Goal: Task Accomplishment & Management: Manage account settings

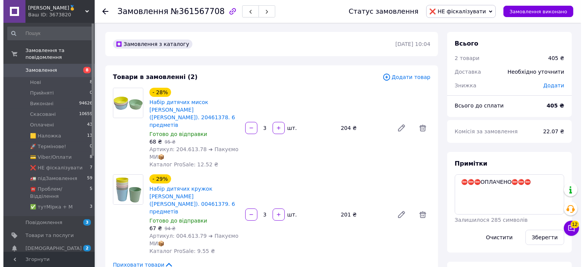
scroll to position [114, 0]
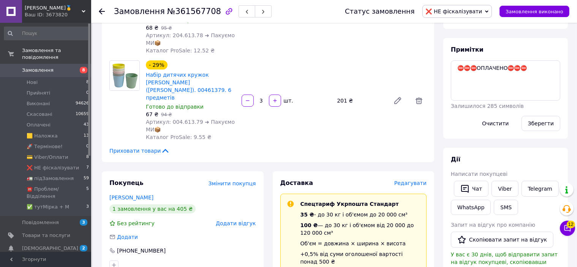
click at [417, 180] on span "Редагувати" at bounding box center [410, 183] width 32 height 6
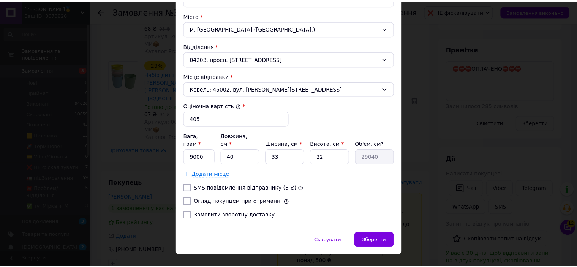
scroll to position [234, 0]
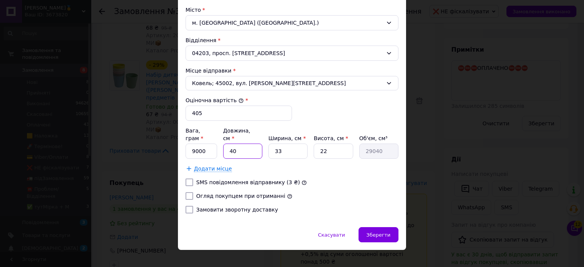
click at [255, 144] on input "40" at bounding box center [242, 151] width 39 height 15
type input "3"
type input "2178"
type input "33"
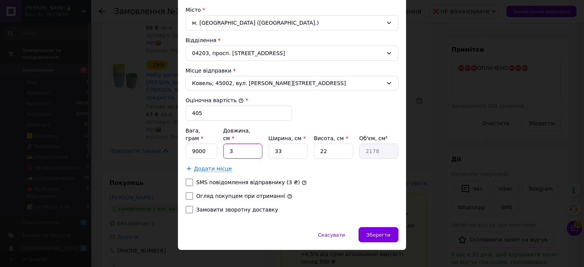
type input "23958"
type input "33"
click at [208, 144] on input "9000" at bounding box center [201, 151] width 32 height 15
type input "1111"
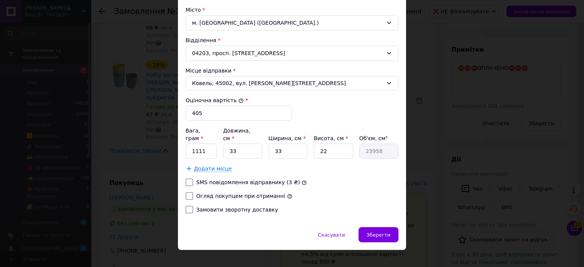
click at [229, 193] on label "Огляд покупцем при отриманні" at bounding box center [240, 196] width 89 height 6
click at [193, 192] on input "Огляд покупцем при отриманні" at bounding box center [189, 196] width 8 height 8
checkbox input "true"
click at [336, 144] on input "22" at bounding box center [332, 151] width 39 height 15
type input "2"
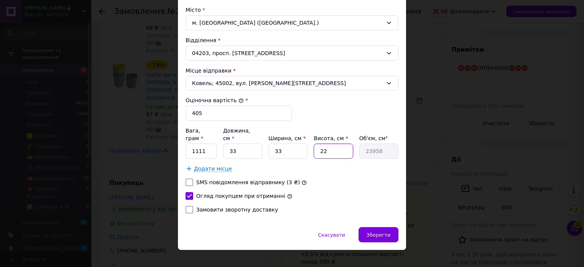
type input "2178"
type input "20"
type input "21780"
type input "20"
click at [253, 144] on input "33" at bounding box center [242, 151] width 39 height 15
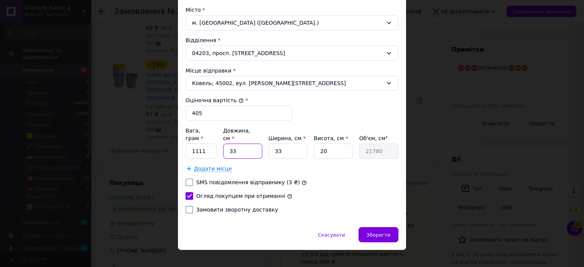
type input "3"
type input "1980"
type input "30"
type input "19800"
type input "30"
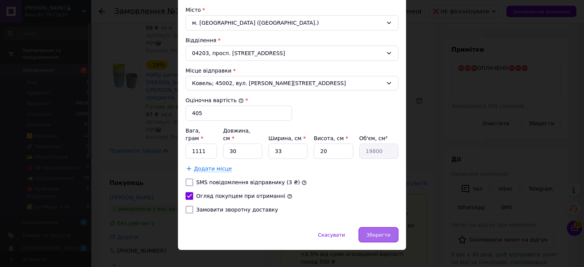
click at [365, 227] on div "Зберегти" at bounding box center [378, 234] width 40 height 15
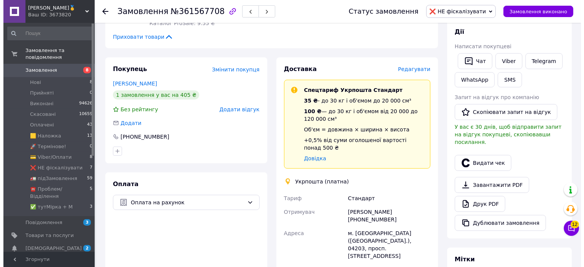
scroll to position [190, 0]
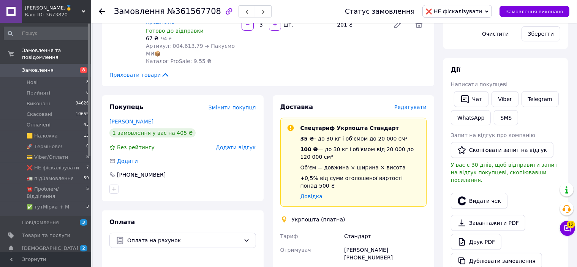
click at [407, 104] on span "Редагувати" at bounding box center [410, 107] width 32 height 6
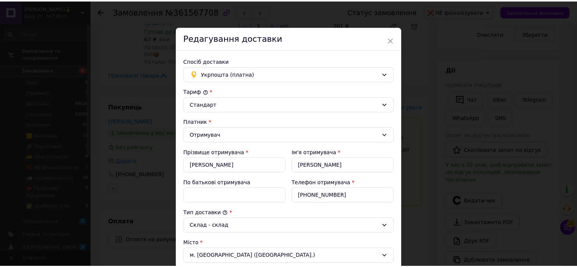
scroll to position [228, 0]
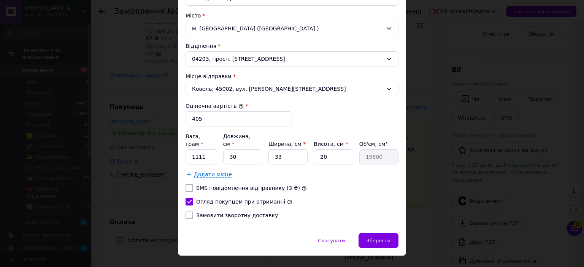
drag, startPoint x: 439, startPoint y: 142, endPoint x: 429, endPoint y: 149, distance: 11.5
click at [439, 143] on div "× Редагування доставки Спосіб доставки Укрпошта (платна) Тариф * Стандарт Платн…" at bounding box center [292, 133] width 584 height 267
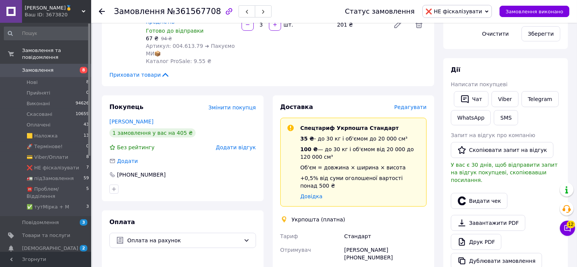
scroll to position [266, 0]
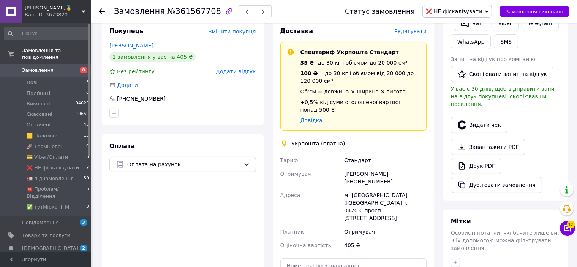
click at [487, 117] on button "Видати чек" at bounding box center [479, 125] width 57 height 16
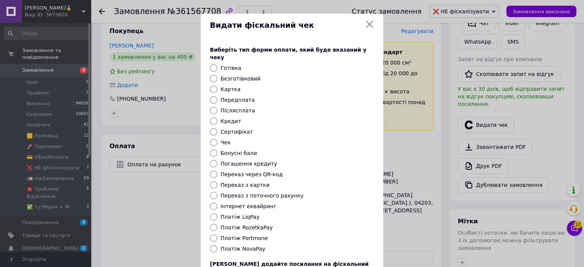
click at [422, 158] on div "Видати фіскальний чек Виберіть тип форми оплати, який буде вказаний у чеку Готі…" at bounding box center [292, 171] width 584 height 342
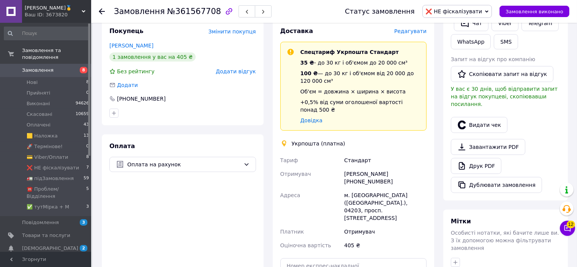
scroll to position [304, 0]
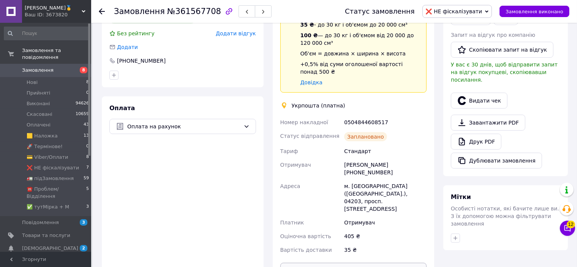
click at [365, 263] on button "Роздрукувати ярлик" at bounding box center [353, 270] width 147 height 15
click at [366, 115] on div "0504844608517" at bounding box center [385, 122] width 85 height 14
copy div "0504844608517"
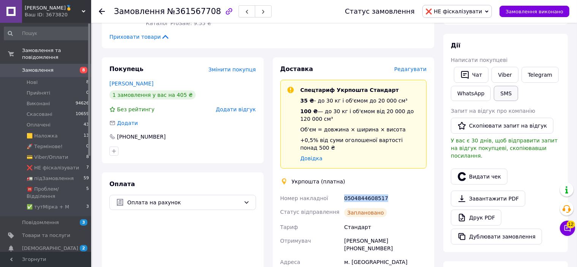
click at [514, 89] on button "SMS" at bounding box center [506, 93] width 24 height 15
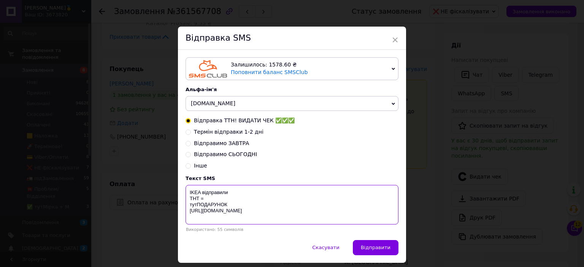
paste textarea "0504844608517"
type textarea "IKEA відправили ТНТ = 0504844608517 тутПОДАРУНОК https://bit.ly/taao"
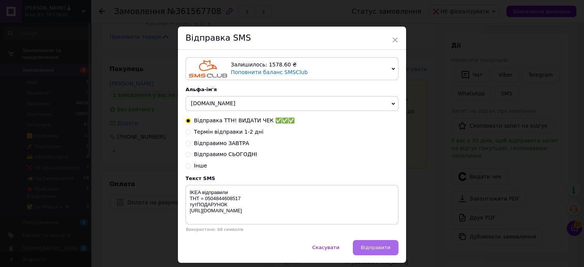
click at [377, 253] on button "Відправити" at bounding box center [376, 247] width 46 height 15
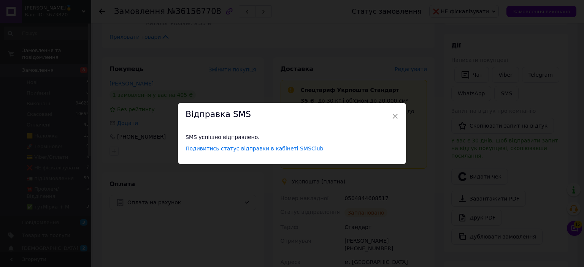
click at [530, 24] on div "× Відправка SMS SMS успішно відправлено. Подивитись статус відправки в кабінеті…" at bounding box center [292, 133] width 584 height 267
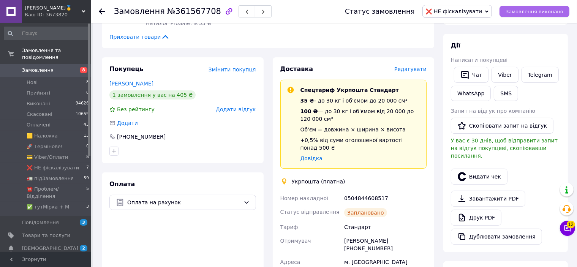
click at [533, 16] on button "Замовлення виконано" at bounding box center [535, 11] width 70 height 11
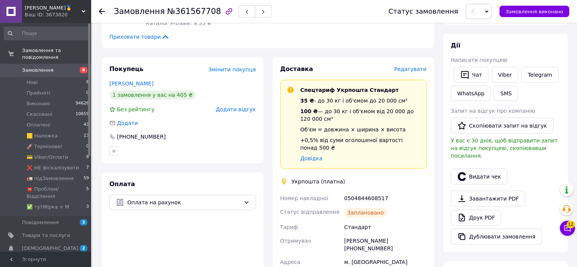
scroll to position [0, 0]
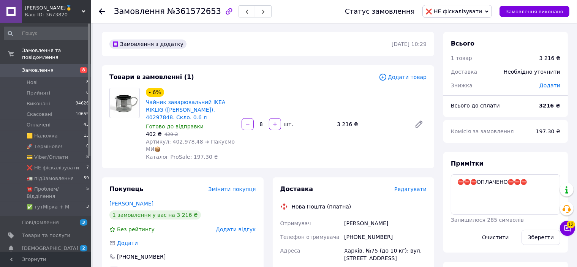
click at [408, 186] on span "Редагувати" at bounding box center [410, 189] width 32 height 6
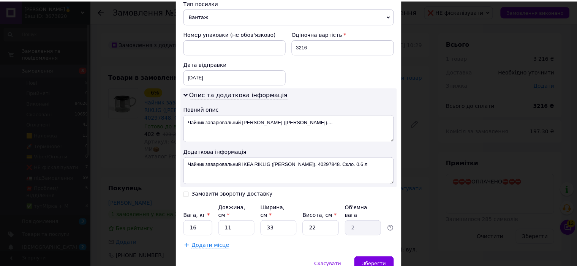
scroll to position [334, 0]
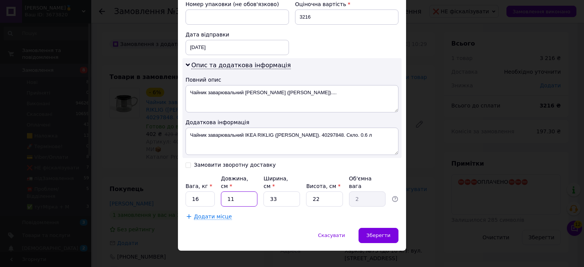
click at [239, 191] on input "11" at bounding box center [239, 198] width 36 height 15
type input "4"
type input "0.73"
type input "44"
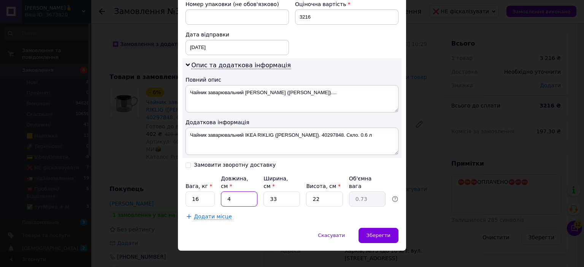
type input "7.99"
click at [233, 191] on input "44" at bounding box center [239, 198] width 36 height 15
type input "5"
type input "0.91"
click at [233, 191] on input "5" at bounding box center [239, 198] width 36 height 15
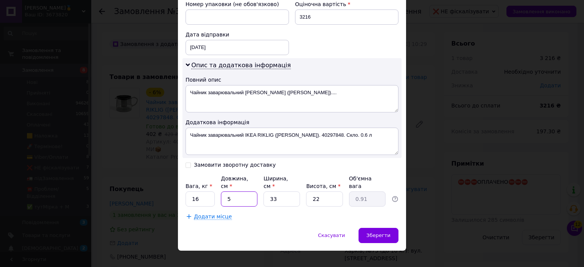
type input "55"
type input "9.98"
type input "55"
click at [315, 191] on input "22" at bounding box center [324, 198] width 36 height 15
type input "4"
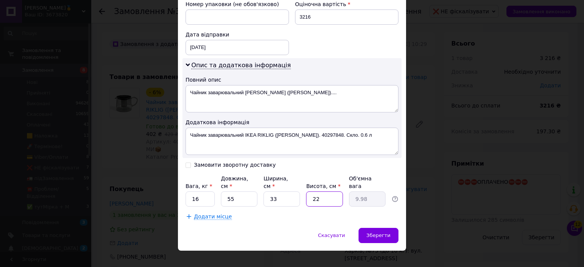
type input "1.82"
click at [315, 191] on input "4" at bounding box center [324, 198] width 36 height 15
type input "44"
type input "19.97"
type input "4"
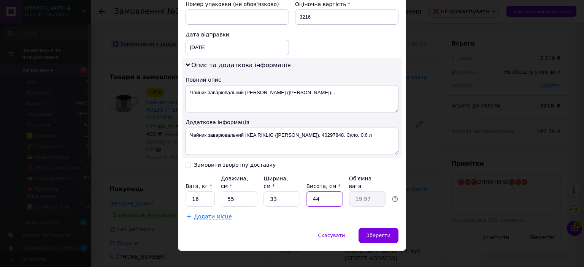
type input "1.82"
type input "40"
type input "18.15"
type input "40"
click at [199, 191] on input "16" at bounding box center [199, 198] width 29 height 15
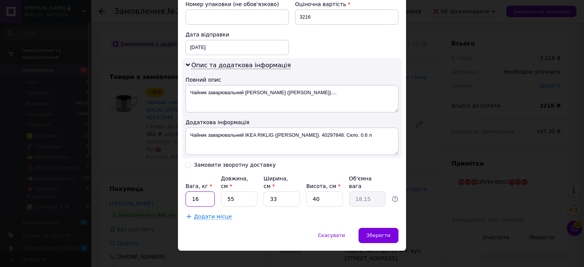
click at [199, 191] on input "16" at bounding box center [199, 198] width 29 height 15
type input "9"
click at [370, 233] on span "Зберегти" at bounding box center [378, 236] width 24 height 6
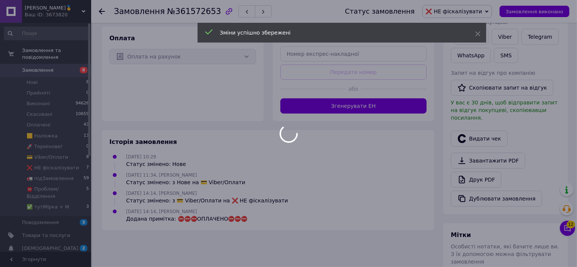
scroll to position [280, 0]
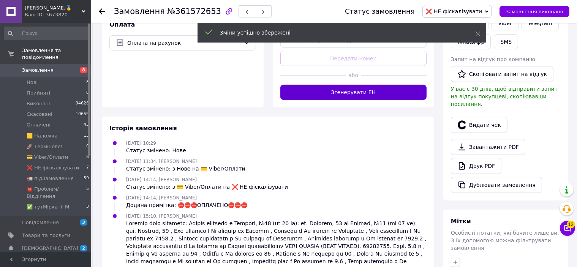
click at [362, 88] on button "Згенерувати ЕН" at bounding box center [353, 92] width 147 height 15
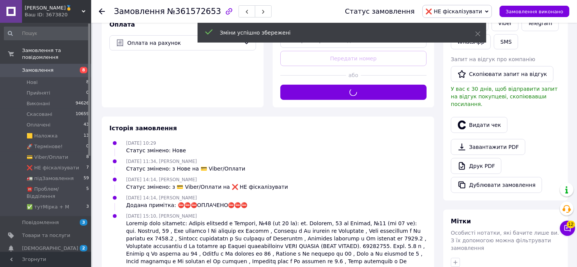
scroll to position [204, 0]
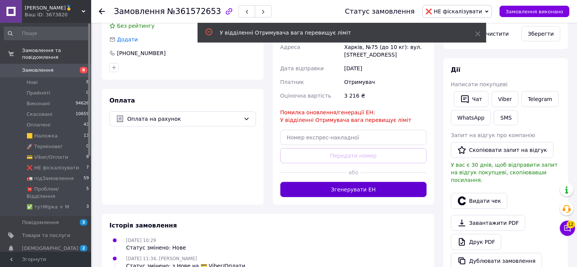
click at [364, 182] on button "Згенерувати ЕН" at bounding box center [353, 189] width 147 height 15
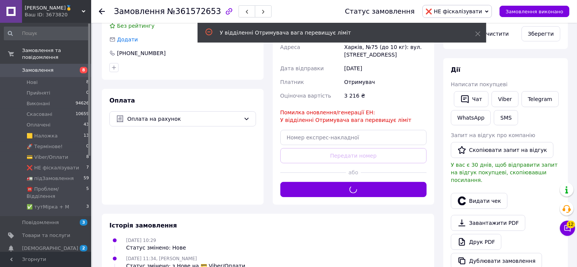
scroll to position [128, 0]
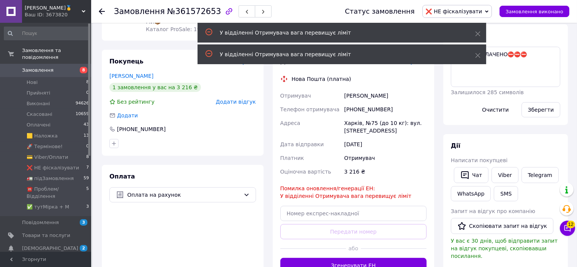
drag, startPoint x: 419, startPoint y: 53, endPoint x: 410, endPoint y: 58, distance: 10.2
click at [419, 53] on div "У відділенні Отримувача вага перевищує ліміт" at bounding box center [338, 55] width 236 height 8
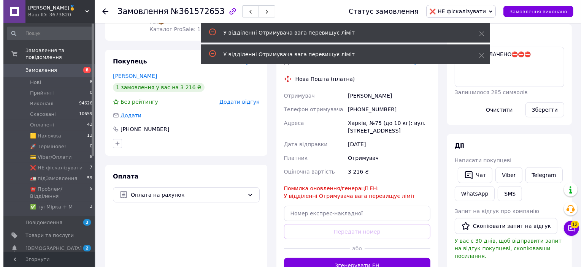
scroll to position [90, 0]
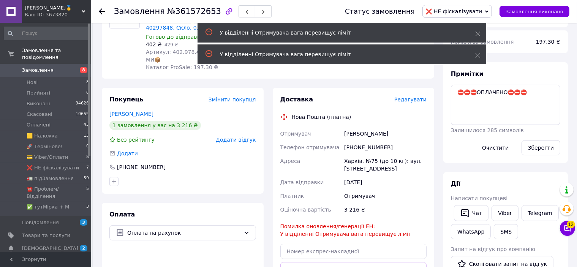
click at [400, 96] on span "Редагувати" at bounding box center [410, 99] width 32 height 6
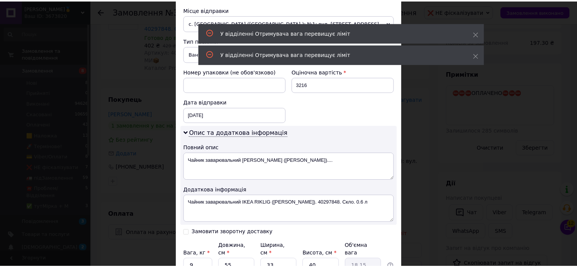
scroll to position [334, 0]
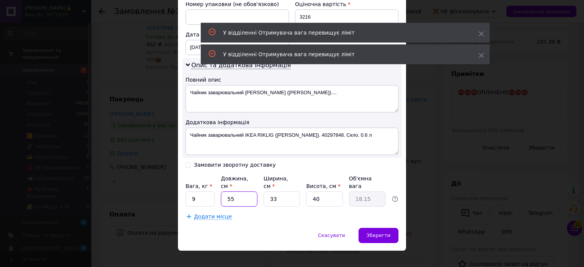
click at [243, 191] on input "55" at bounding box center [239, 198] width 36 height 15
type input "5"
type input "1.65"
type input "50"
type input "16.5"
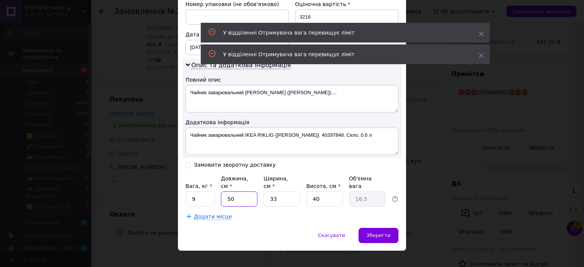
type input "50"
click at [327, 192] on input "40" at bounding box center [324, 198] width 36 height 15
type input "3"
type input "1.24"
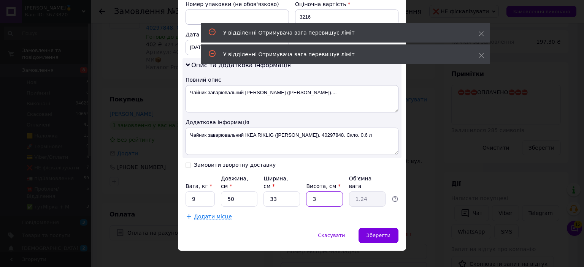
type input "35"
type input "14.44"
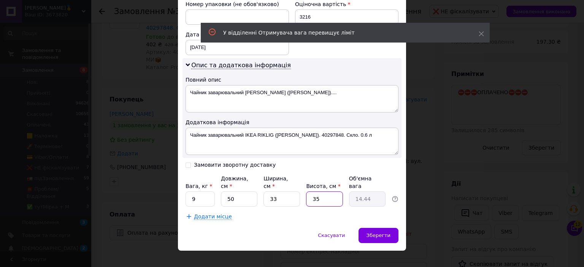
type input "35"
click at [289, 191] on input "33" at bounding box center [281, 198] width 36 height 15
type input "3"
type input "1.31"
type input "30"
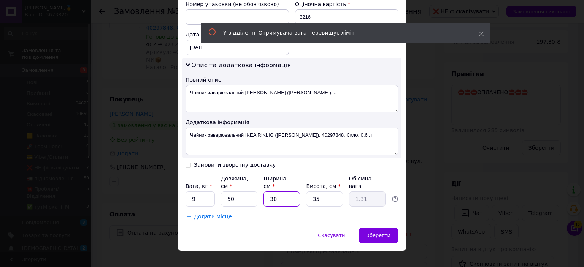
type input "13.13"
type input "30"
click at [238, 192] on input "50" at bounding box center [239, 198] width 36 height 15
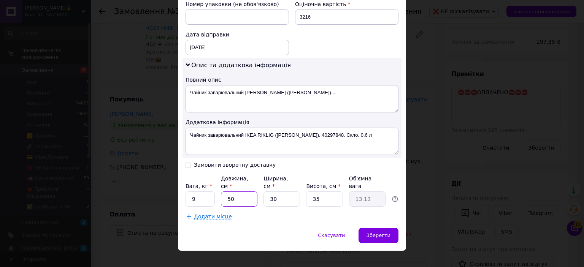
click at [238, 192] on input "50" at bounding box center [239, 198] width 36 height 15
type input "4"
type input "1.05"
type input "44"
type input "11.55"
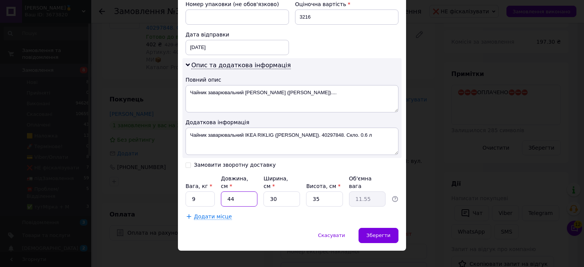
type input "4"
type input "1.05"
type input "40"
type input "10.5"
type input "40"
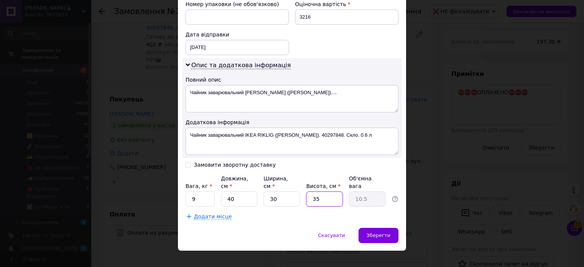
click at [331, 191] on input "35" at bounding box center [324, 198] width 36 height 15
type input "3"
type input "0.9"
type input "34"
type input "10.2"
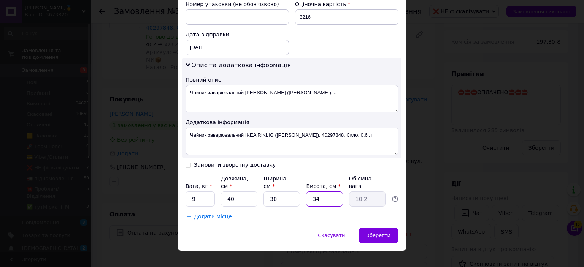
type input "3"
type input "0.9"
type input "33"
type input "9.9"
type input "33"
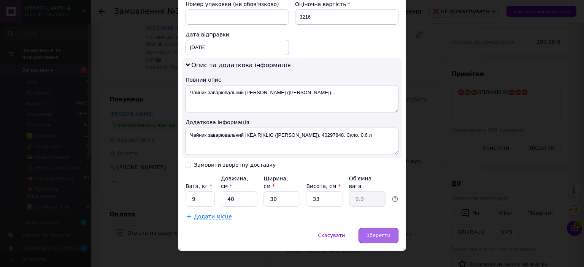
click at [372, 228] on div "Зберегти" at bounding box center [378, 235] width 40 height 15
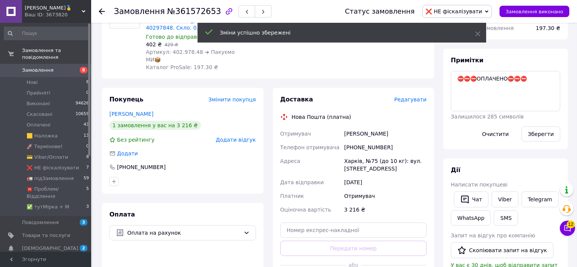
scroll to position [242, 0]
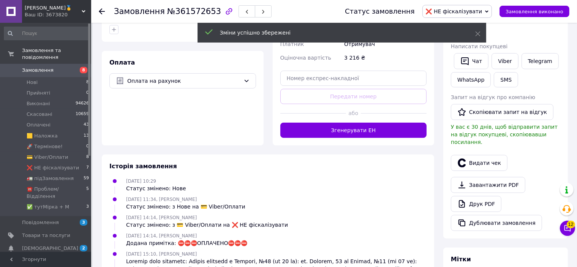
click at [353, 132] on div "Доставка Редагувати Нова Пошта (платна) Отримувач Калитенко Веніамін Телефон от…" at bounding box center [354, 41] width 162 height 210
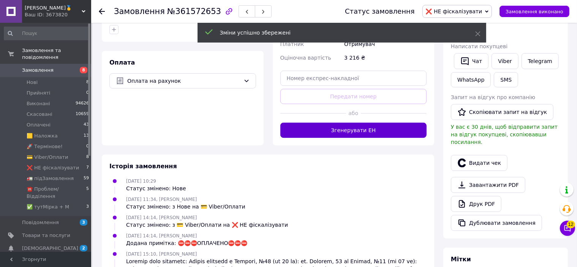
click at [357, 125] on button "Згенерувати ЕН" at bounding box center [353, 130] width 147 height 15
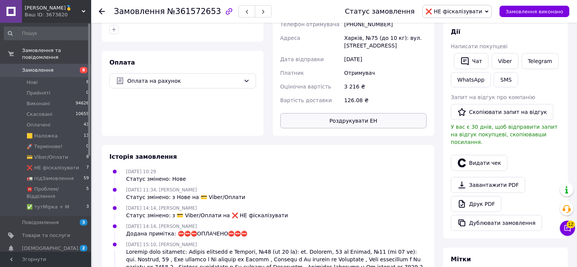
click at [355, 114] on button "Роздрукувати ЕН" at bounding box center [353, 120] width 147 height 15
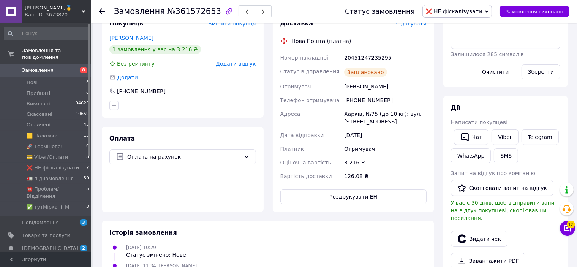
click at [370, 55] on div "20451247235295" at bounding box center [385, 58] width 85 height 14
click at [371, 54] on div "20451247235295" at bounding box center [385, 58] width 85 height 14
click at [372, 51] on div "20451247235295" at bounding box center [385, 58] width 85 height 14
copy div "20451247235295"
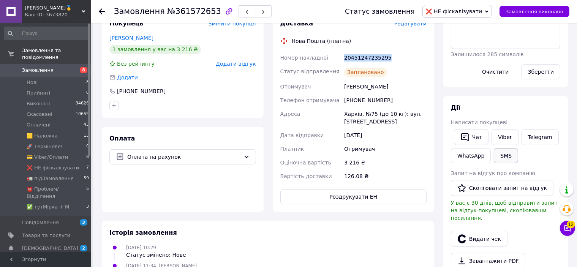
click at [500, 151] on button "SMS" at bounding box center [506, 155] width 24 height 15
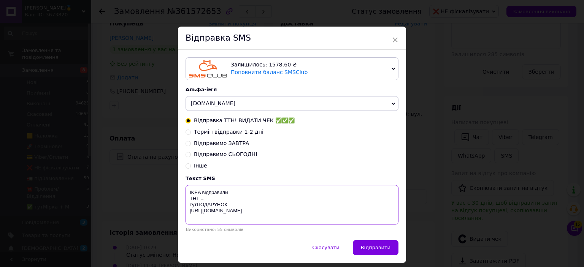
paste textarea "20451247235295"
type textarea "IKEA відправили ТНТ = 20451247235295 тутПОДАРУНОК https://bit.ly/taao"
click at [355, 248] on div "Скасувати   Відправити" at bounding box center [292, 251] width 228 height 23
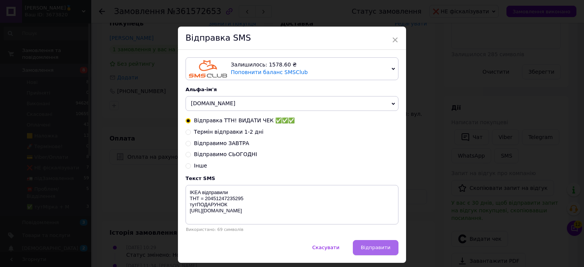
click at [366, 247] on span "Відправити" at bounding box center [376, 248] width 30 height 6
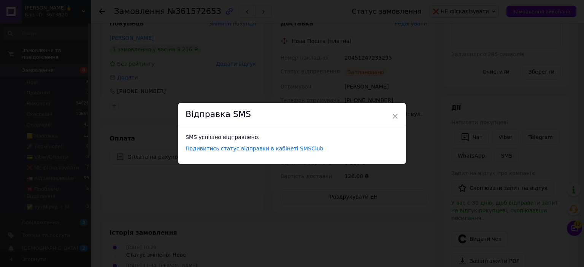
click at [526, 9] on div "× Відправка SMS SMS успішно відправлено. Подивитись статус відправки в кабінеті…" at bounding box center [292, 133] width 584 height 267
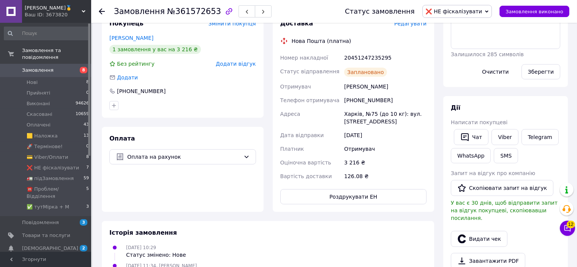
click at [526, 9] on span "Замовлення виконано" at bounding box center [535, 12] width 58 height 6
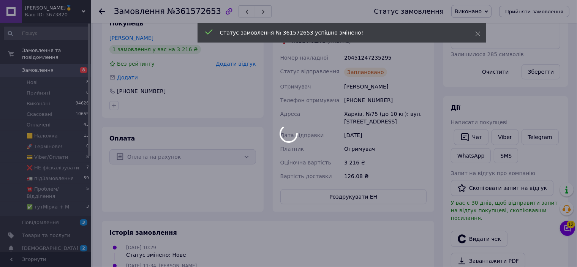
scroll to position [0, 0]
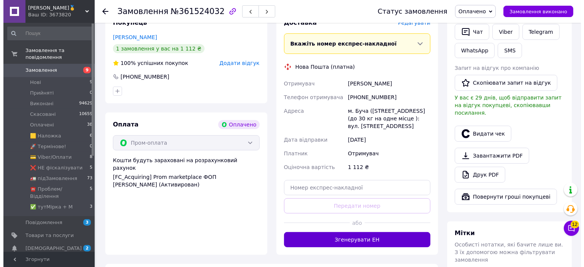
scroll to position [228, 0]
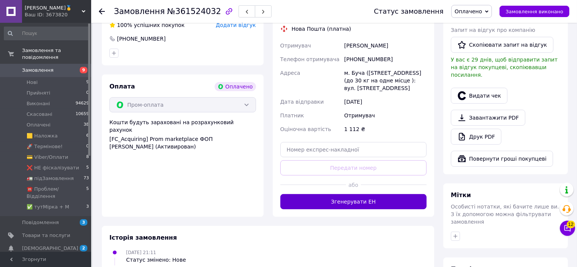
click at [380, 206] on button "Згенерувати ЕН" at bounding box center [353, 201] width 147 height 15
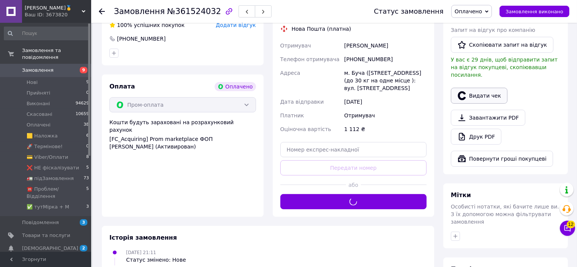
click at [463, 91] on icon "button" at bounding box center [461, 95] width 9 height 9
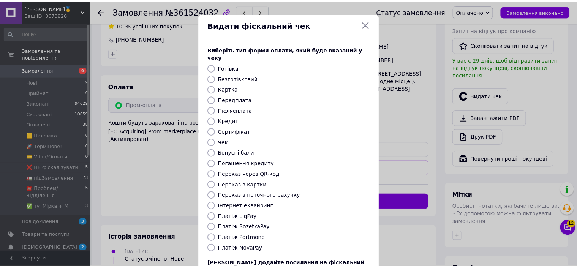
scroll to position [59, 0]
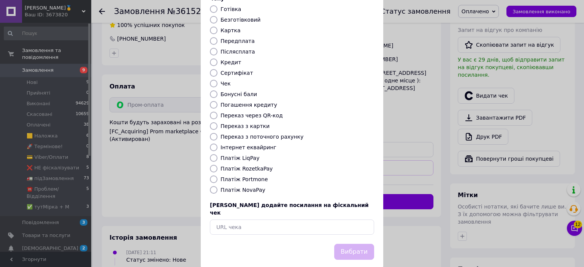
click at [240, 166] on label "Платіж RozetkaPay" at bounding box center [246, 169] width 52 height 6
click at [217, 165] on input "Платіж RozetkaPay" at bounding box center [214, 169] width 8 height 8
radio input "true"
click at [343, 244] on button "Вибрати" at bounding box center [354, 252] width 40 height 16
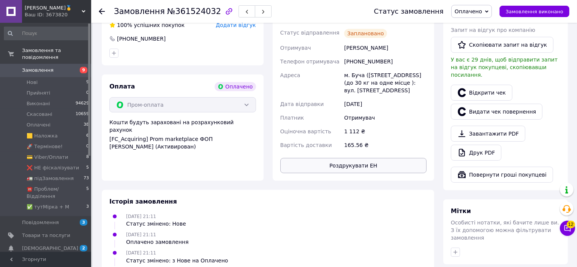
click at [347, 169] on button "Роздрукувати ЕН" at bounding box center [353, 165] width 147 height 15
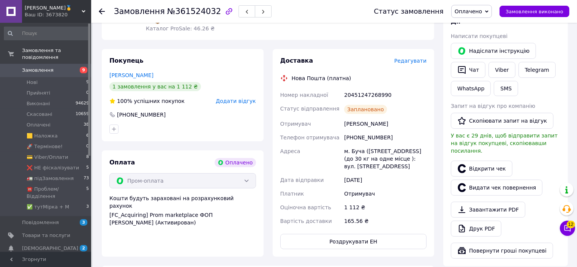
click at [362, 88] on div "20451247268990" at bounding box center [385, 95] width 85 height 14
copy div "20451247268990"
click at [505, 91] on button "SMS" at bounding box center [506, 88] width 24 height 15
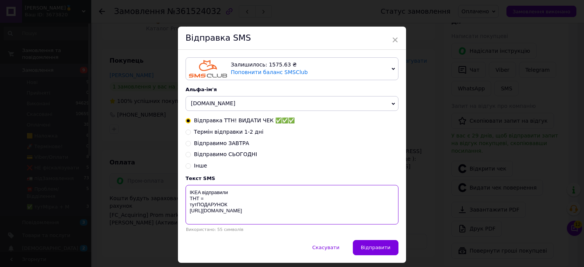
paste textarea "20451247268990"
type textarea "IKEA відправили ТНТ = 20451247268990 тутПОДАРУНОК https://bit.ly/taao"
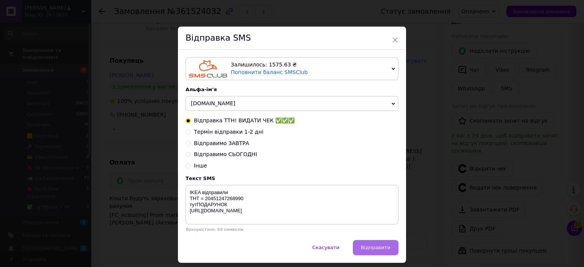
click at [372, 250] on span "Відправити" at bounding box center [376, 248] width 30 height 6
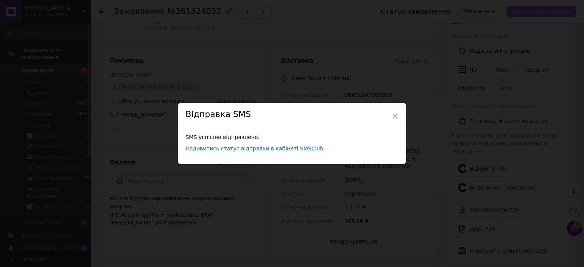
drag, startPoint x: 559, startPoint y: 17, endPoint x: 554, endPoint y: 6, distance: 12.2
click at [559, 16] on div "× Відправка SMS SMS успішно відправлено. Подивитись статус відправки в кабінеті…" at bounding box center [292, 133] width 584 height 267
click at [554, 6] on button "Замовлення виконано" at bounding box center [535, 11] width 70 height 11
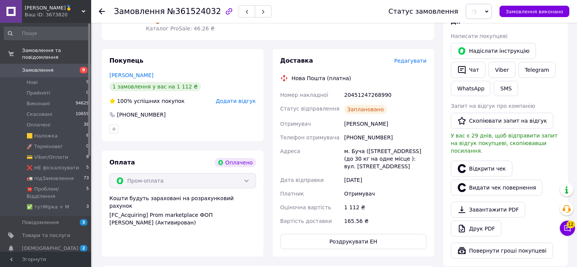
scroll to position [0, 0]
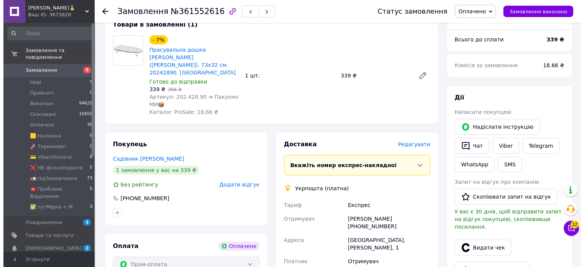
scroll to position [190, 0]
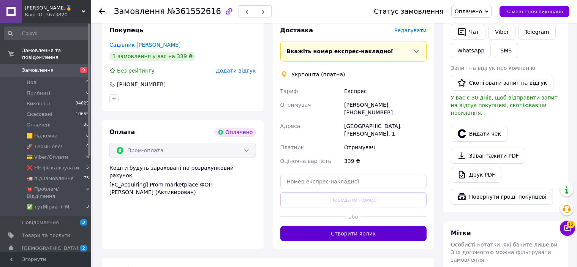
click at [350, 226] on button "Створити ярлик" at bounding box center [353, 233] width 147 height 15
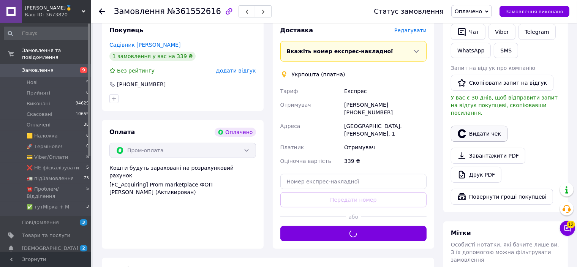
click at [482, 127] on button "Видати чек" at bounding box center [479, 134] width 57 height 16
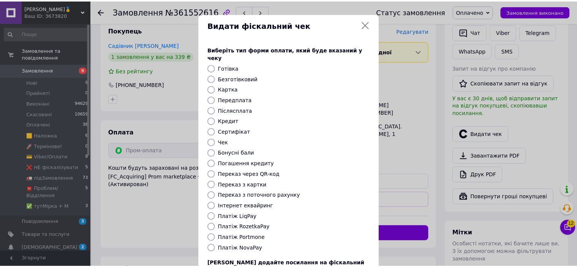
scroll to position [59, 0]
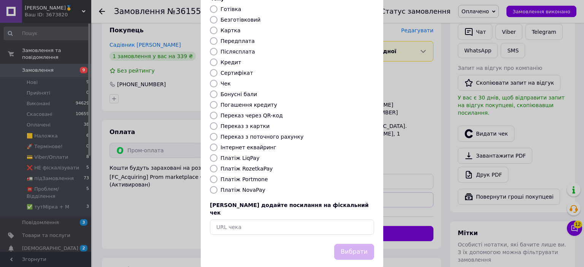
click at [250, 166] on label "Платіж RozetkaPay" at bounding box center [246, 169] width 52 height 6
click at [217, 165] on input "Платіж RozetkaPay" at bounding box center [214, 169] width 8 height 8
radio input "true"
click at [350, 244] on button "Вибрати" at bounding box center [354, 252] width 40 height 16
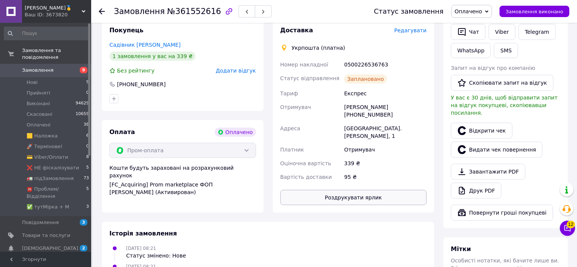
click at [383, 190] on button "Роздрукувати ярлик" at bounding box center [353, 197] width 147 height 15
click at [370, 58] on div "0500226536763" at bounding box center [385, 65] width 85 height 14
copy div "0500226536763"
click at [509, 48] on button "SMS" at bounding box center [506, 50] width 24 height 15
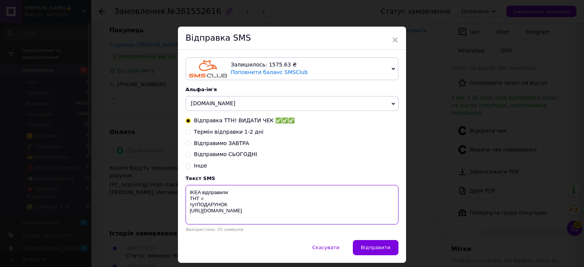
paste textarea "0500226536763"
type textarea "IKEA відправили ТНТ = 0500226536763 тутПОДАРУНОК https://bit.ly/taao"
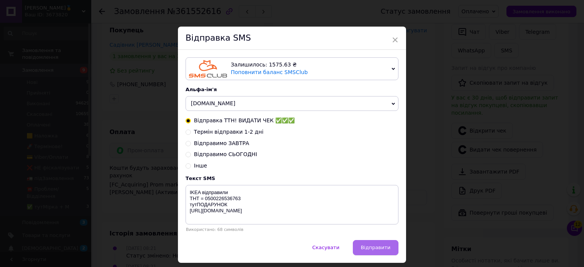
click at [384, 250] on span "Відправити" at bounding box center [376, 248] width 30 height 6
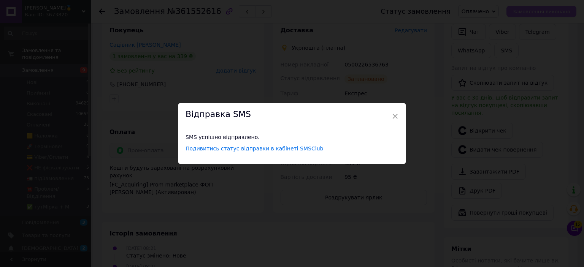
drag, startPoint x: 557, startPoint y: 19, endPoint x: 558, endPoint y: 12, distance: 7.3
click at [556, 16] on div "× Відправка SMS SMS успішно відправлено. Подивитись статус відправки в кабінеті…" at bounding box center [292, 133] width 584 height 267
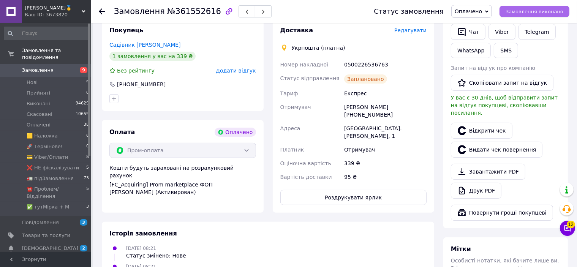
click at [558, 9] on span "Замовлення виконано" at bounding box center [535, 12] width 58 height 6
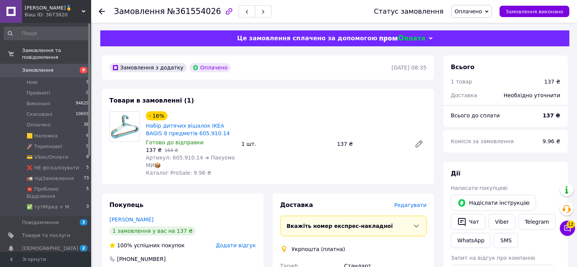
click at [422, 208] on span "Редагувати" at bounding box center [410, 205] width 32 height 6
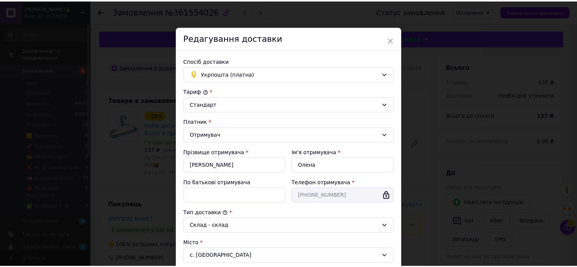
scroll to position [206, 0]
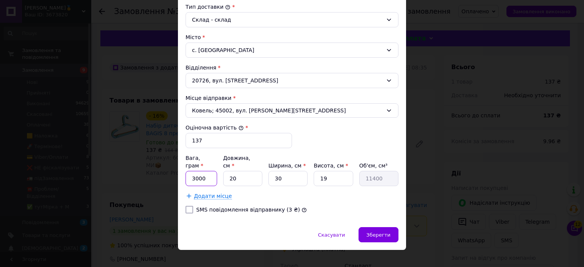
click at [205, 171] on input "3000" at bounding box center [201, 178] width 32 height 15
type input "1111"
click at [291, 172] on input "30" at bounding box center [287, 178] width 39 height 15
type input "3"
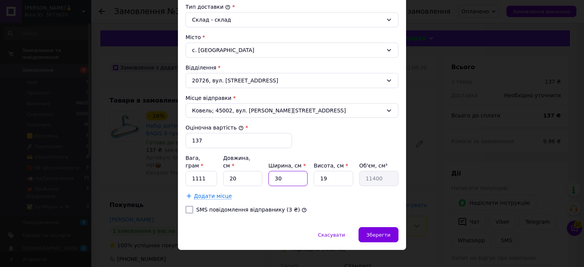
type input "1140"
type input "39"
type input "14820"
type input "39"
click at [376, 221] on div "× Редагування доставки Спосіб доставки Укрпошта (платна) Тариф * [PERSON_NAME] …" at bounding box center [292, 35] width 228 height 430
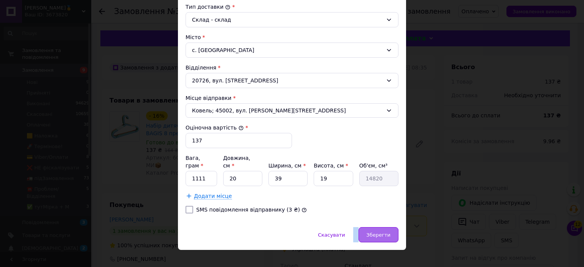
click at [372, 232] on span "Зберегти" at bounding box center [378, 235] width 24 height 6
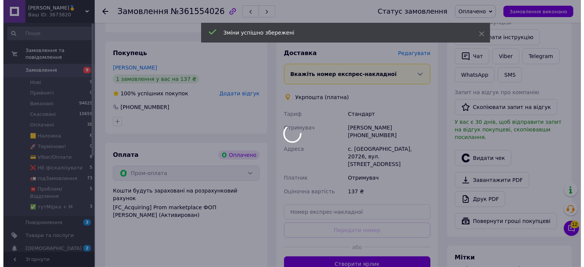
scroll to position [190, 0]
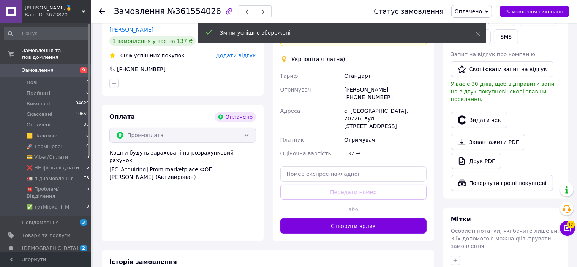
click at [368, 218] on button "Створити ярлик" at bounding box center [353, 225] width 147 height 15
click at [468, 115] on button "Видати чек" at bounding box center [479, 120] width 57 height 16
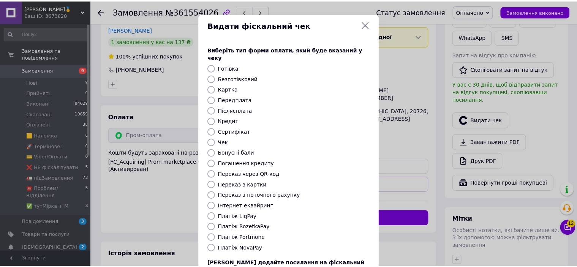
scroll to position [59, 0]
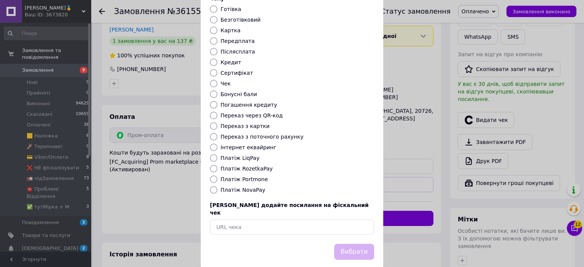
drag, startPoint x: 257, startPoint y: 161, endPoint x: 263, endPoint y: 165, distance: 7.2
click at [257, 166] on label "Платіж RozetkaPay" at bounding box center [246, 169] width 52 height 6
click at [217, 165] on input "Платіж RozetkaPay" at bounding box center [214, 169] width 8 height 8
radio input "true"
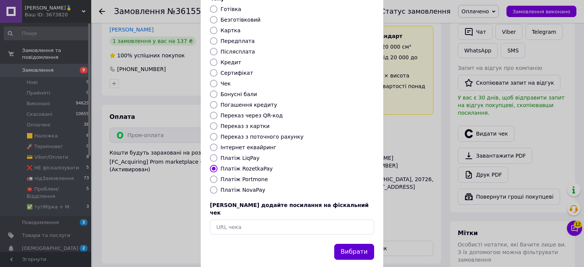
click at [346, 244] on button "Вибрати" at bounding box center [354, 252] width 40 height 16
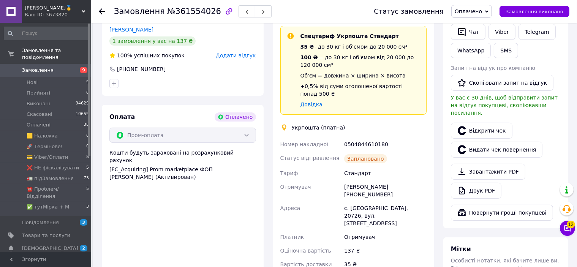
scroll to position [228, 0]
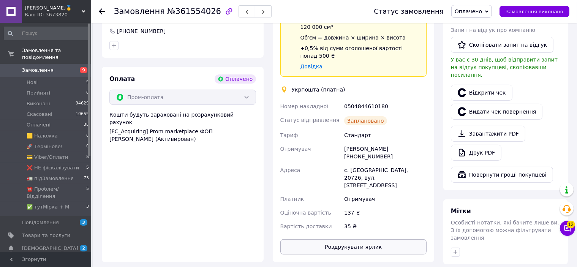
click at [362, 239] on button "Роздрукувати ярлик" at bounding box center [353, 246] width 147 height 15
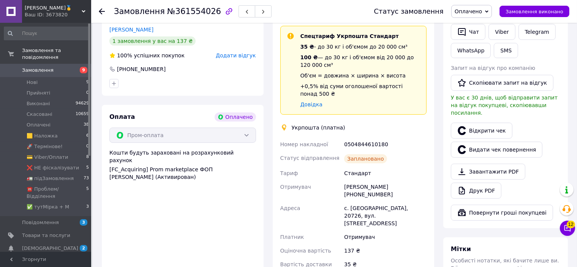
click at [360, 139] on div "0504844610180" at bounding box center [385, 145] width 85 height 14
copy div "0504844610180"
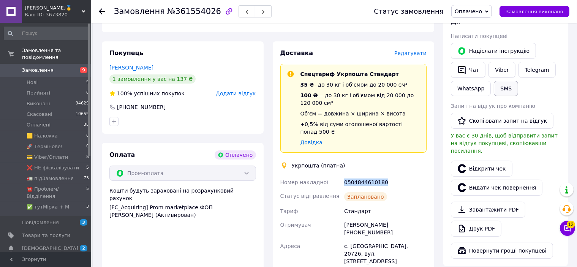
click at [501, 90] on button "SMS" at bounding box center [506, 88] width 24 height 15
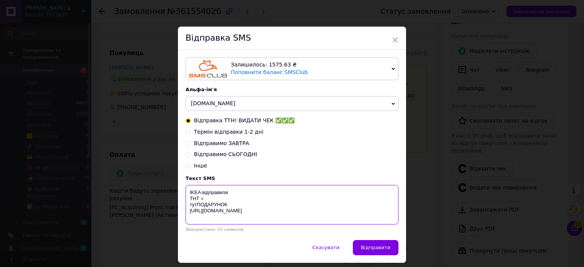
paste textarea "0504844610180"
type textarea "IKEA відправили ТНТ = 0504844610180 тутПОДАРУНОК https://bit.ly/taao"
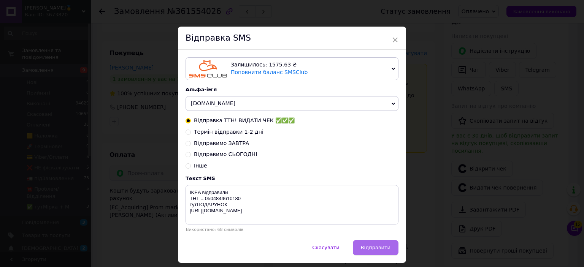
click at [375, 248] on span "Відправити" at bounding box center [376, 248] width 30 height 6
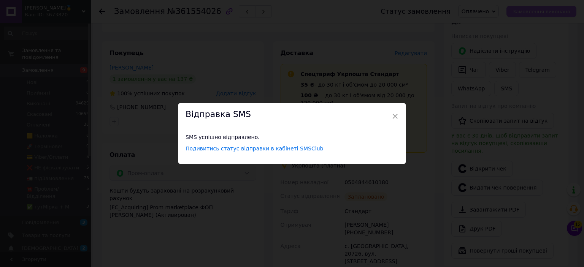
drag, startPoint x: 557, startPoint y: 19, endPoint x: 557, endPoint y: 14, distance: 5.3
click at [557, 17] on div "× Відправка SMS SMS успішно відправлено. Подивитись статус відправки в кабінеті…" at bounding box center [292, 133] width 584 height 267
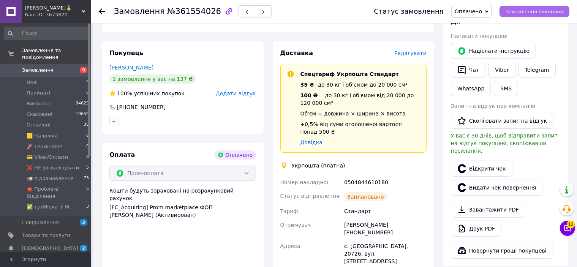
click at [557, 14] on span "Замовлення виконано" at bounding box center [535, 12] width 58 height 6
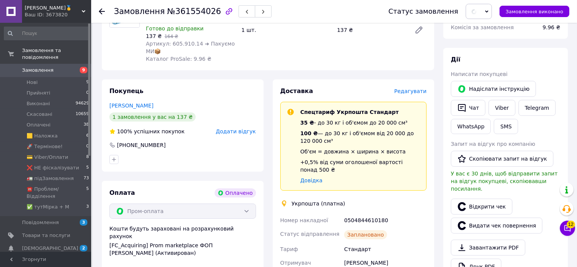
scroll to position [0, 0]
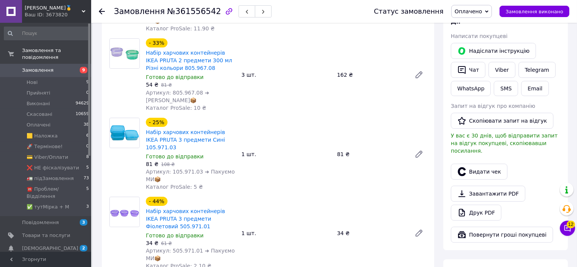
scroll to position [190, 0]
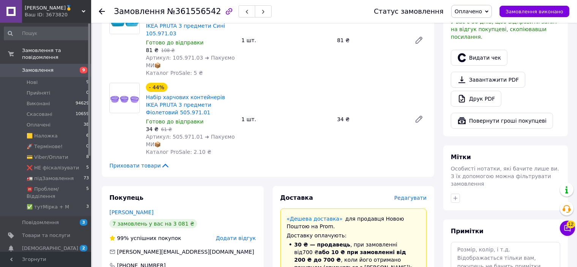
click at [412, 195] on span "Редагувати" at bounding box center [410, 198] width 32 height 6
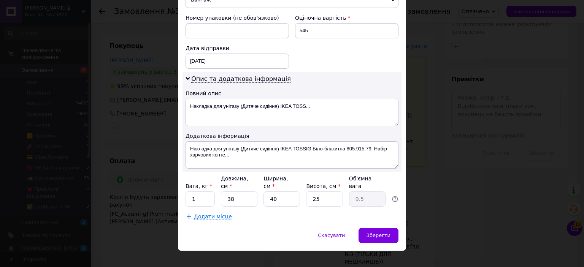
scroll to position [328, 0]
click at [237, 191] on input "38" at bounding box center [239, 198] width 36 height 15
click at [277, 191] on input "40" at bounding box center [281, 198] width 36 height 15
type input "3"
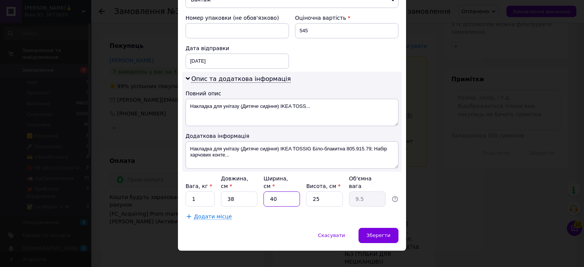
type input "0.71"
type input "35"
type input "8.31"
type input "35"
click at [319, 191] on input "25" at bounding box center [324, 198] width 36 height 15
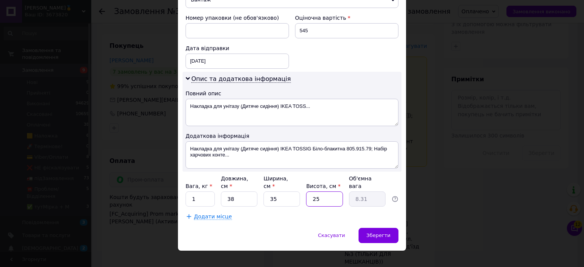
type input "2"
type input "0.67"
type input "20"
type input "6.65"
type input "20"
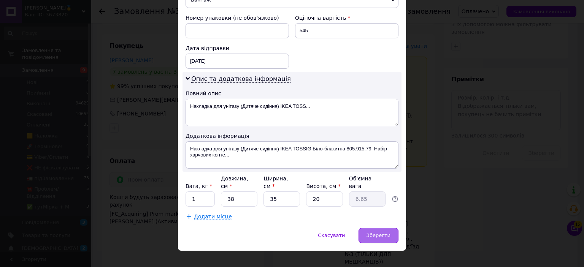
click at [376, 233] on span "Зберегти" at bounding box center [378, 236] width 24 height 6
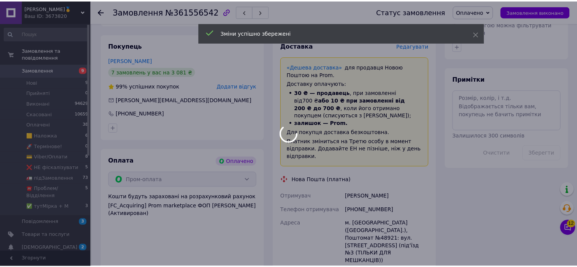
scroll to position [612, 0]
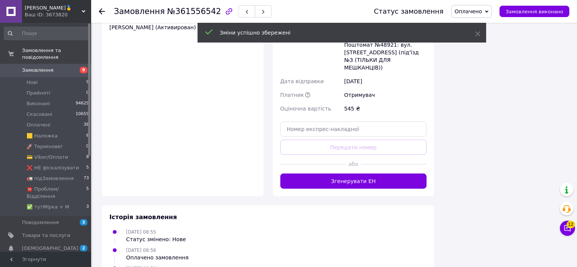
click at [365, 174] on button "Згенерувати ЕН" at bounding box center [353, 181] width 147 height 15
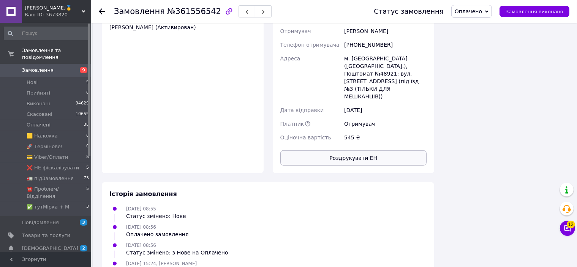
click at [362, 150] on button "Роздрукувати ЕН" at bounding box center [353, 157] width 147 height 15
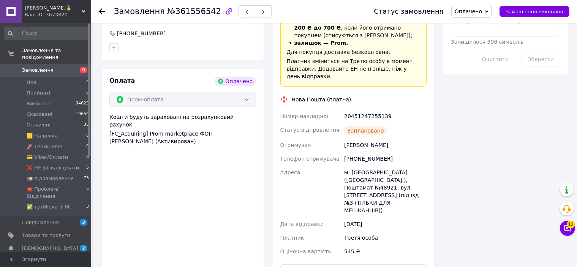
click at [365, 109] on div "20451247255139" at bounding box center [385, 116] width 85 height 14
copy div "20451247255139"
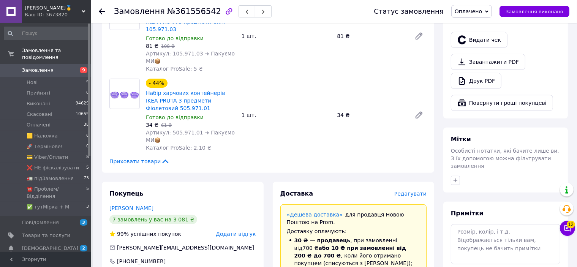
scroll to position [194, 0]
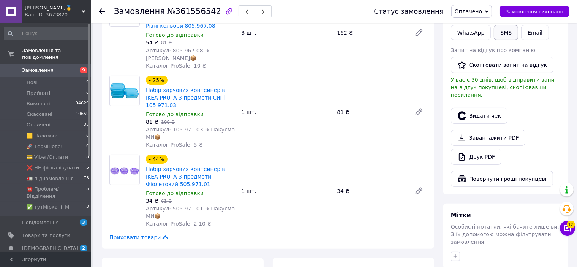
click at [506, 36] on button "SMS" at bounding box center [506, 32] width 24 height 15
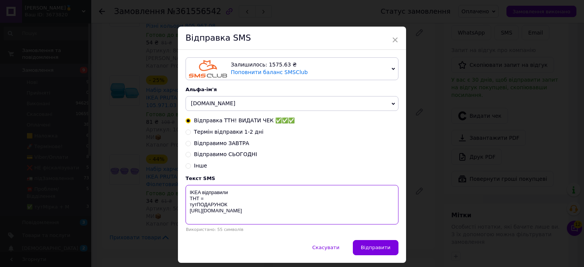
paste textarea "20451247255139"
type textarea "IKEA відправили ТНТ = 20451247255139 тутПОДАРУНОК https://bit.ly/taao"
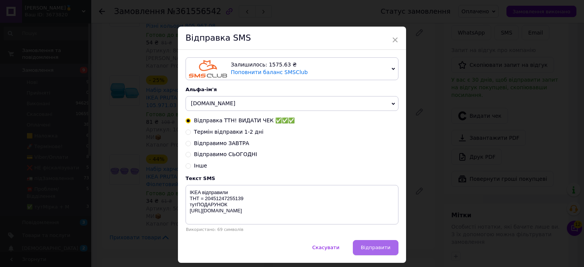
click at [367, 250] on span "Відправити" at bounding box center [376, 248] width 30 height 6
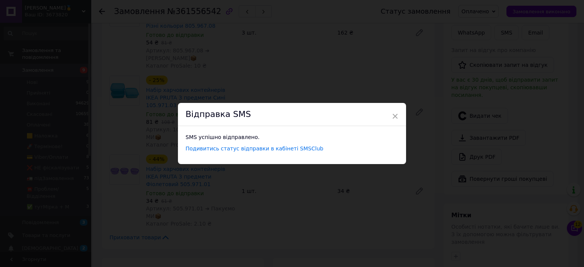
click at [520, 12] on div "× Відправка SMS SMS успішно відправлено. Подивитись статус відправки в кабінеті…" at bounding box center [292, 133] width 584 height 267
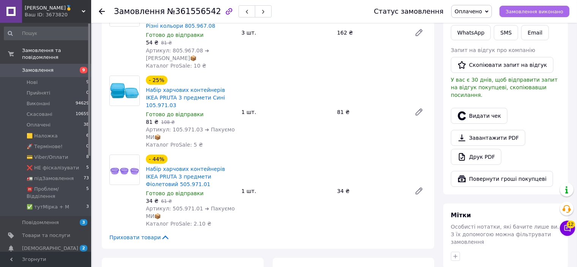
click at [520, 12] on span "Замовлення виконано" at bounding box center [535, 12] width 58 height 6
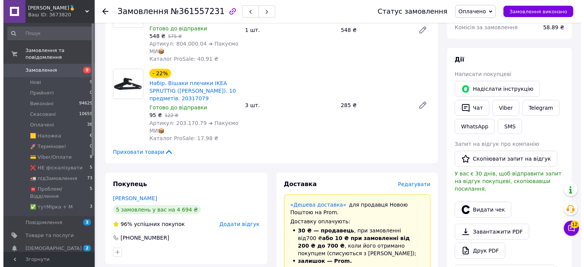
scroll to position [152, 0]
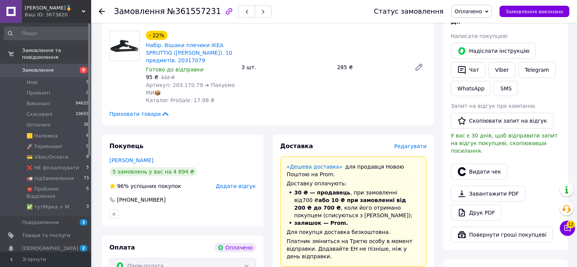
click at [409, 149] on span "Редагувати" at bounding box center [410, 146] width 32 height 6
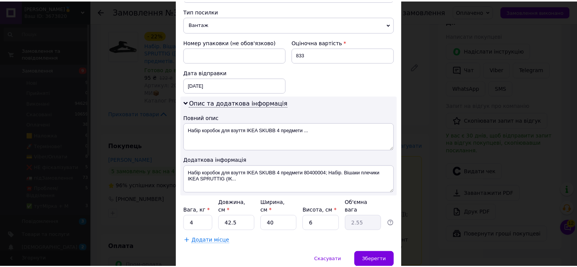
scroll to position [320, 0]
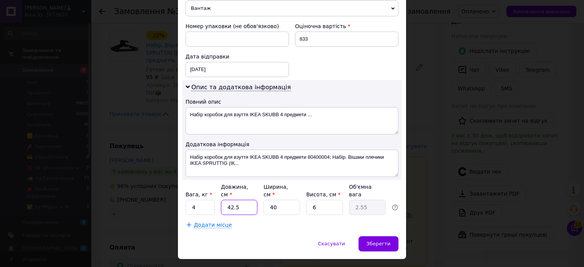
click at [245, 200] on input "42.5" at bounding box center [239, 207] width 36 height 15
type input "4"
type input "0.24"
type input "44"
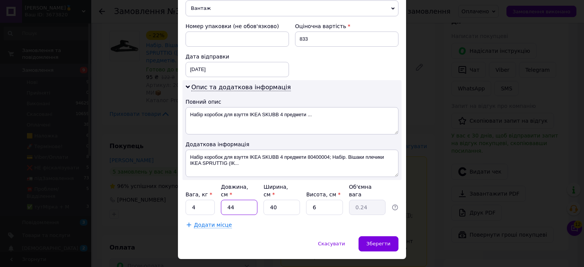
type input "2.64"
type input "4"
type input "0.24"
type input "40"
type input "2.4"
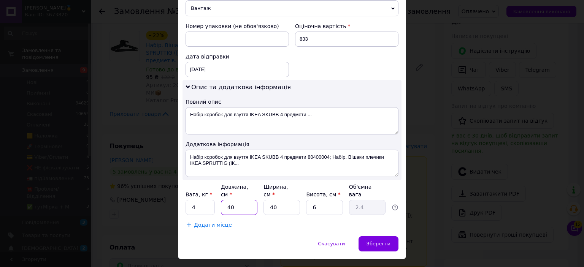
type input "40"
type input "1"
type input "0.4"
type input "18"
type input "7.2"
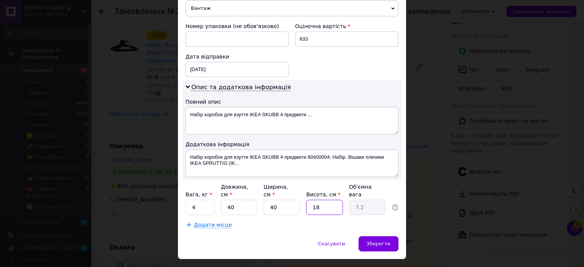
type input "18"
click at [210, 200] on input "4" at bounding box center [199, 207] width 29 height 15
type input "3"
click at [378, 241] on span "Зберегти" at bounding box center [378, 244] width 24 height 6
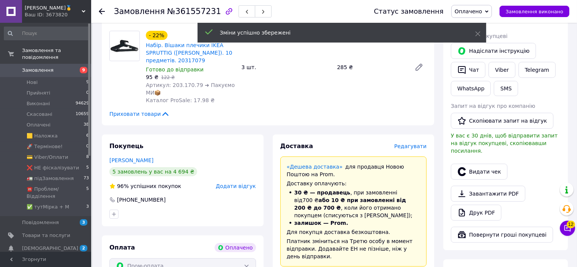
scroll to position [0, 0]
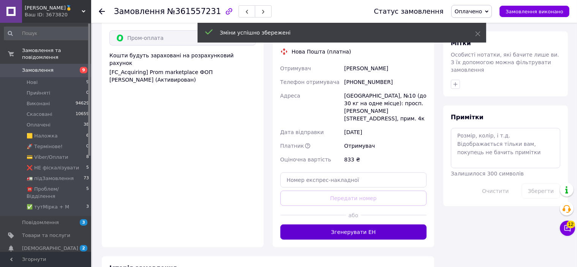
click at [357, 225] on button "Згенерувати ЕН" at bounding box center [353, 232] width 147 height 15
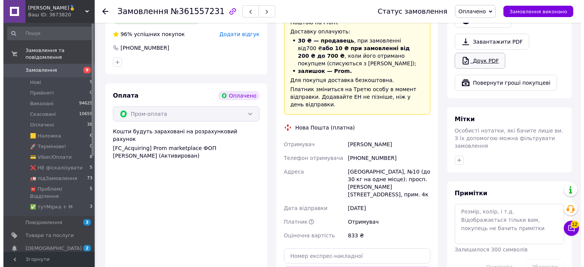
scroll to position [266, 0]
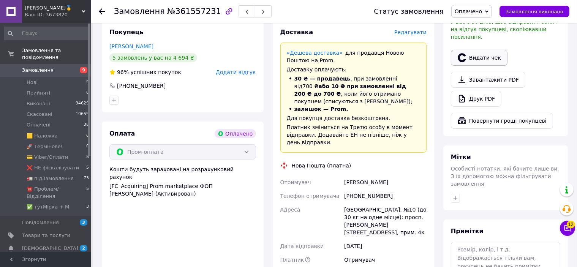
click at [486, 50] on button "Видати чек" at bounding box center [479, 58] width 57 height 16
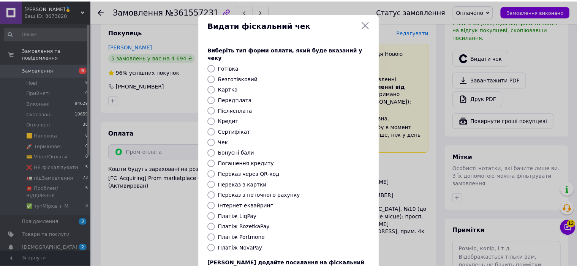
scroll to position [59, 0]
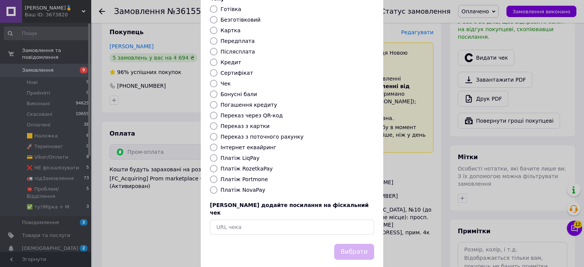
click at [259, 166] on label "Платіж RozetkaPay" at bounding box center [246, 169] width 52 height 6
click at [217, 165] on input "Платіж RozetkaPay" at bounding box center [214, 169] width 8 height 8
radio input "true"
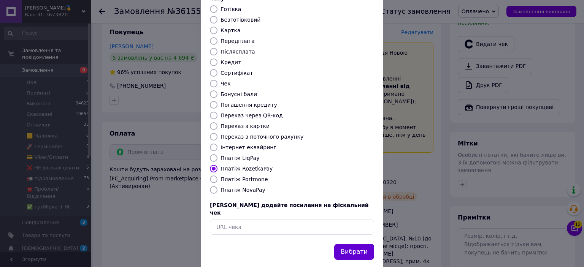
click at [356, 244] on button "Вибрати" at bounding box center [354, 252] width 40 height 16
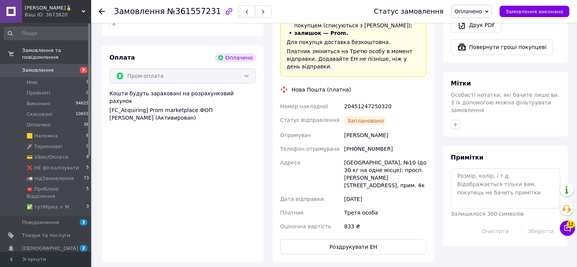
scroll to position [380, 0]
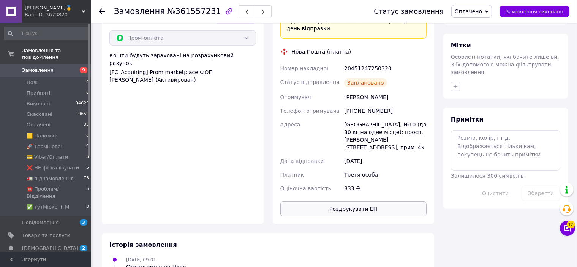
click at [367, 205] on button "Роздрукувати ЕН" at bounding box center [353, 208] width 147 height 15
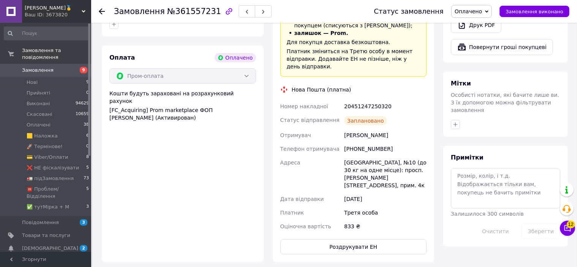
click at [370, 100] on div "20451247250320" at bounding box center [385, 107] width 85 height 14
copy div "20451247250320"
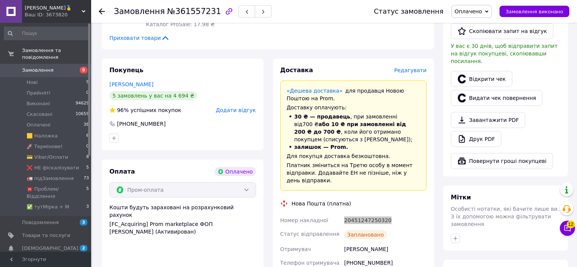
scroll to position [190, 0]
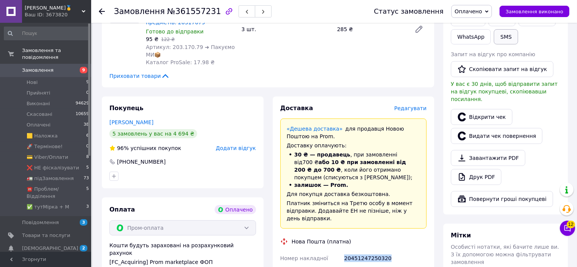
click at [500, 43] on button "SMS" at bounding box center [506, 36] width 24 height 15
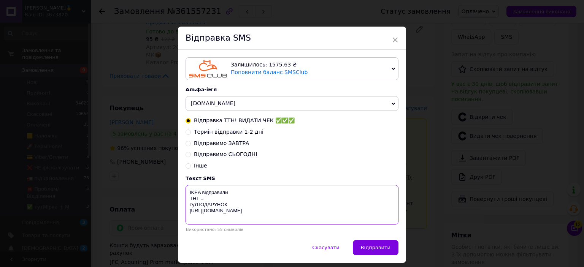
click at [216, 198] on textarea "IKEA відправили ТНТ = тутПОДАРУНОК [URL][DOMAIN_NAME]" at bounding box center [291, 205] width 213 height 40
paste textarea "20451247250320"
type textarea "IKEA відправили ТНТ = 20451247250320 тутПОДАРУНОК https://bit.ly/taao"
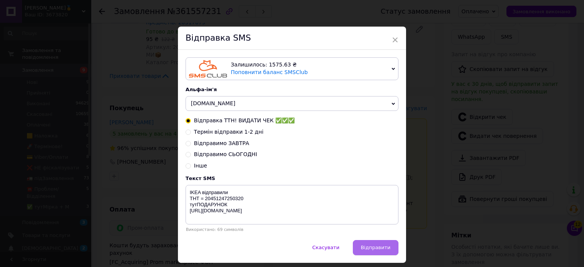
click at [367, 244] on button "Відправити" at bounding box center [376, 247] width 46 height 15
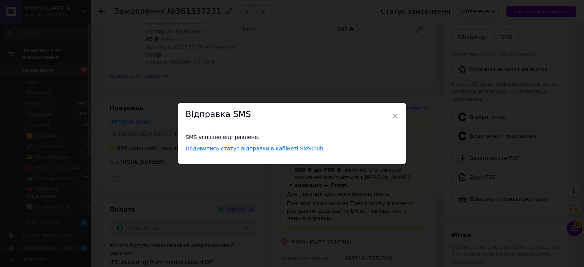
drag, startPoint x: 538, startPoint y: 23, endPoint x: 542, endPoint y: 17, distance: 6.8
click at [539, 22] on div "× Відправка SMS SMS успішно відправлено. Подивитись статус відправки в кабінеті…" at bounding box center [292, 133] width 584 height 267
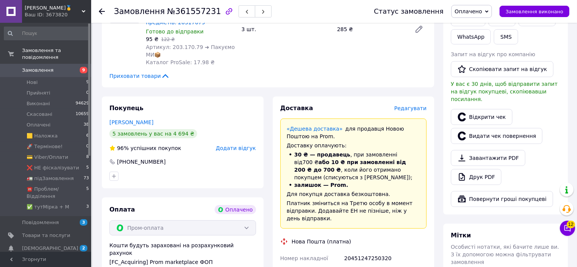
click at [542, 17] on div "Статус замовлення Оплачено Прийнято Виконано Скасовано 🟨 Haложка 🚀 Tермінове! 💳…" at bounding box center [467, 11] width 203 height 13
click at [545, 13] on span "Замовлення виконано" at bounding box center [535, 12] width 58 height 6
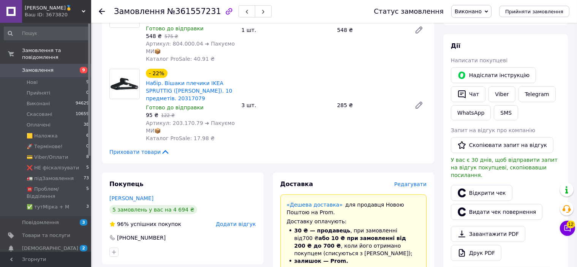
scroll to position [0, 0]
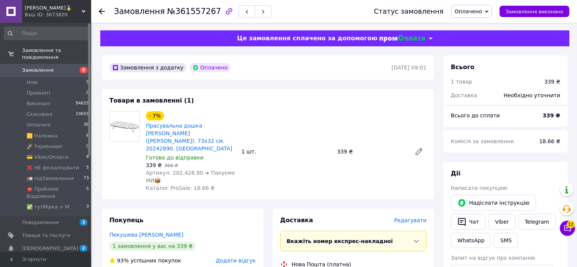
click at [489, 14] on span "Оплачено" at bounding box center [471, 11] width 41 height 13
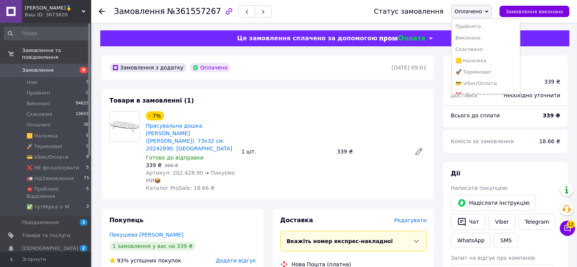
scroll to position [43, 0]
click at [478, 65] on li "🚛 підЗамовлення" at bounding box center [486, 63] width 68 height 11
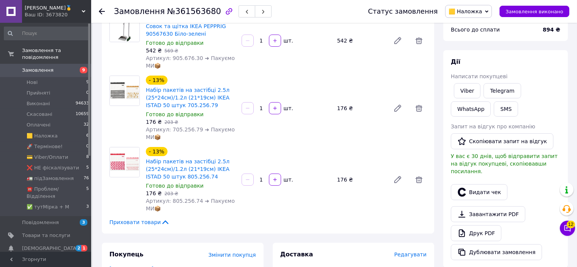
scroll to position [38, 0]
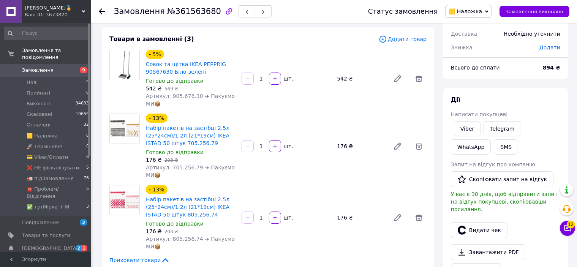
click at [460, 9] on span "🟨 Haложка" at bounding box center [465, 11] width 33 height 6
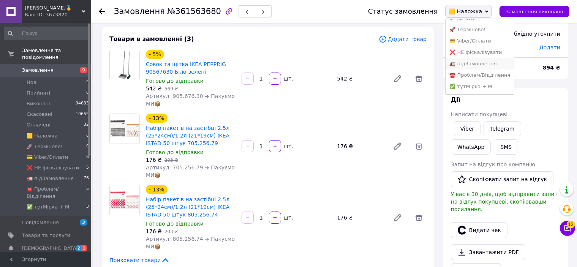
click at [485, 63] on li "🚛 підЗамовлення" at bounding box center [480, 63] width 68 height 11
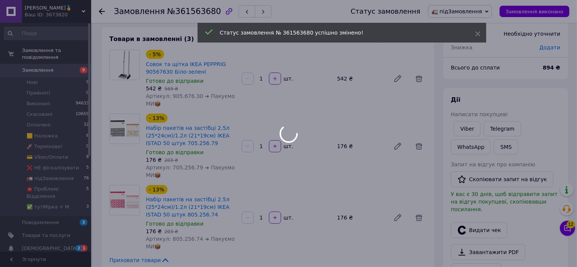
scroll to position [76, 0]
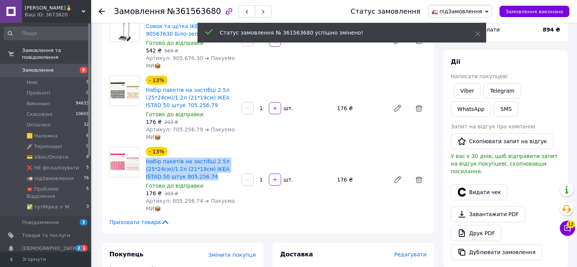
drag, startPoint x: 195, startPoint y: 176, endPoint x: 147, endPoint y: 166, distance: 48.9
click at [147, 166] on span "Набір пакетів на застібці 2.5л (25*24см)/1.2л (21*19см) IKEA ISTAD 50 штук 805.…" at bounding box center [191, 169] width 90 height 23
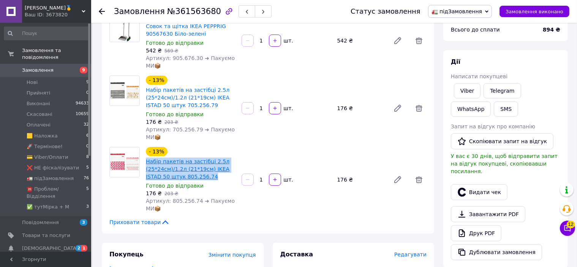
copy link "Набір пакетів на застібці 2.5л (25*24см)/1.2л (21*19см) IKEA ISTAD 50 штук 805.…"
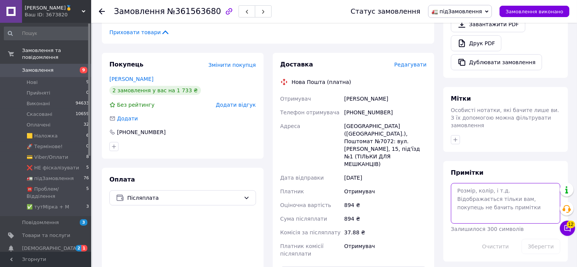
click at [463, 183] on textarea at bounding box center [505, 203] width 109 height 40
paste textarea "Набір пакетів на застібці 2.5л (25*24см)/1.2л (21*19см) IKEA ISTAD 50 штук 805.…"
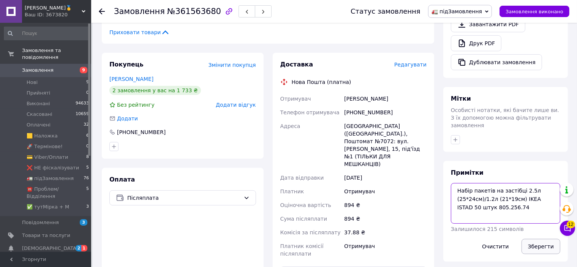
type textarea "Набір пакетів на застібці 2.5л (25*24см)/1.2л (21*19см) IKEA ISTAD 50 штук 805.…"
click at [539, 239] on button "Зберегти" at bounding box center [541, 246] width 39 height 15
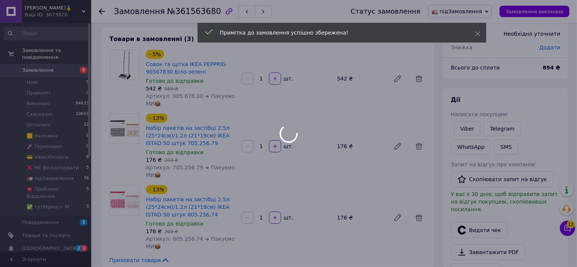
scroll to position [0, 0]
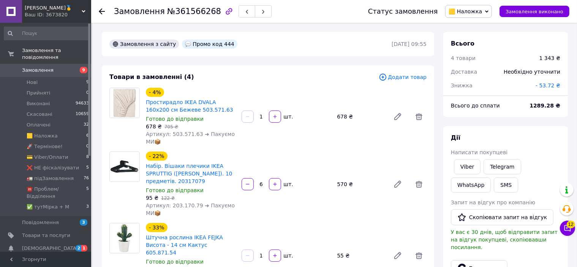
click at [485, 16] on span "🟨 Haложка" at bounding box center [468, 11] width 47 height 13
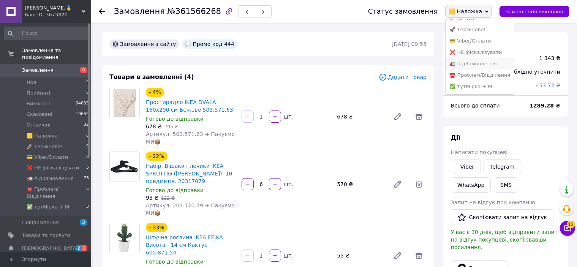
click at [485, 63] on li "🚛 підЗамовлення" at bounding box center [480, 63] width 68 height 11
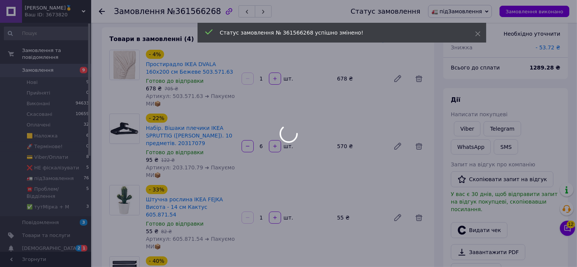
scroll to position [114, 0]
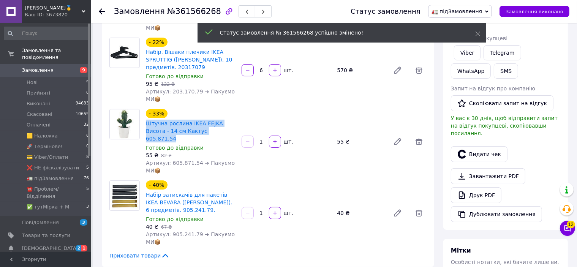
drag, startPoint x: 189, startPoint y: 133, endPoint x: 145, endPoint y: 124, distance: 45.3
click at [145, 124] on div "Штучна рослина IKEA FEJKA Висота - 14 см Кактус 605.871.54" at bounding box center [190, 131] width 91 height 24
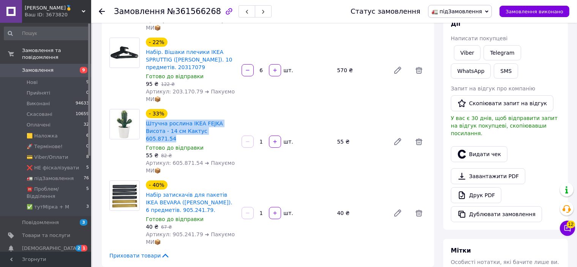
copy link "Штучна рослина IKEA FEJKA Висота - 14 см Кактус 605.871.54"
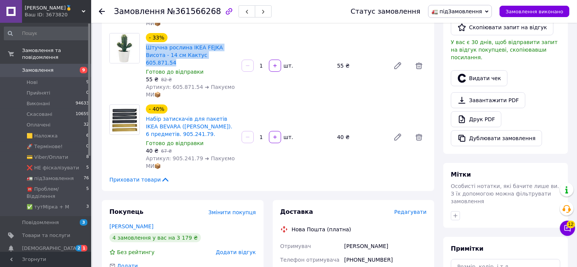
scroll to position [266, 0]
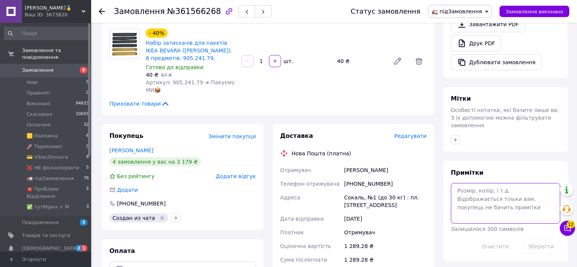
click at [503, 183] on textarea at bounding box center [505, 203] width 109 height 40
paste textarea "Штучна рослина IKEA FEJKA Висота - 14 см Кактус 605.871.54"
type textarea "Штучна рослина IKEA FEJKA Висота - 14 см Кактус 605.871.54"
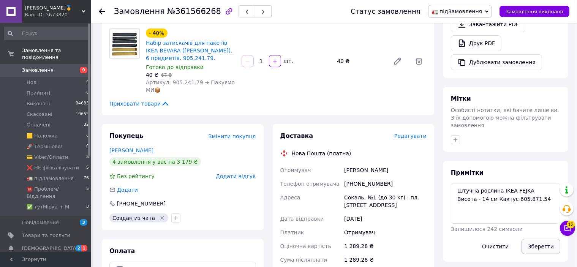
click at [529, 239] on button "Зберегти" at bounding box center [541, 246] width 39 height 15
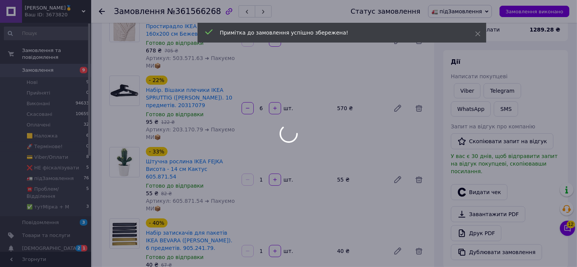
scroll to position [0, 0]
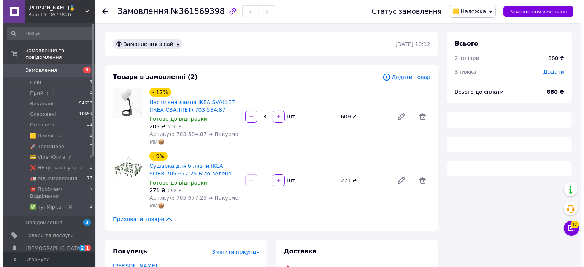
scroll to position [38, 0]
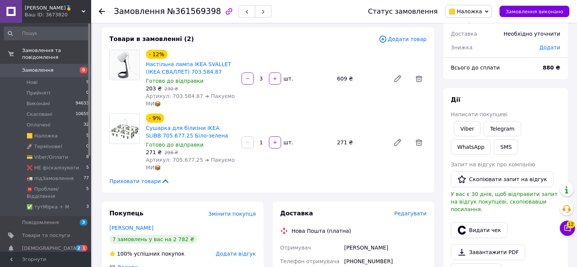
click at [411, 217] on span "Редагувати" at bounding box center [410, 213] width 32 height 6
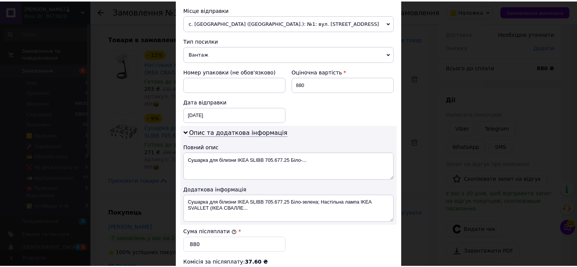
scroll to position [395, 0]
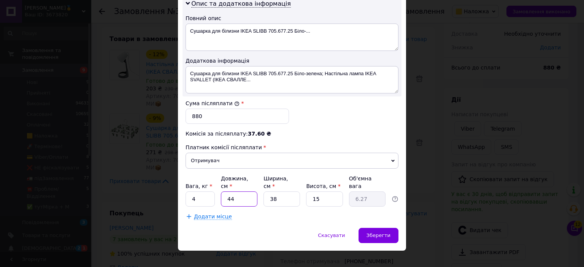
click at [253, 191] on input "44" at bounding box center [239, 198] width 36 height 15
type input "4"
type input "0.57"
type input "40"
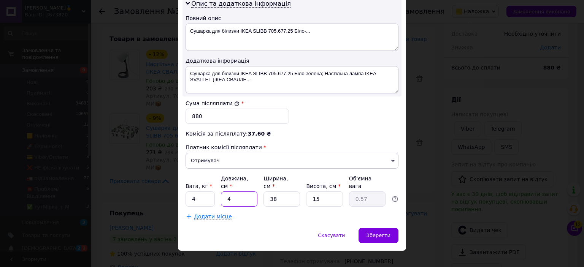
type input "5.7"
type input "40"
type input "4"
type input "0.6"
type input "40"
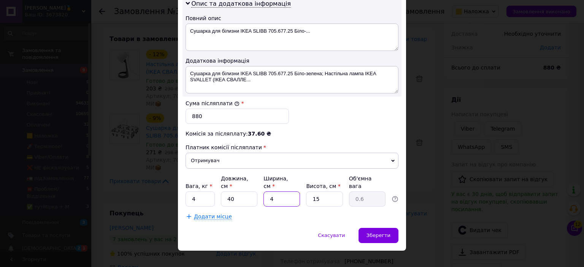
type input "6"
type input "40"
type input "2"
type input "0.8"
type input "2"
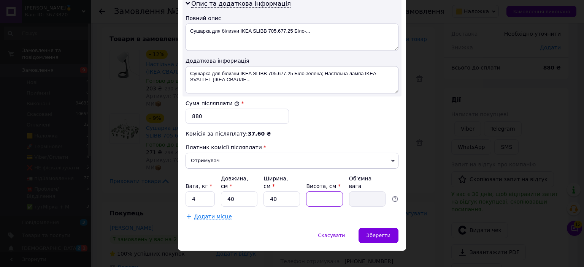
type input "0"
type input "0.1"
type input "2"
type input "0.8"
type input "20"
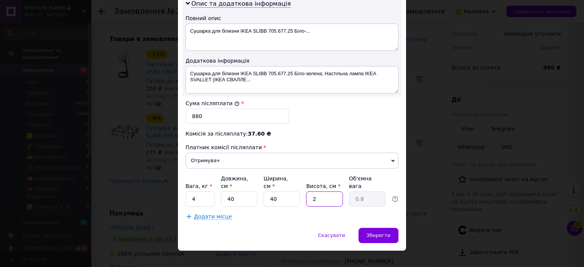
type input "8"
type input "20"
click at [200, 191] on input "4" at bounding box center [199, 198] width 29 height 15
type input "3"
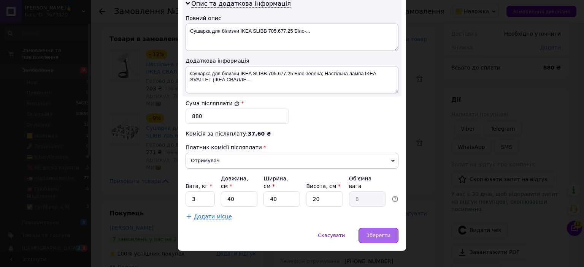
click at [361, 228] on div "Зберегти" at bounding box center [378, 235] width 40 height 15
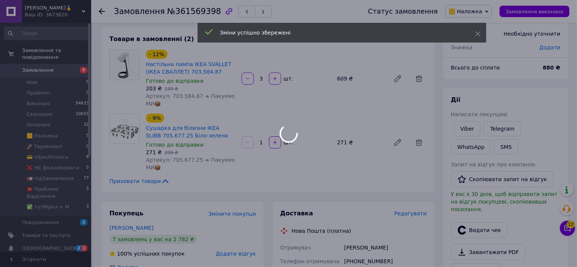
scroll to position [0, 0]
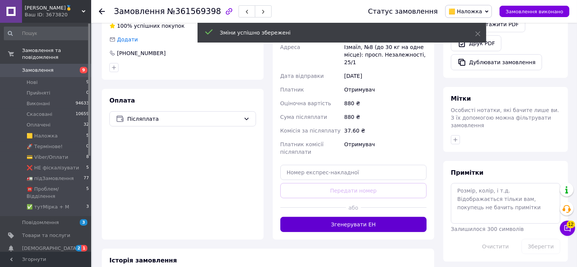
click at [369, 218] on button "Згенерувати ЕН" at bounding box center [353, 224] width 147 height 15
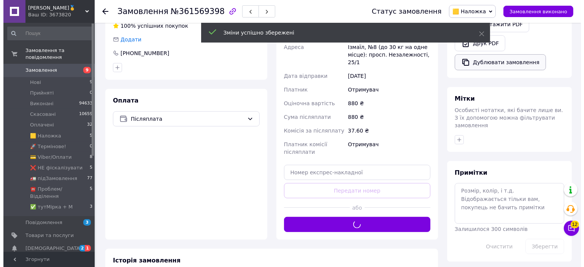
scroll to position [190, 0]
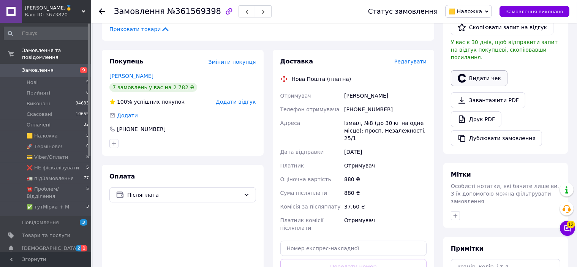
click at [482, 70] on button "Видати чек" at bounding box center [479, 78] width 57 height 16
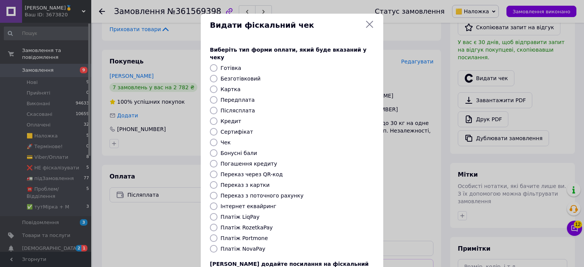
scroll to position [38, 0]
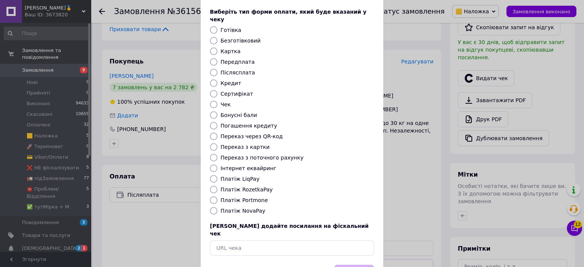
click at [243, 208] on label "Платіж NovaPay" at bounding box center [242, 211] width 45 height 6
click at [217, 207] on input "Платіж NovaPay" at bounding box center [214, 211] width 8 height 8
radio input "true"
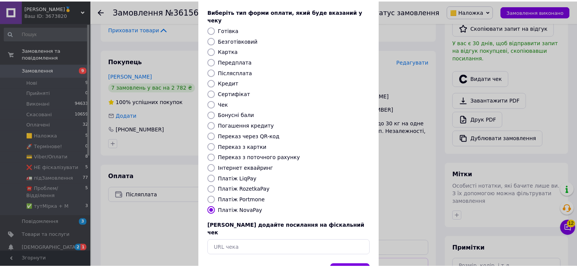
scroll to position [59, 0]
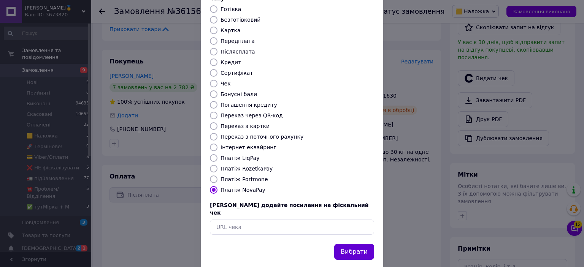
click at [346, 244] on button "Вибрати" at bounding box center [354, 252] width 40 height 16
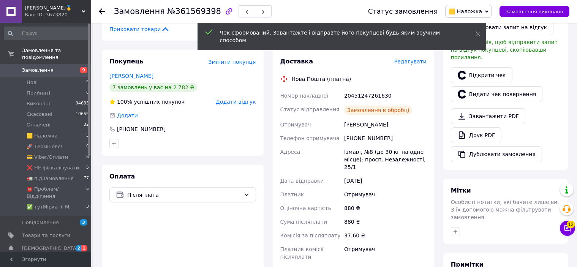
scroll to position [266, 0]
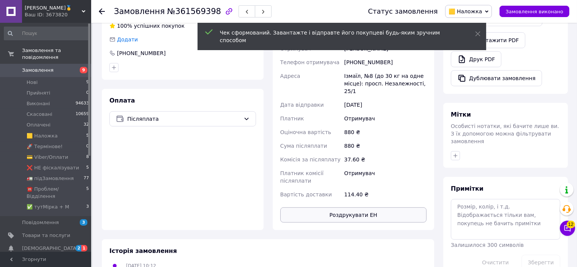
click at [345, 207] on button "Роздрукувати ЕН" at bounding box center [353, 214] width 147 height 15
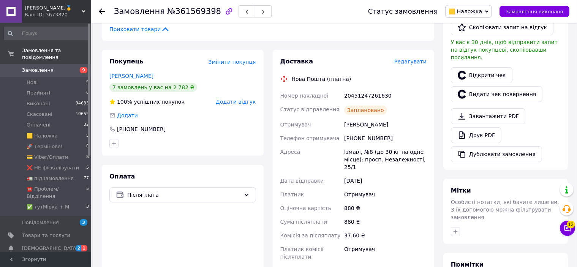
click at [367, 94] on div "20451247261630" at bounding box center [385, 96] width 85 height 14
copy div "20451247261630"
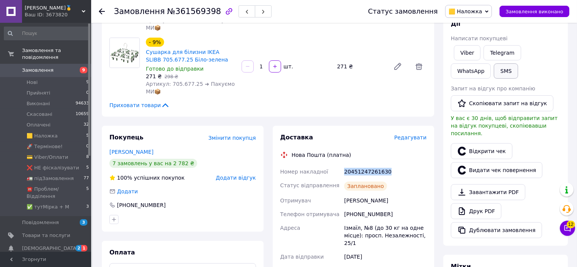
click at [494, 70] on button "SMS" at bounding box center [506, 70] width 24 height 15
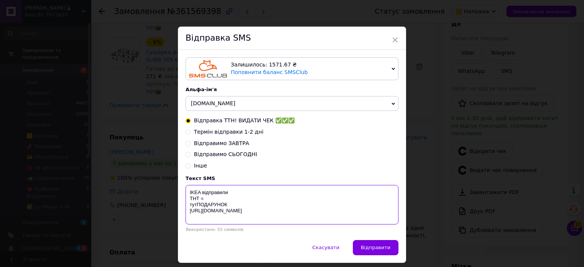
click at [223, 200] on textarea "IKEA відправили ТНТ = тутПОДАРУНОК [URL][DOMAIN_NAME]" at bounding box center [291, 205] width 213 height 40
paste textarea "20451247261630"
type textarea "IKEA відправили ТНТ = 20451247261630 тутПОДАРУНОК https://bit.ly/taao"
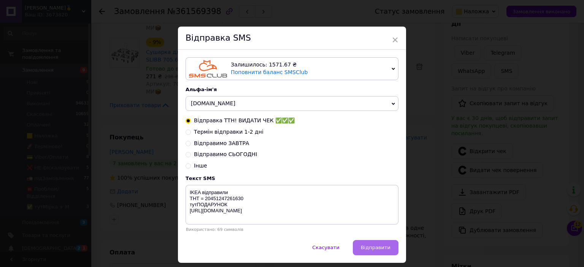
click at [382, 247] on span "Відправити" at bounding box center [376, 248] width 30 height 6
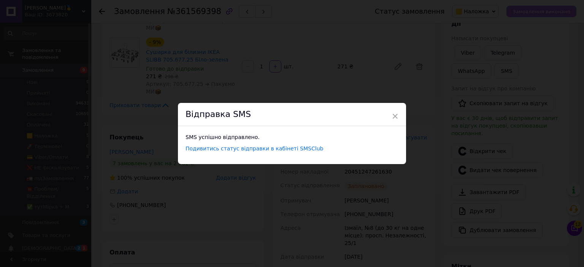
drag, startPoint x: 524, startPoint y: 18, endPoint x: 527, endPoint y: 11, distance: 7.6
click at [524, 16] on div "× Відправка SMS SMS успішно відправлено. Подивитись статус відправки в кабінеті…" at bounding box center [292, 133] width 584 height 267
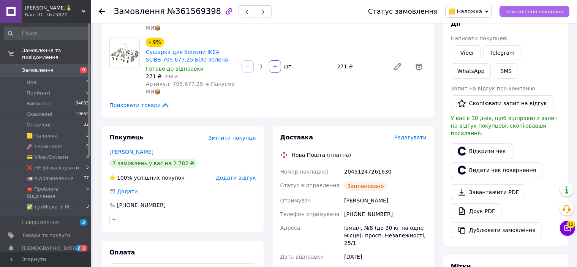
click at [527, 10] on span "Замовлення виконано" at bounding box center [535, 12] width 58 height 6
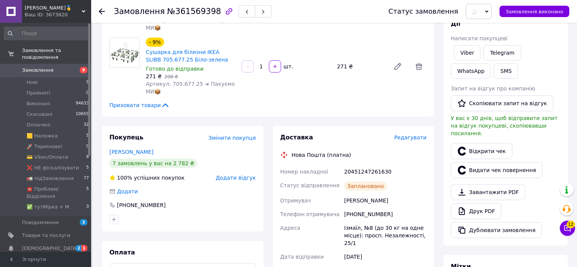
scroll to position [0, 0]
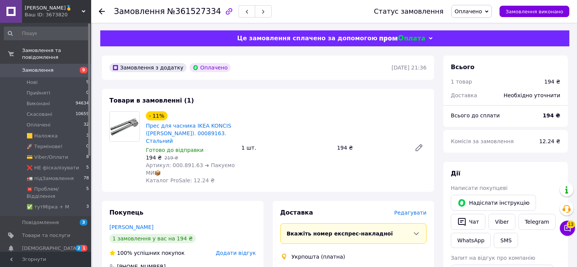
click at [410, 210] on span "Редагувати" at bounding box center [410, 213] width 32 height 6
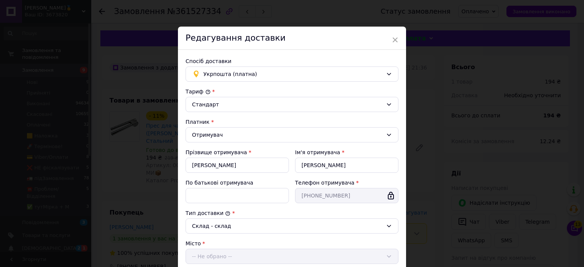
scroll to position [206, 0]
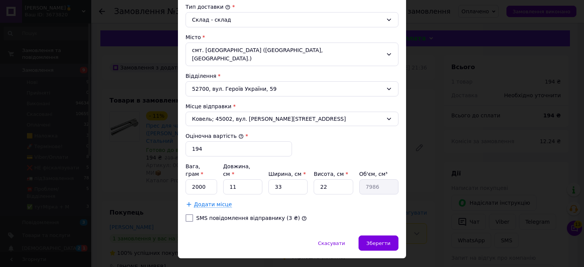
click at [420, 228] on div "× Редагування доставки Спосіб доставки Укрпошта (платна) Тариф * Стандарт Платн…" at bounding box center [292, 133] width 584 height 267
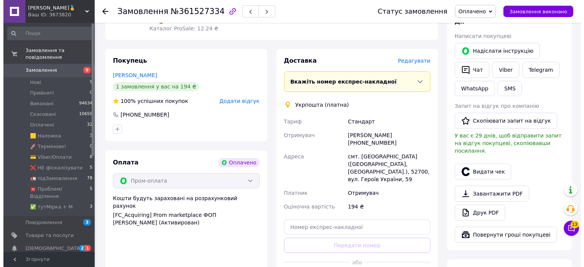
scroll to position [190, 0]
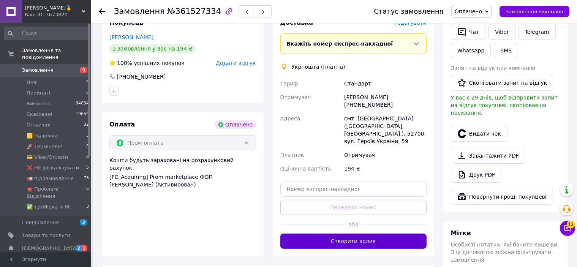
click at [345, 234] on button "Створити ярлик" at bounding box center [353, 241] width 147 height 15
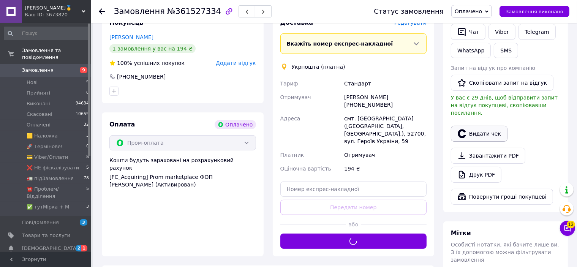
click at [467, 126] on button "Видати чек" at bounding box center [479, 134] width 57 height 16
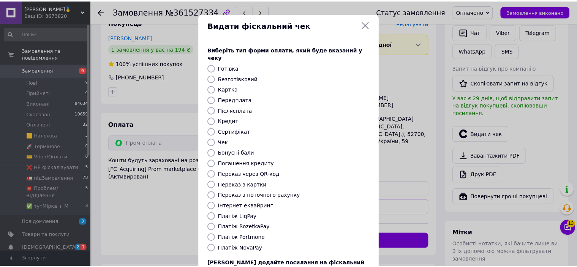
scroll to position [59, 0]
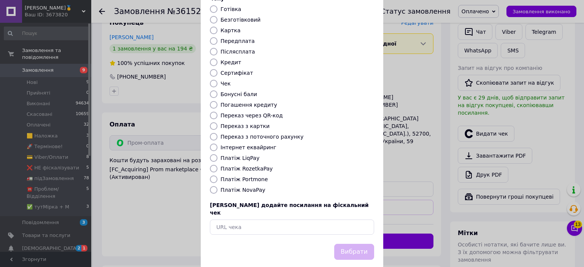
click at [242, 166] on label "Платіж RozetkaPay" at bounding box center [246, 169] width 52 height 6
click at [217, 165] on input "Платіж RozetkaPay" at bounding box center [214, 169] width 8 height 8
radio input "true"
click at [350, 244] on button "Вибрати" at bounding box center [354, 252] width 40 height 16
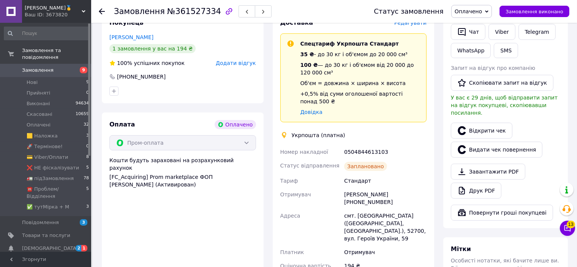
scroll to position [328, 0]
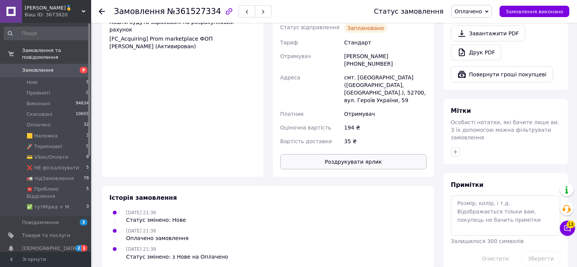
click at [368, 154] on button "Роздрукувати ярлик" at bounding box center [353, 161] width 147 height 15
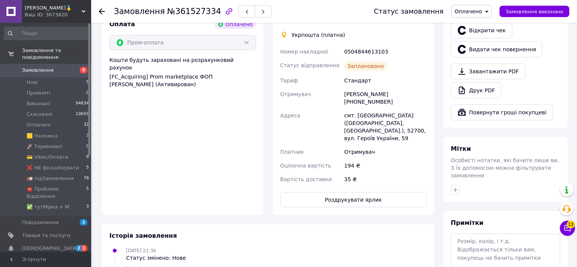
scroll to position [252, 0]
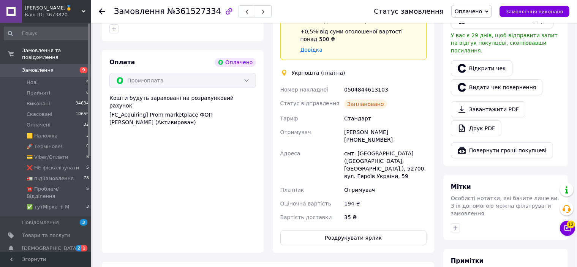
click at [360, 83] on div "0504844613103" at bounding box center [385, 90] width 85 height 14
copy div "0504844613103"
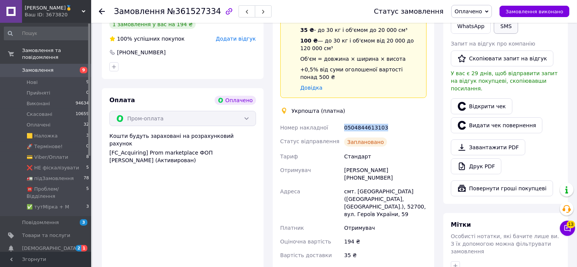
click at [503, 30] on button "SMS" at bounding box center [506, 26] width 24 height 15
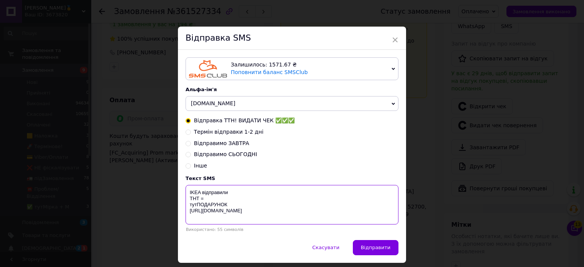
paste textarea "0504844613103"
type textarea "IKEA відправили ТНТ = 0504844613103 тутПОДАРУНОК [URL][DOMAIN_NAME]"
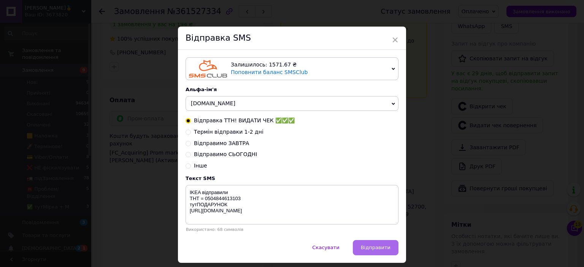
click at [387, 249] on span "Відправити" at bounding box center [376, 248] width 30 height 6
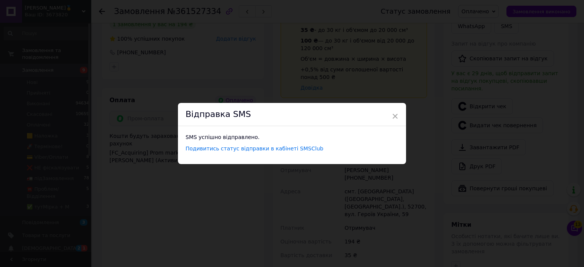
click at [524, 4] on div "× Відправка SMS SMS успішно відправлено. Подивитись статус відправки в кабінеті…" at bounding box center [292, 133] width 584 height 267
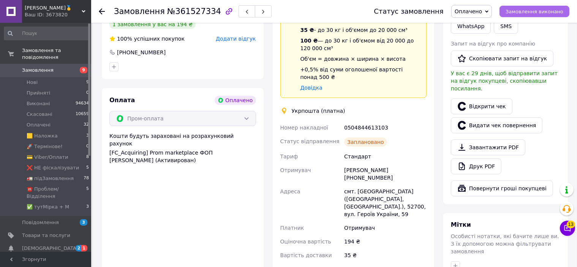
click at [521, 13] on span "Замовлення виконано" at bounding box center [535, 12] width 58 height 6
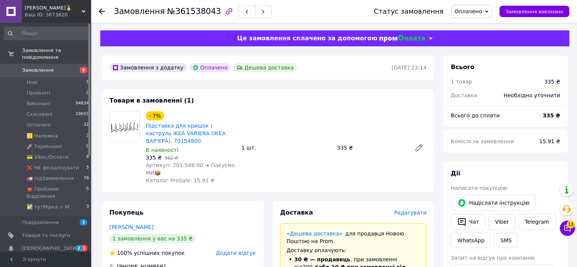
scroll to position [266, 0]
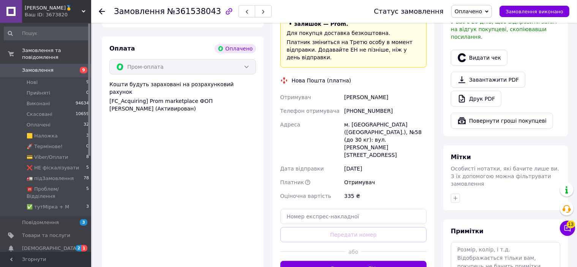
click at [383, 242] on div at bounding box center [394, 251] width 66 height 19
click at [381, 242] on div at bounding box center [394, 251] width 66 height 19
click at [374, 261] on button "Згенерувати ЕН" at bounding box center [353, 268] width 147 height 15
click at [486, 50] on button "Видати чек" at bounding box center [479, 58] width 57 height 16
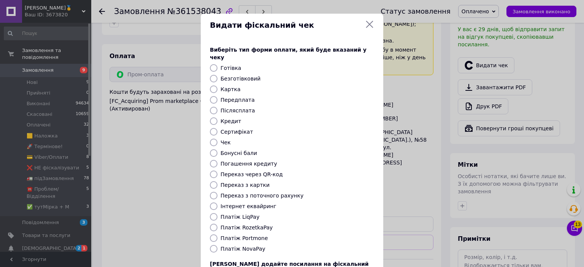
scroll to position [59, 0]
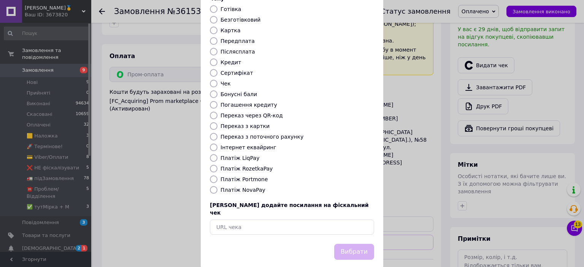
click at [243, 166] on label "Платіж RozetkaPay" at bounding box center [246, 169] width 52 height 6
click at [217, 165] on input "Платіж RozetkaPay" at bounding box center [214, 169] width 8 height 8
radio input "true"
click at [384, 247] on div "Видати фіскальний чек Виберіть тип форми оплати, який буде вказаний у чеку Готі…" at bounding box center [292, 112] width 584 height 342
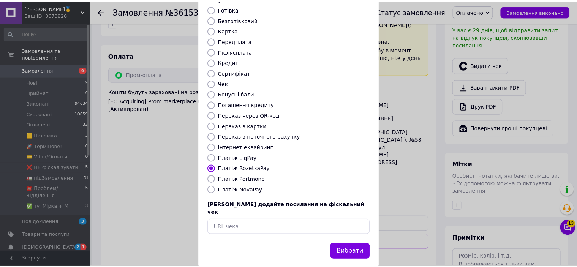
scroll to position [266, 0]
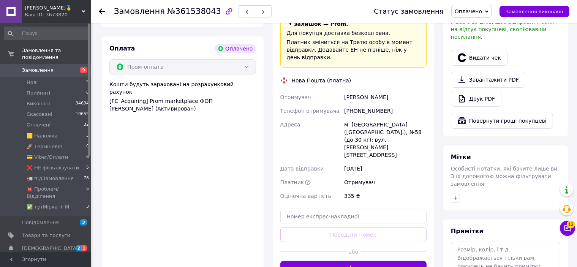
click at [343, 238] on div "Доставка Редагувати «Дешева доставка»   для продавця Новою Поштою на Prom. Дост…" at bounding box center [353, 110] width 147 height 334
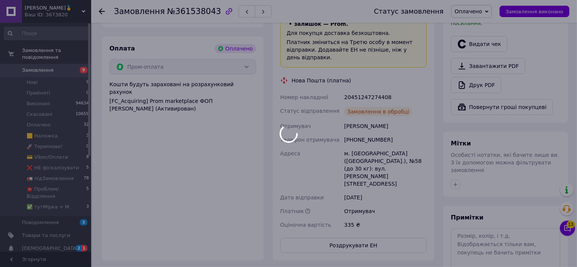
click at [477, 38] on div at bounding box center [288, 133] width 577 height 267
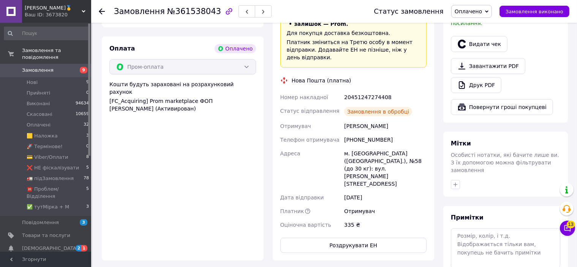
click at [477, 38] on button "Видати чек" at bounding box center [479, 44] width 57 height 16
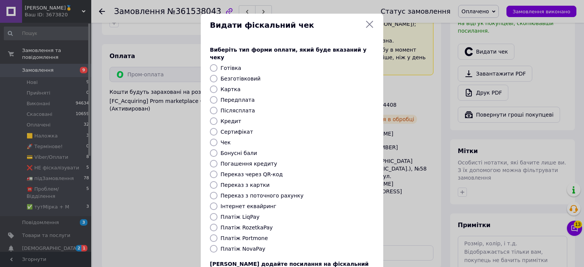
scroll to position [59, 0]
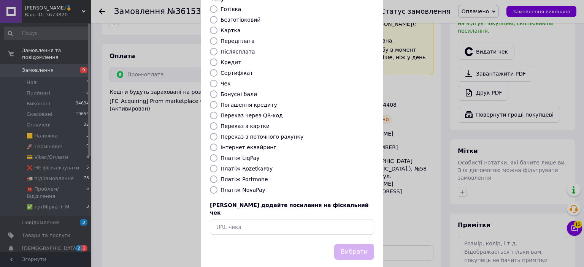
drag, startPoint x: 251, startPoint y: 156, endPoint x: 248, endPoint y: 160, distance: 4.6
click at [249, 158] on div "Виберіть тип форми оплати, який буде вказаний у чеку Готівка Безготівковий Карт…" at bounding box center [292, 111] width 182 height 266
click at [248, 166] on label "Платіж RozetkaPay" at bounding box center [246, 169] width 52 height 6
click at [217, 165] on input "Платіж RozetkaPay" at bounding box center [214, 169] width 8 height 8
radio input "true"
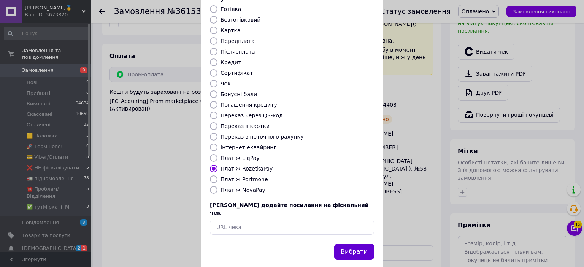
click at [351, 244] on button "Вибрати" at bounding box center [354, 252] width 40 height 16
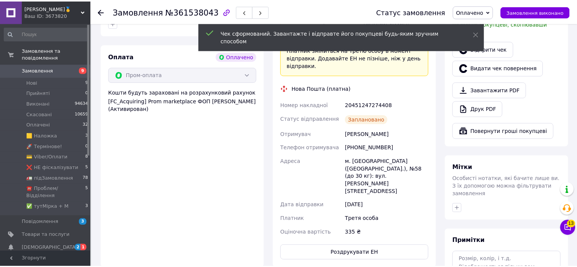
scroll to position [266, 0]
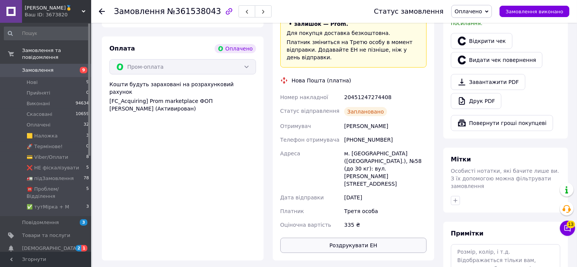
click at [348, 238] on button "Роздрукувати ЕН" at bounding box center [353, 245] width 147 height 15
click at [359, 90] on div "20451247274408" at bounding box center [385, 97] width 85 height 14
copy div "20451247274408"
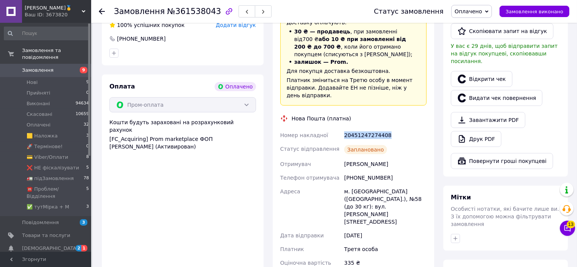
scroll to position [152, 0]
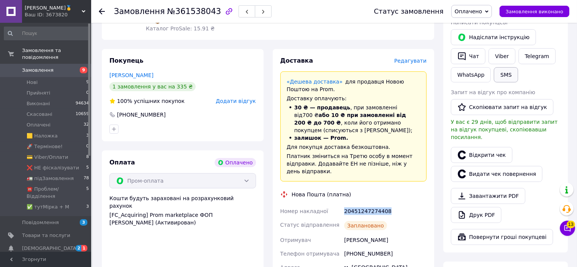
click at [504, 71] on button "SMS" at bounding box center [506, 74] width 24 height 15
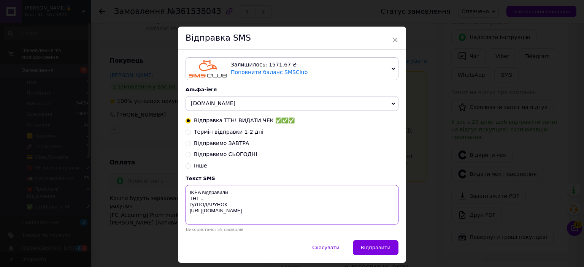
click at [207, 201] on textarea "IKEA відправили ТНТ = тутПОДАРУНОК [URL][DOMAIN_NAME]" at bounding box center [291, 205] width 213 height 40
paste textarea "20451247274408"
type textarea "IKEA відправили ТНТ = 20451247274408 тутПОДАРУНОК https://bit.ly/taao"
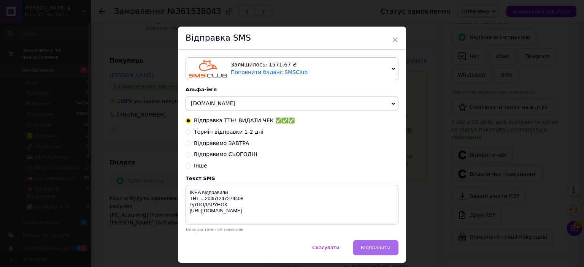
click at [371, 255] on button "Відправити" at bounding box center [376, 247] width 46 height 15
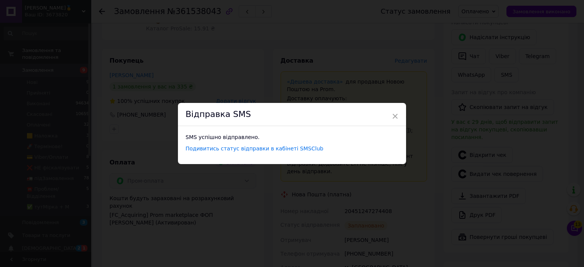
click at [531, 12] on div "× Відправка SMS SMS успішно відправлено. Подивитись статус відправки в кабінеті…" at bounding box center [292, 133] width 584 height 267
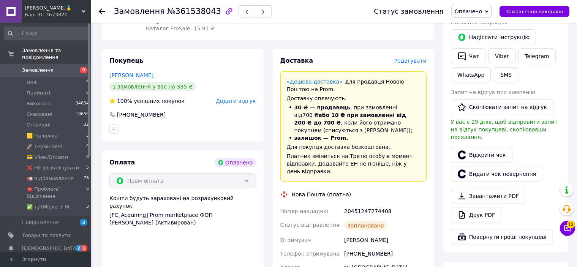
click at [531, 12] on span "Замовлення виконано" at bounding box center [535, 12] width 58 height 6
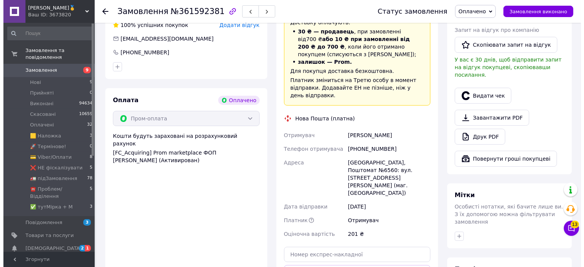
scroll to position [266, 0]
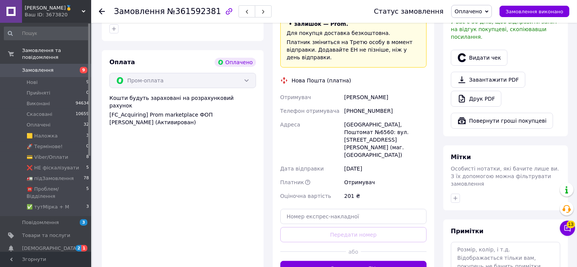
click at [405, 261] on button "Згенерувати ЕН" at bounding box center [353, 268] width 147 height 15
click at [482, 50] on button "Видати чек" at bounding box center [479, 58] width 57 height 16
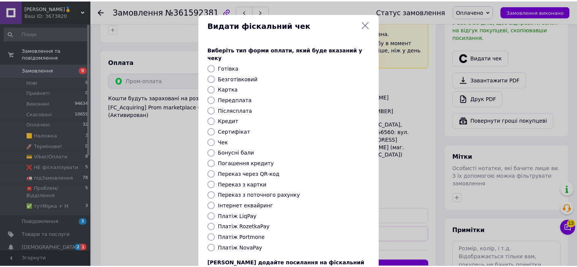
scroll to position [59, 0]
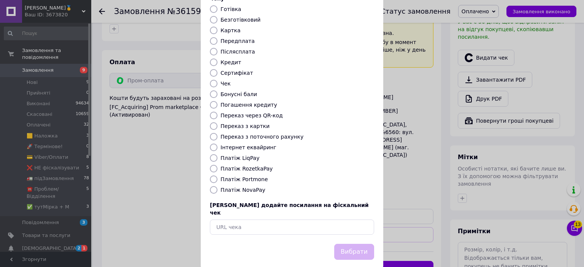
click at [247, 166] on label "Платіж RozetkaPay" at bounding box center [246, 169] width 52 height 6
click at [217, 165] on input "Платіж RozetkaPay" at bounding box center [214, 169] width 8 height 8
radio input "true"
click at [348, 244] on button "Вибрати" at bounding box center [354, 252] width 40 height 16
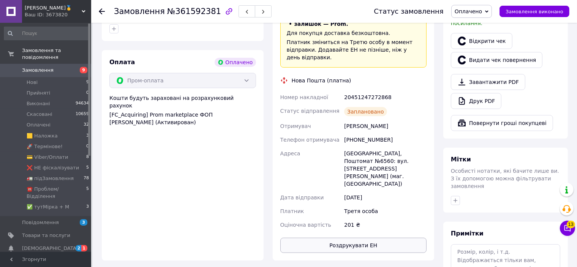
click at [354, 238] on button "Роздрукувати ЕН" at bounding box center [353, 245] width 147 height 15
click at [365, 90] on div "20451247272868" at bounding box center [385, 97] width 85 height 14
copy div "20451247272868"
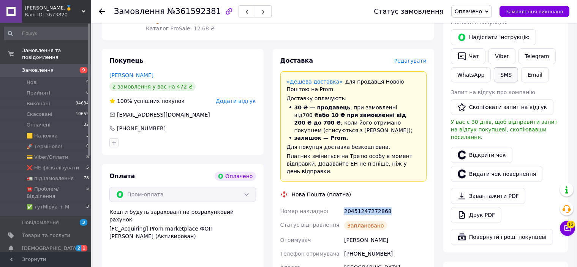
click at [500, 79] on button "SMS" at bounding box center [506, 74] width 24 height 15
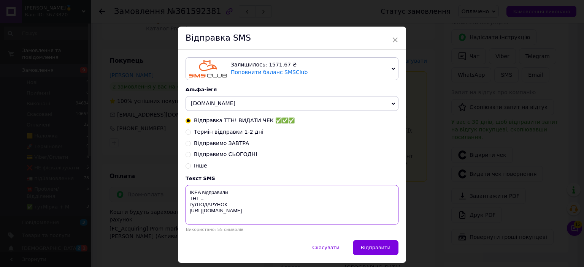
paste textarea "20451247272868"
type textarea "IKEA відправили ТНТ = 20451247272868 тутПОДАРУНОК https://bit.ly/taao"
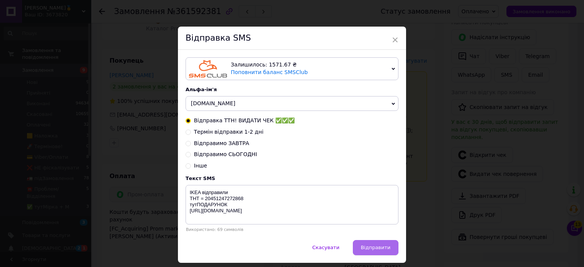
click at [372, 250] on span "Відправити" at bounding box center [376, 248] width 30 height 6
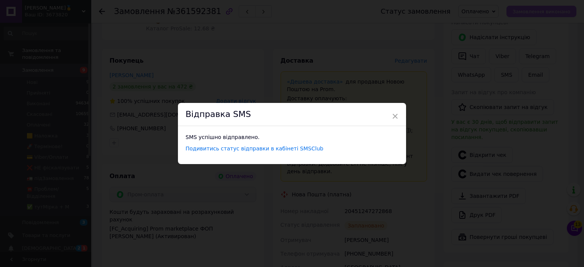
drag, startPoint x: 506, startPoint y: 12, endPoint x: 516, endPoint y: 13, distance: 9.9
click at [513, 12] on div "× Відправка SMS SMS успішно відправлено. Подивитись статус відправки в кабінеті…" at bounding box center [292, 133] width 584 height 267
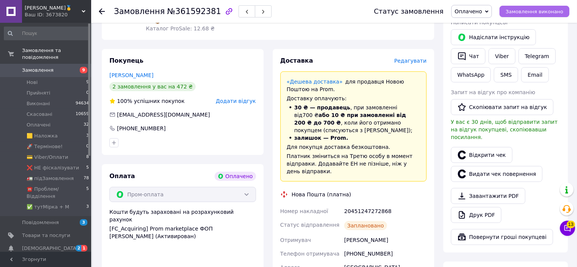
click at [520, 13] on span "Замовлення виконано" at bounding box center [535, 12] width 58 height 6
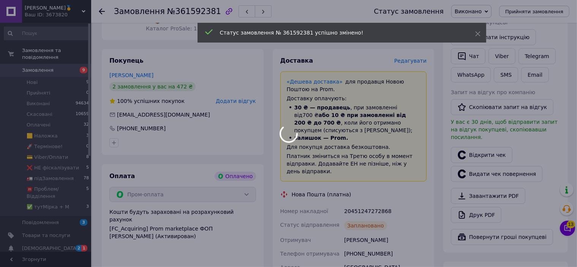
scroll to position [0, 0]
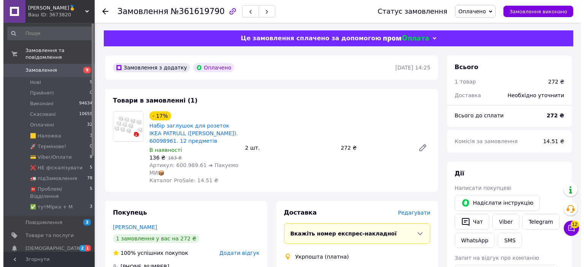
scroll to position [76, 0]
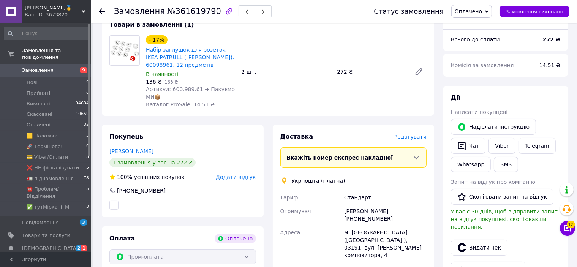
click at [413, 136] on span "Редагувати" at bounding box center [410, 137] width 32 height 6
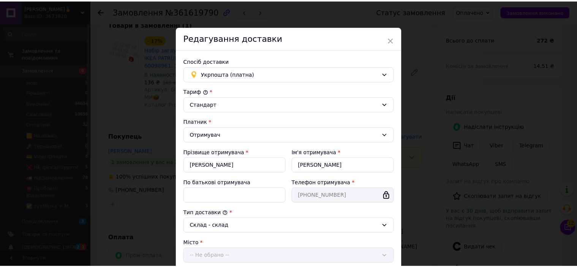
scroll to position [206, 0]
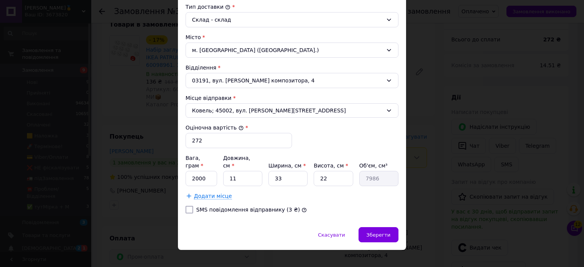
click at [459, 174] on div "× Редагування доставки Спосіб доставки Укрпошта (платна) Тариф * [PERSON_NAME] …" at bounding box center [292, 133] width 584 height 267
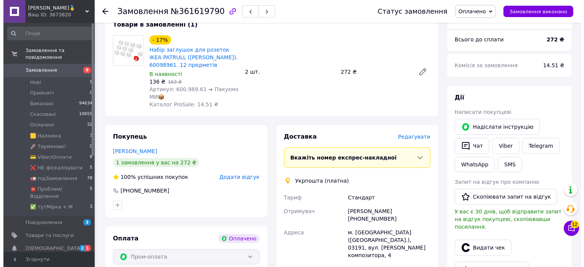
scroll to position [152, 0]
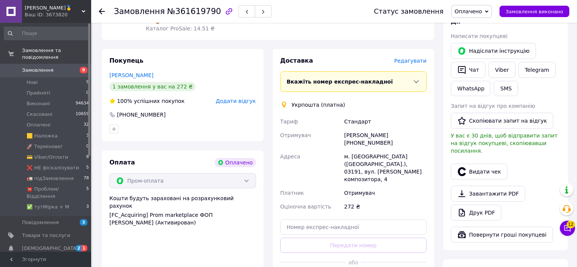
click at [403, 60] on span "Редагувати" at bounding box center [410, 61] width 32 height 6
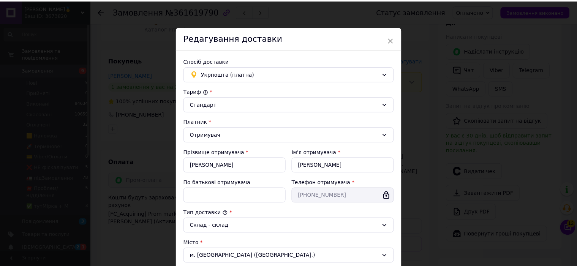
scroll to position [206, 0]
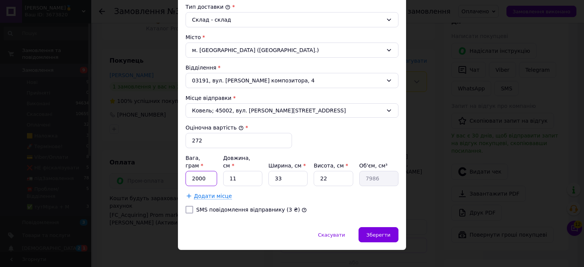
click at [202, 171] on input "2000" at bounding box center [201, 178] width 32 height 15
type input "888"
click at [373, 232] on span "Зберегти" at bounding box center [378, 235] width 24 height 6
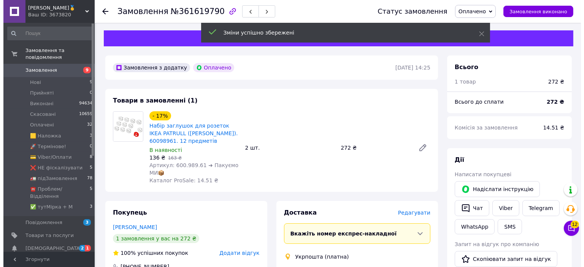
scroll to position [228, 0]
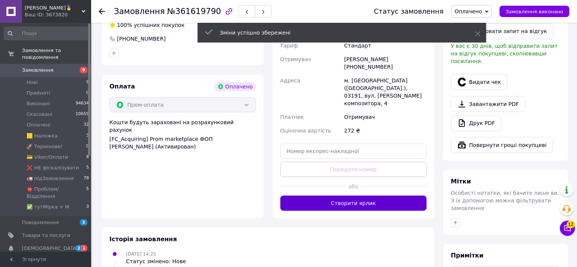
click at [354, 196] on button "Створити ярлик" at bounding box center [353, 203] width 147 height 15
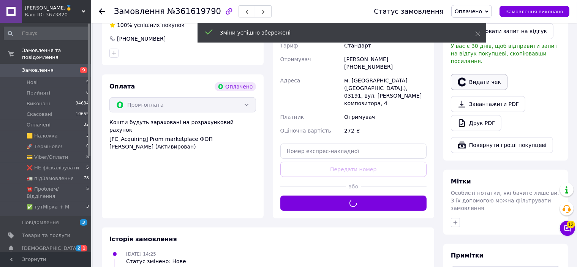
click at [467, 74] on button "Видати чек" at bounding box center [479, 82] width 57 height 16
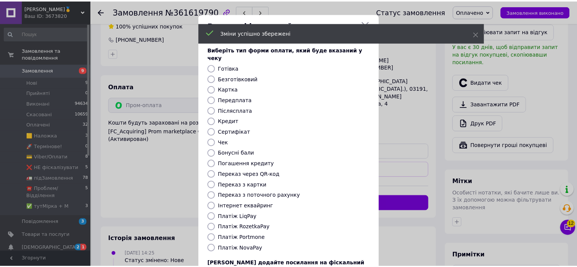
scroll to position [59, 0]
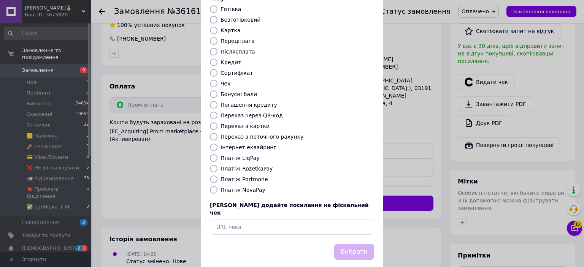
click at [242, 166] on label "Платіж RozetkaPay" at bounding box center [246, 169] width 52 height 6
click at [217, 165] on input "Платіж RozetkaPay" at bounding box center [214, 169] width 8 height 8
radio input "true"
click at [365, 244] on button "Вибрати" at bounding box center [354, 252] width 40 height 16
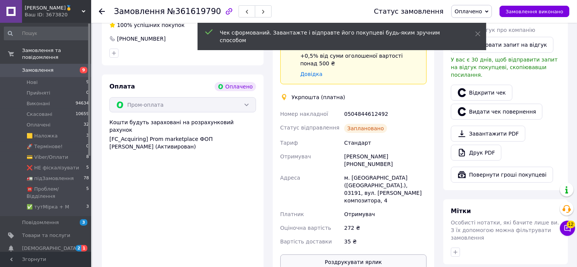
click at [401, 255] on button "Роздрукувати ярлик" at bounding box center [353, 262] width 147 height 15
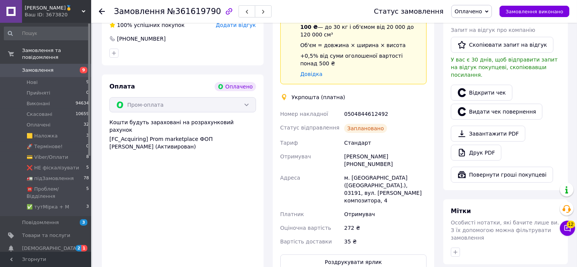
click at [359, 108] on div "0504844612492" at bounding box center [385, 114] width 85 height 14
copy div "0504844612492"
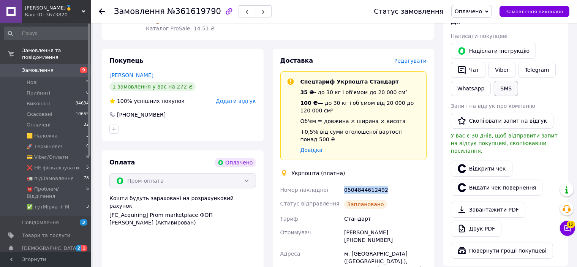
click at [500, 89] on button "SMS" at bounding box center [506, 88] width 24 height 15
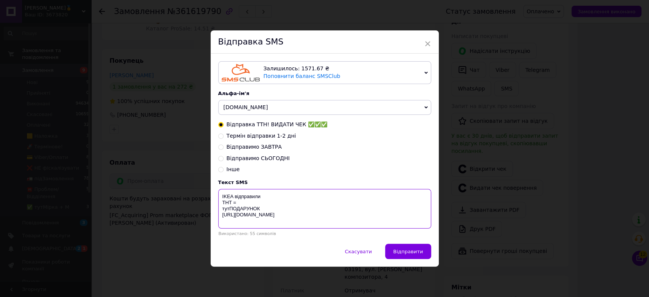
paste textarea "0504844612492"
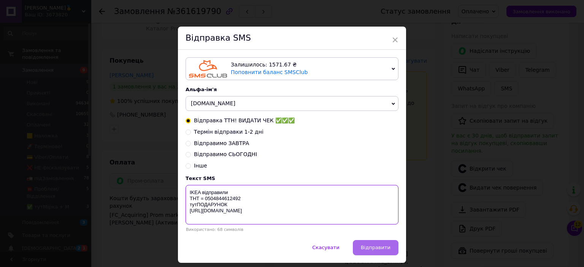
type textarea "IKEA відправили ТНТ = 0504844612492 тутПОДАРУНОК [URL][DOMAIN_NAME]"
click at [384, 250] on span "Відправити" at bounding box center [376, 248] width 30 height 6
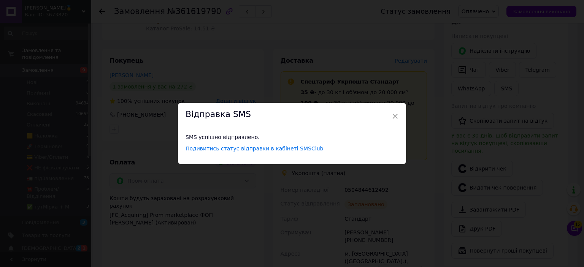
click at [523, 12] on div "× Відправка SMS SMS успішно відправлено. Подивитись статус відправки в кабінеті…" at bounding box center [292, 133] width 584 height 267
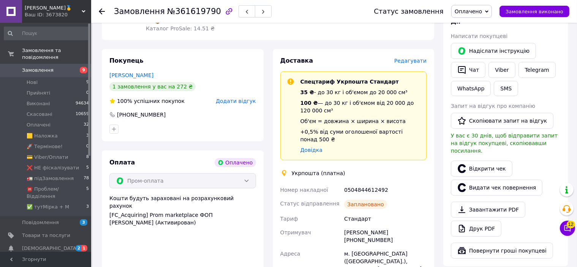
click at [523, 12] on span "Замовлення виконано" at bounding box center [535, 12] width 58 height 6
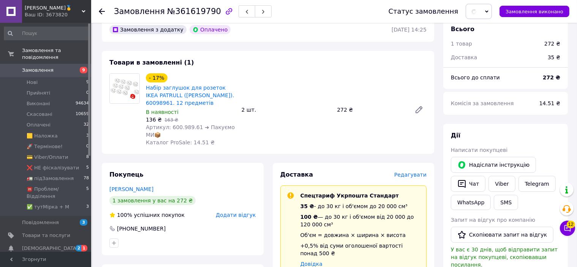
scroll to position [0, 0]
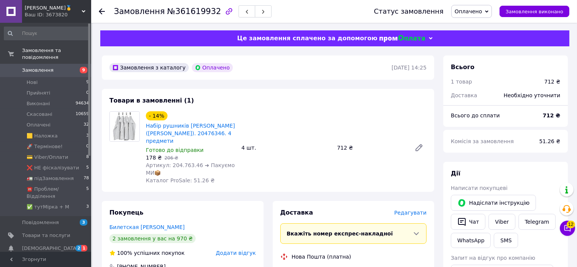
click at [411, 210] on span "Редагувати" at bounding box center [410, 213] width 32 height 6
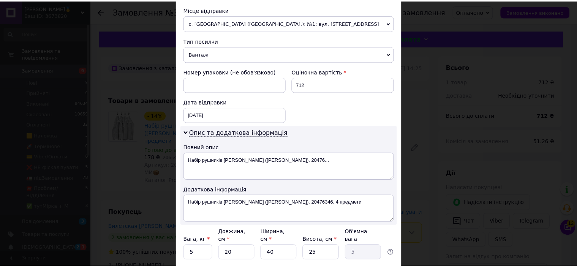
scroll to position [320, 0]
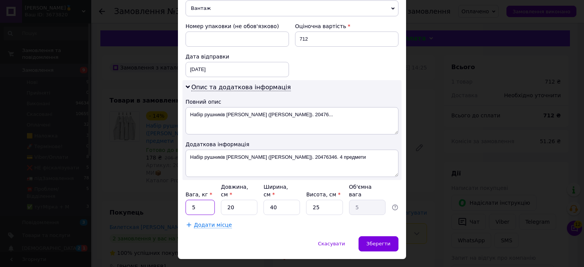
click at [198, 200] on input "5" at bounding box center [199, 207] width 29 height 15
type input "1"
click at [282, 200] on input "40" at bounding box center [281, 207] width 36 height 15
type input "1"
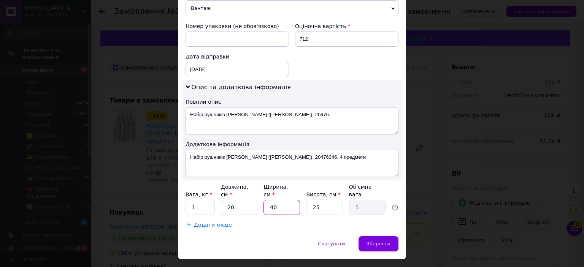
type input "0.13"
drag, startPoint x: 282, startPoint y: 191, endPoint x: 364, endPoint y: 212, distance: 83.9
click at [282, 200] on input "1" at bounding box center [281, 207] width 36 height 15
type input "11"
type input "1.38"
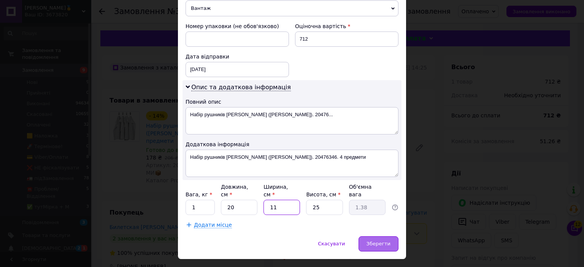
type input "11"
click at [394, 236] on div "Зберегти" at bounding box center [378, 243] width 40 height 15
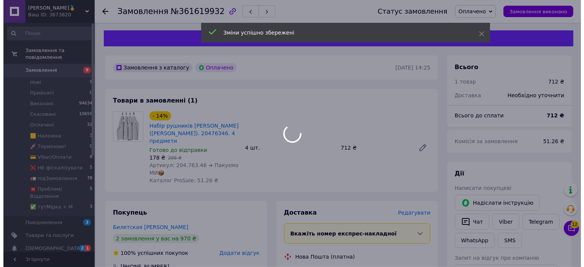
scroll to position [190, 0]
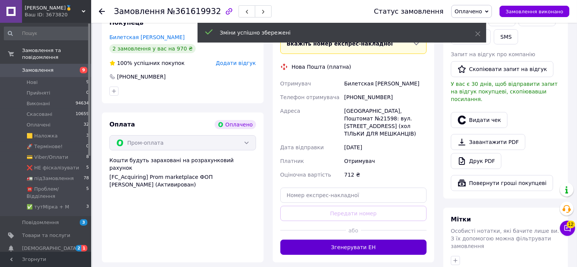
click at [342, 240] on button "Згенерувати ЕН" at bounding box center [353, 247] width 147 height 15
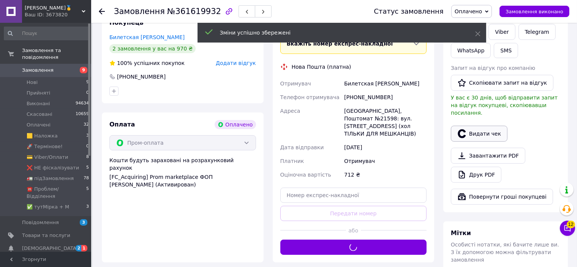
click at [491, 126] on button "Видати чек" at bounding box center [479, 134] width 57 height 16
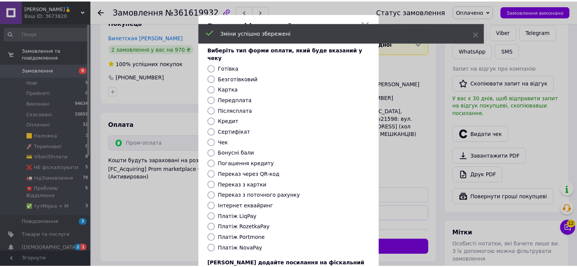
scroll to position [59, 0]
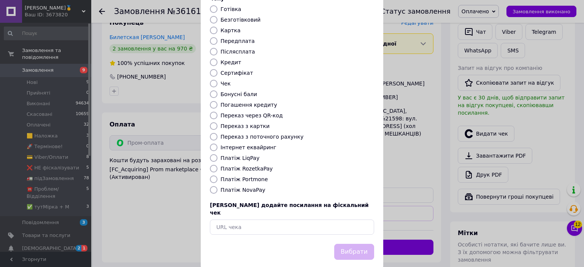
click at [248, 166] on label "Платіж RozetkaPay" at bounding box center [246, 169] width 52 height 6
click at [217, 165] on input "Платіж RozetkaPay" at bounding box center [214, 169] width 8 height 8
radio input "true"
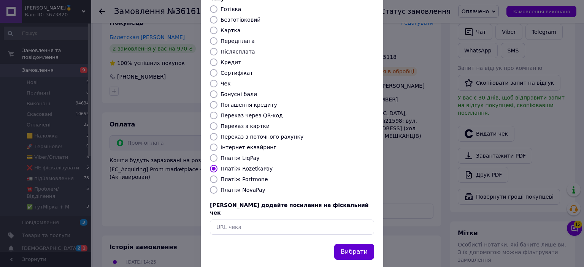
click at [358, 244] on button "Вибрати" at bounding box center [354, 252] width 40 height 16
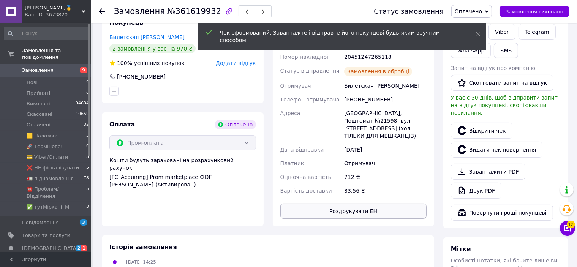
click at [396, 204] on button "Роздрукувати ЕН" at bounding box center [353, 211] width 147 height 15
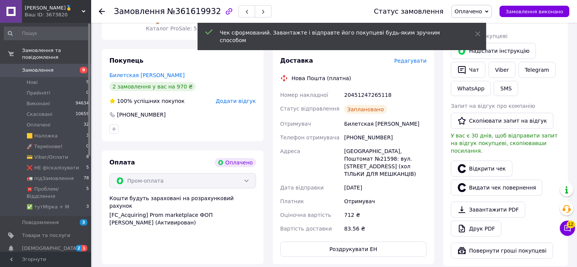
click at [369, 88] on div "20451247265118" at bounding box center [385, 95] width 85 height 14
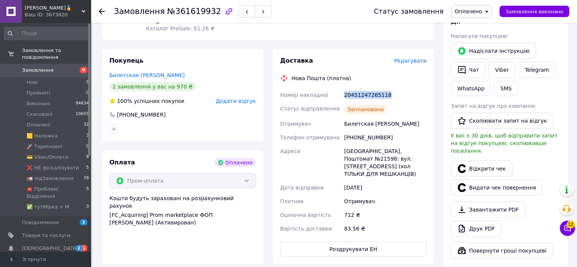
copy div "20451247265118"
click at [500, 84] on button "SMS" at bounding box center [506, 88] width 24 height 15
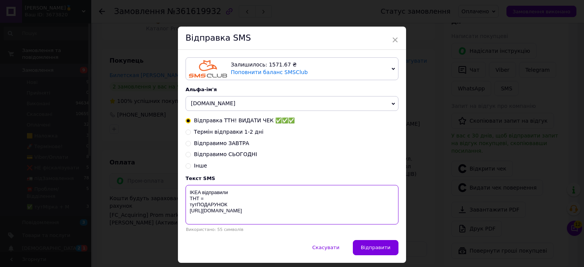
click at [213, 201] on textarea "IKEA відправили ТНТ = тутПОДАРУНОК [URL][DOMAIN_NAME]" at bounding box center [291, 205] width 213 height 40
paste textarea "20451247265118"
type textarea "IKEA відправили ТНТ = 20451247265118 тутПОДАРУНОК https://bit.ly/taao"
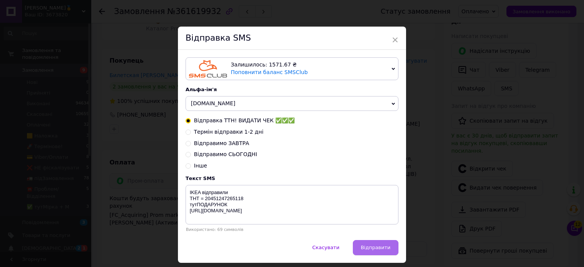
click at [384, 244] on button "Відправити" at bounding box center [376, 247] width 46 height 15
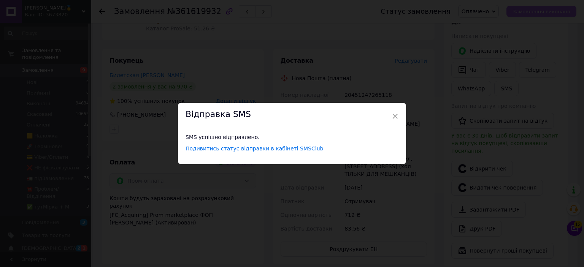
click at [557, 16] on div "× Відправка SMS SMS успішно відправлено. Подивитись статус відправки в кабінеті…" at bounding box center [292, 133] width 584 height 267
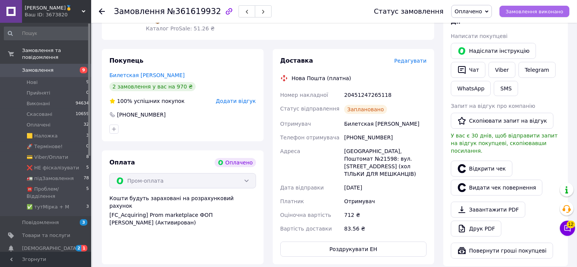
click at [557, 15] on button "Замовлення виконано" at bounding box center [535, 11] width 70 height 11
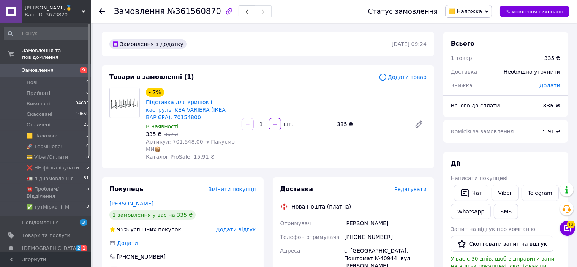
scroll to position [228, 0]
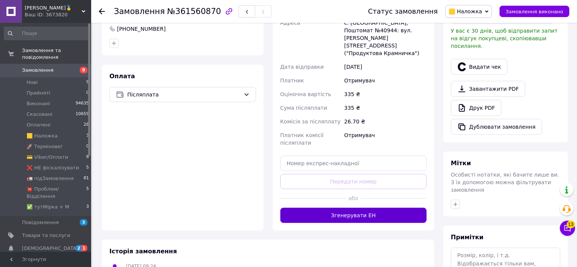
click at [380, 208] on button "Згенерувати ЕН" at bounding box center [353, 215] width 147 height 15
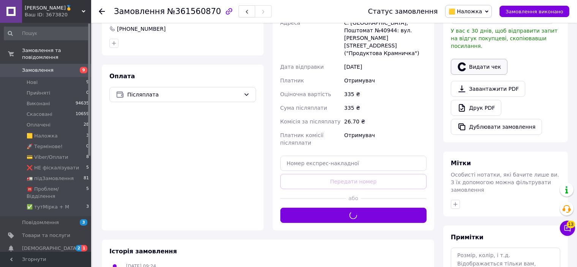
click at [468, 66] on button "Видати чек" at bounding box center [479, 67] width 57 height 16
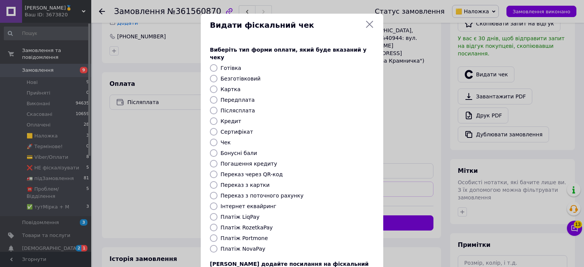
scroll to position [59, 0]
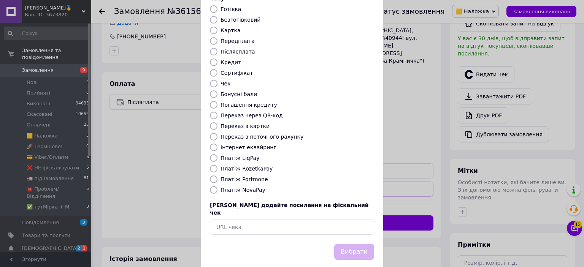
click at [246, 177] on div "Виберіть тип форми оплати, який буде вказаний у чеку Готівка Безготівковий Карт…" at bounding box center [292, 111] width 182 height 266
click at [242, 187] on label "Платіж NovaPay" at bounding box center [242, 190] width 45 height 6
click at [217, 186] on input "Платіж NovaPay" at bounding box center [214, 190] width 8 height 8
radio input "true"
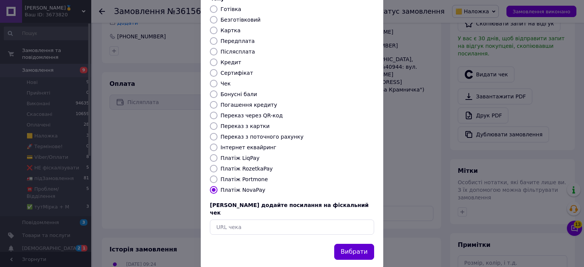
click at [350, 244] on button "Вибрати" at bounding box center [354, 252] width 40 height 16
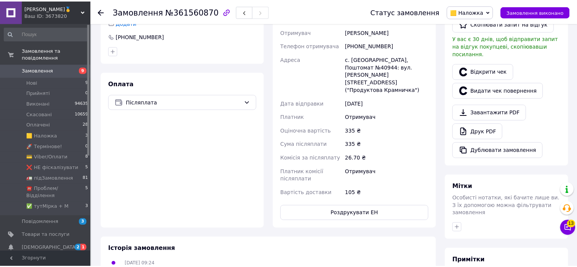
scroll to position [228, 0]
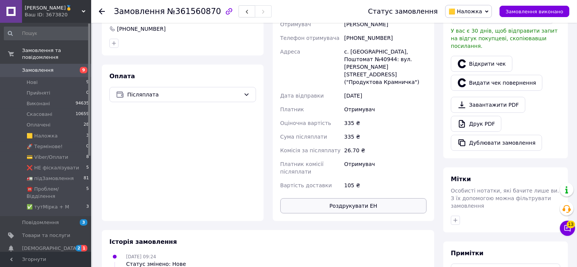
click at [363, 198] on button "Роздрукувати ЕН" at bounding box center [353, 205] width 147 height 15
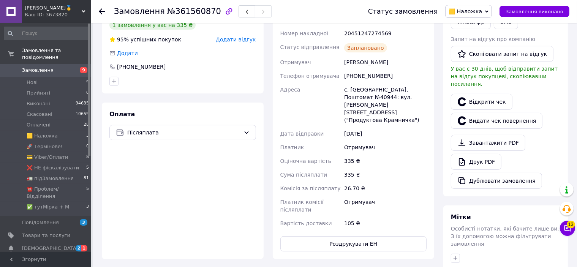
scroll to position [152, 0]
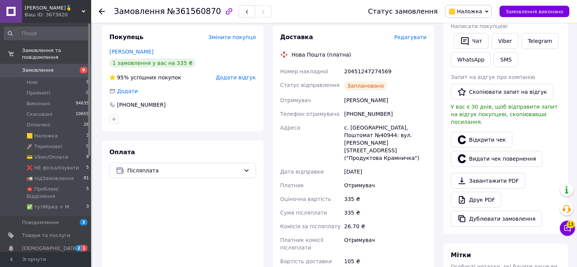
click at [358, 74] on div "20451247274569" at bounding box center [385, 72] width 85 height 14
copy div "20451247274569"
click at [500, 62] on button "SMS" at bounding box center [506, 59] width 24 height 15
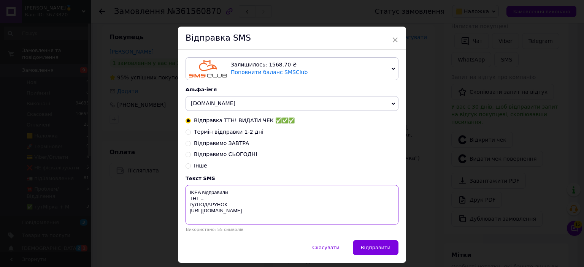
paste textarea "20451247274569"
type textarea "IKEA відправили ТНТ = 20451247274569 тутПОДАРУНОК https://bit.ly/taao"
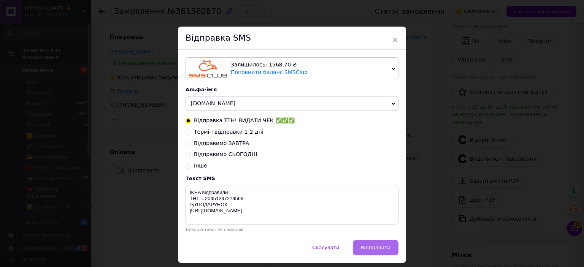
click at [372, 248] on span "Відправити" at bounding box center [376, 248] width 30 height 6
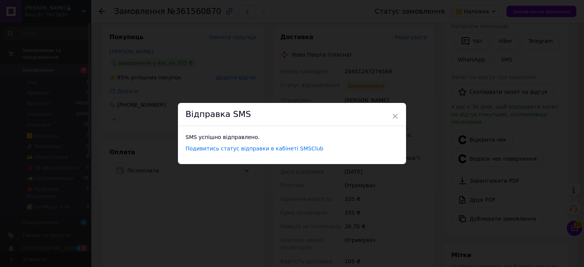
click at [538, 10] on div "× Відправка SMS SMS успішно відправлено. Подивитись статус відправки в кабінеті…" at bounding box center [292, 133] width 584 height 267
click at [538, 10] on span "Замовлення виконано" at bounding box center [535, 12] width 58 height 6
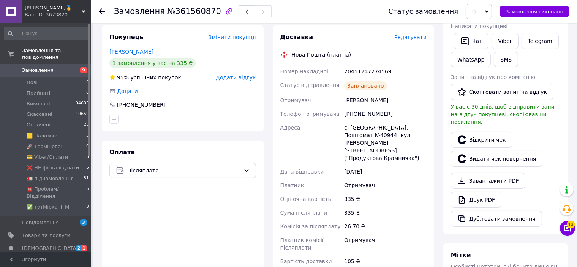
scroll to position [0, 0]
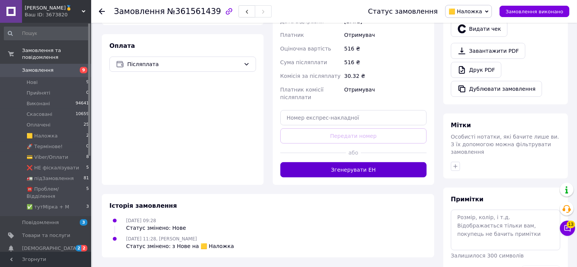
click at [376, 166] on button "Згенерувати ЕН" at bounding box center [353, 169] width 147 height 15
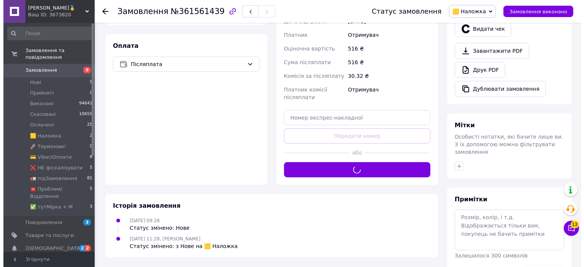
scroll to position [190, 0]
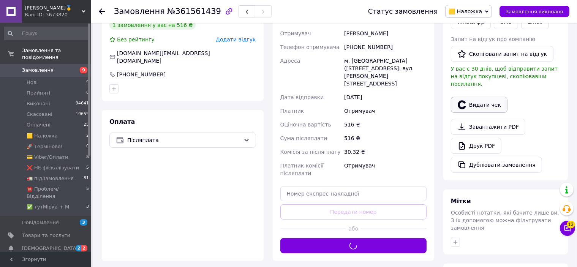
click at [465, 100] on icon "button" at bounding box center [462, 104] width 8 height 9
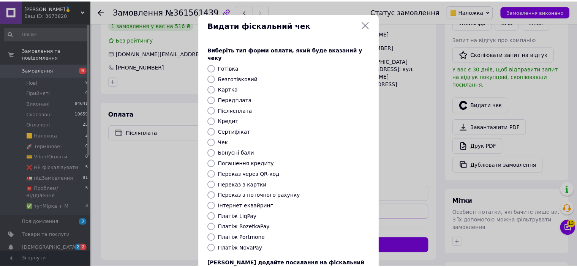
scroll to position [59, 0]
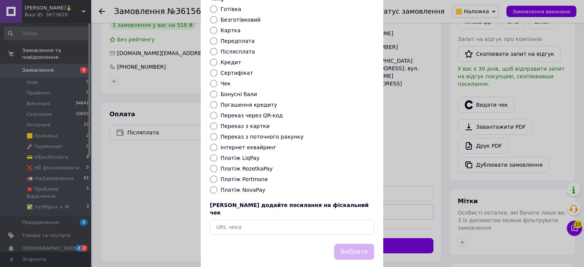
click at [240, 187] on label "Платіж NovaPay" at bounding box center [242, 190] width 45 height 6
click at [217, 186] on input "Платіж NovaPay" at bounding box center [214, 190] width 8 height 8
radio input "true"
click at [349, 244] on button "Вибрати" at bounding box center [354, 252] width 40 height 16
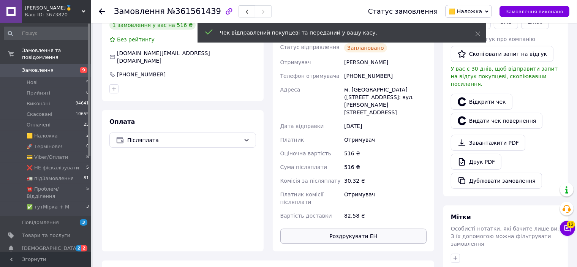
click at [368, 229] on button "Роздрукувати ЕН" at bounding box center [353, 236] width 147 height 15
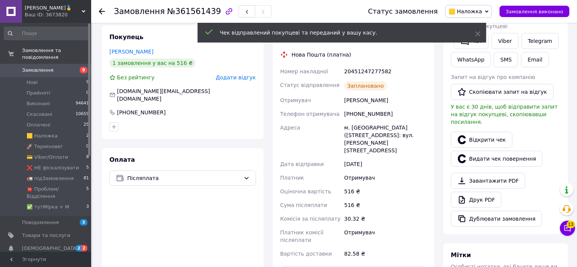
click at [359, 70] on div "20451247277582" at bounding box center [385, 72] width 85 height 14
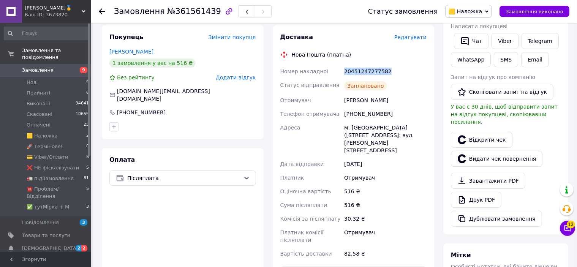
copy div "20451247277582"
click at [501, 65] on button "SMS" at bounding box center [506, 59] width 24 height 15
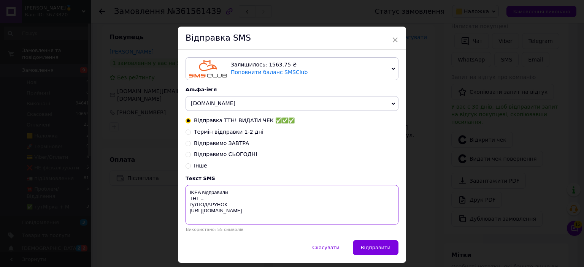
paste textarea "20451247277582"
type textarea "IKEA відправили ТНТ = 20451247277582 тутПОДАРУНОК https://bit.ly/taao"
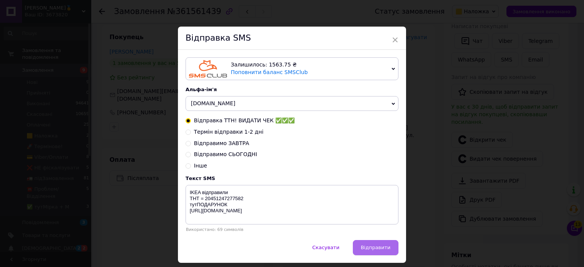
click at [366, 247] on span "Відправити" at bounding box center [376, 248] width 30 height 6
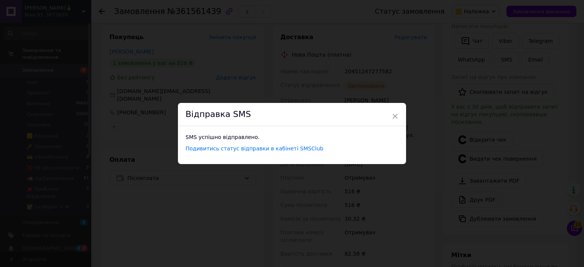
click at [537, 19] on div "× Відправка SMS SMS успішно відправлено. Подивитись статус відправки в кабінеті…" at bounding box center [292, 133] width 584 height 267
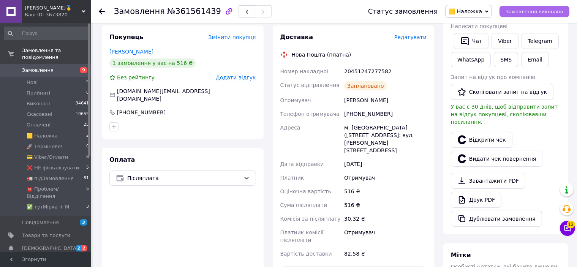
click at [538, 13] on span "Замовлення виконано" at bounding box center [535, 12] width 58 height 6
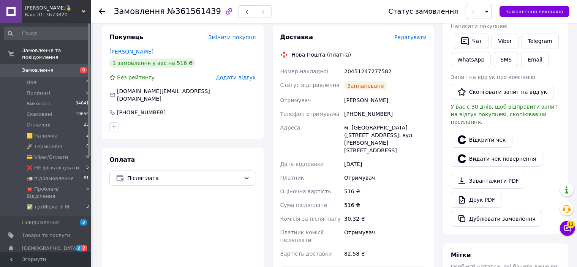
scroll to position [0, 0]
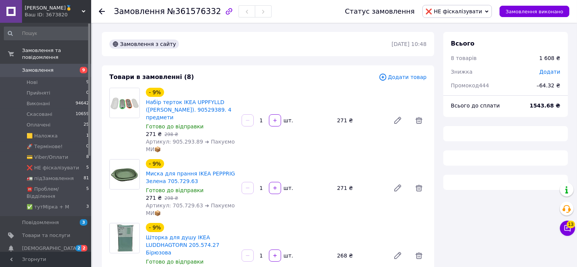
click at [471, 11] on span "❌ НE фіскалізувати" at bounding box center [454, 11] width 57 height 6
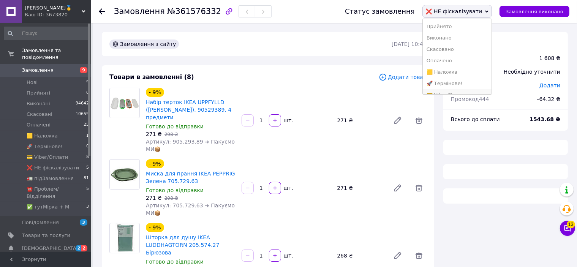
scroll to position [43, 0]
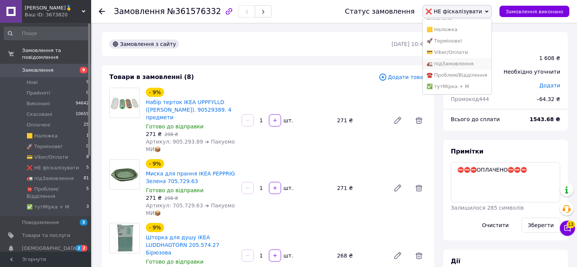
click at [464, 68] on li "🚛 підЗамовлення" at bounding box center [457, 63] width 69 height 11
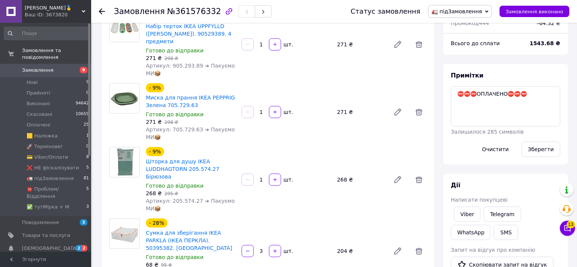
scroll to position [114, 0]
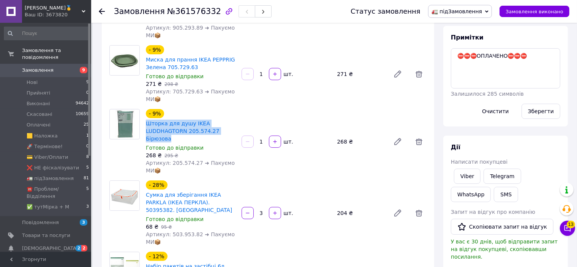
drag, startPoint x: 237, startPoint y: 124, endPoint x: 144, endPoint y: 119, distance: 93.3
click at [144, 119] on div "- 9% Шторка для душу IKEA LUDDHAGTORN 205.574.27 Бірюзова Готово до відправки 2…" at bounding box center [191, 142] width 96 height 68
copy link "Шторка для душу IKEA LUDDHAGTORN 205.574.27 Бірюзова"
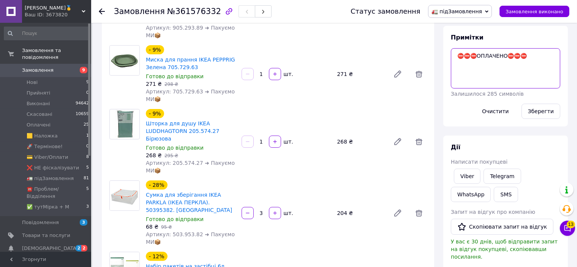
click at [459, 53] on textarea "⛔⛔⛔ОПЛАЧЕНО⛔⛔⛔" at bounding box center [505, 68] width 109 height 40
paste textarea "Шторка для душу IKEA LUDDHAGTORN 205.574.27 Бірюзова"
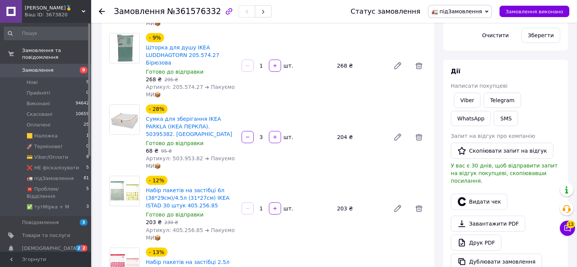
scroll to position [266, 0]
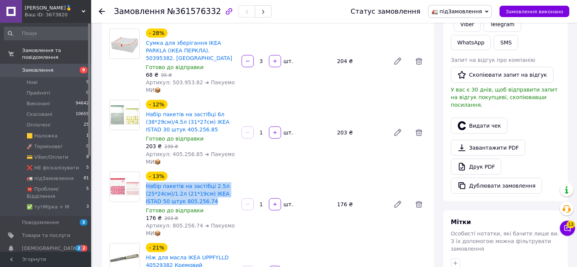
drag, startPoint x: 153, startPoint y: 174, endPoint x: 146, endPoint y: 166, distance: 11.6
click at [146, 182] on div "Набір пакетів на застібці 2.5л (25*24см)/1.2л (21*19см) IKEA ISTAD 50 штук 805.…" at bounding box center [190, 194] width 91 height 24
copy link "Набір пакетів на застібці 2.5л (25*24см)/1.2л (21*19см) IKEA ISTAD 50 штук 805.…"
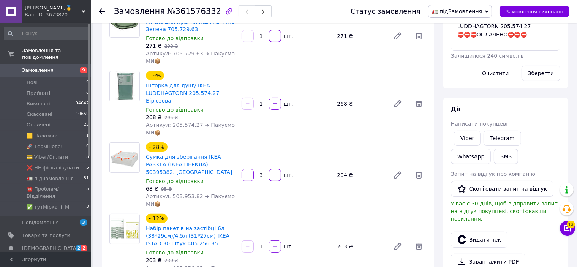
scroll to position [38, 0]
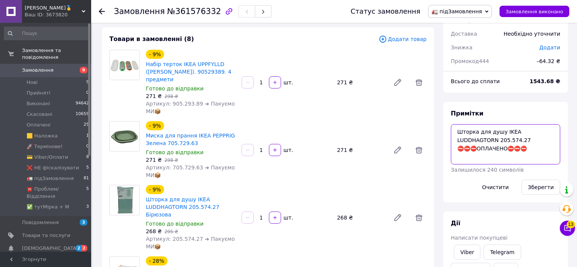
click at [489, 144] on textarea "Шторка для душу IKEA LUDDHAGTORN 205.574.27 ⛔⛔⛔ОПЛАЧЕНО⛔⛔⛔" at bounding box center [505, 144] width 109 height 40
paste textarea "Набір пакетів на застібці 2.5л (25*24см)/1.2л (21*19см) IKEA ISTAD 50 штук 805.…"
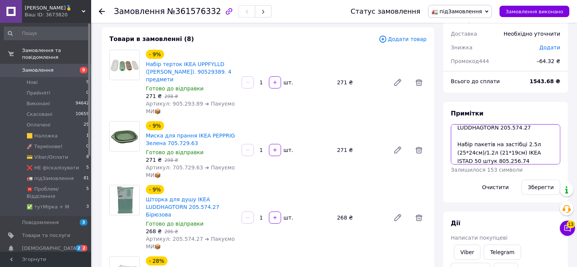
click at [471, 161] on textarea "Шторка для душу IKEA LUDDHAGTORN 205.574.27 Набір пакетів на застібці 2.5л (25*…" at bounding box center [505, 144] width 109 height 40
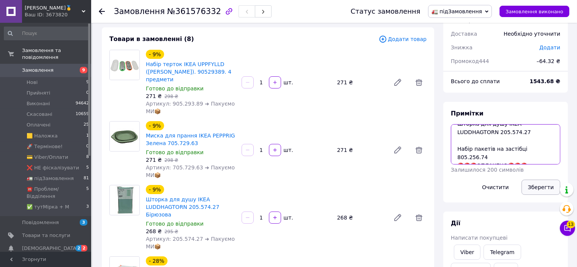
type textarea "Шторка для душу IKEA LUDDHAGTORN 205.574.27 Набір пакетів на застібці 805.256.7…"
click at [542, 183] on button "Зберегти" at bounding box center [541, 187] width 39 height 15
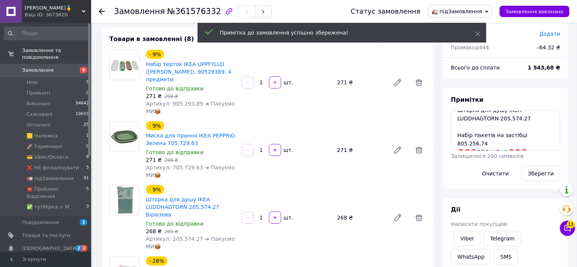
scroll to position [0, 0]
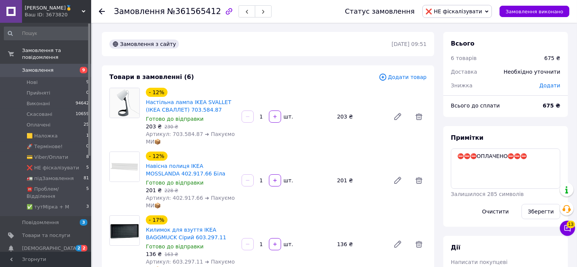
click at [484, 15] on span "❌ НE фіскалізувати" at bounding box center [457, 11] width 70 height 13
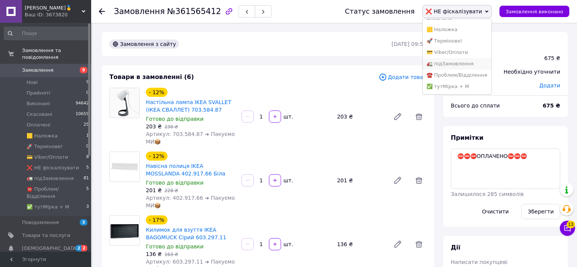
click at [463, 62] on li "🚛 підЗамовлення" at bounding box center [457, 63] width 69 height 11
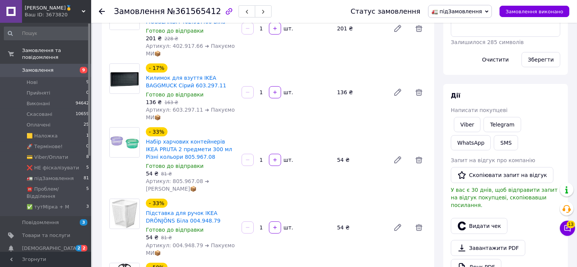
scroll to position [76, 0]
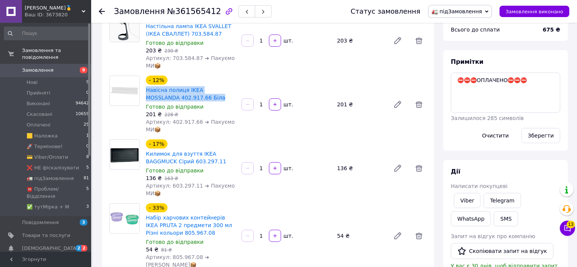
drag, startPoint x: 185, startPoint y: 101, endPoint x: 143, endPoint y: 90, distance: 43.0
click at [143, 90] on div "- 12% Навісна полиця IKEA MOSSLANDA 402.917.66 Біла Готово до відправки 201 ₴  …" at bounding box center [191, 104] width 96 height 61
copy link "Навісна полиця IKEA MOSSLANDA 402.917.66 Біла"
click at [456, 75] on textarea "⛔⛔⛔ОПЛАЧЕНО⛔⛔⛔" at bounding box center [505, 93] width 109 height 40
paste textarea "Навісна полиця IKEA MOSSLANDA 402.917.66 Біла"
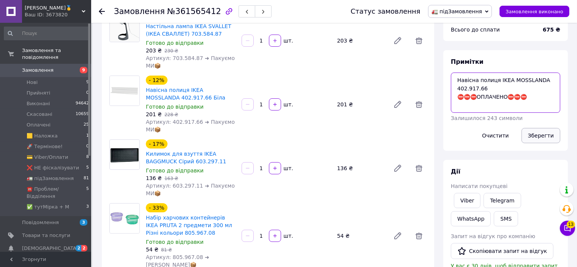
type textarea "Навісна полиця IKEA MOSSLANDA 402.917.66 ⛔⛔⛔ОПЛАЧЕНО⛔⛔⛔"
click at [530, 132] on button "Зберегти" at bounding box center [541, 135] width 39 height 15
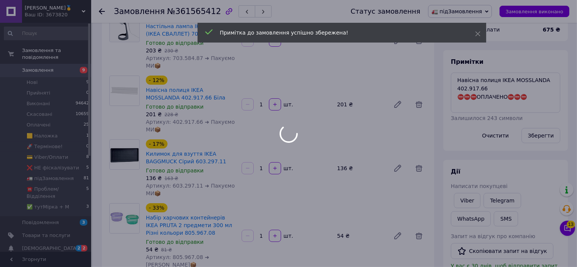
scroll to position [0, 0]
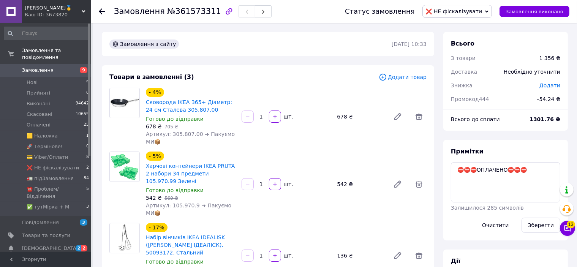
scroll to position [38, 0]
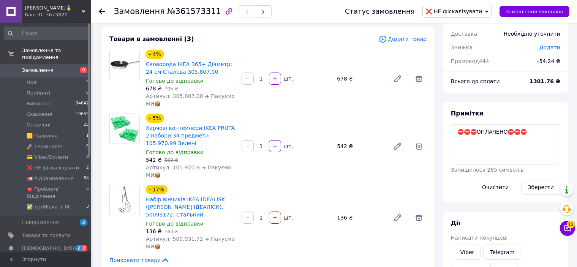
drag, startPoint x: 451, startPoint y: 13, endPoint x: 467, endPoint y: 59, distance: 48.7
click at [451, 13] on span "❌ НE фіскалізувати" at bounding box center [454, 11] width 57 height 6
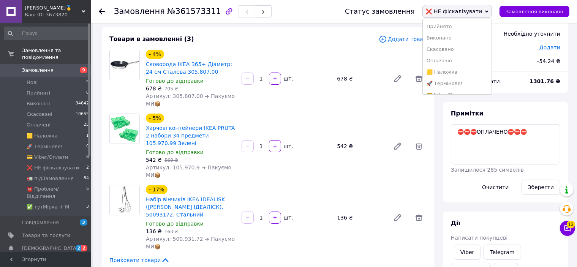
scroll to position [43, 0]
click at [463, 67] on li "🚛 підЗамовлення" at bounding box center [457, 63] width 69 height 11
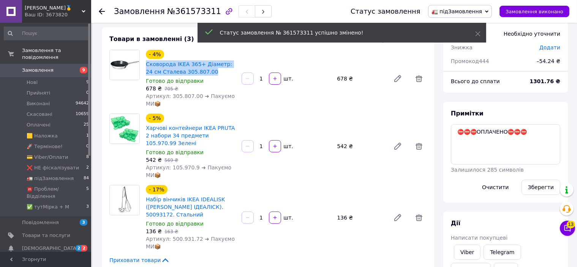
drag, startPoint x: 203, startPoint y: 73, endPoint x: 145, endPoint y: 66, distance: 58.2
click at [145, 66] on div "Сковорода IKEA 365+ Діаметр: 24 см Сталева 305.807.00" at bounding box center [190, 68] width 91 height 17
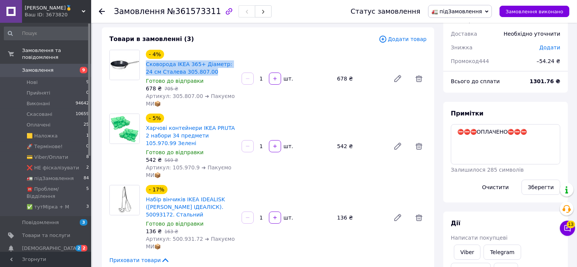
copy link "Сковорода IKEA 365+ Діаметр: 24 см Сталева 305.807.00"
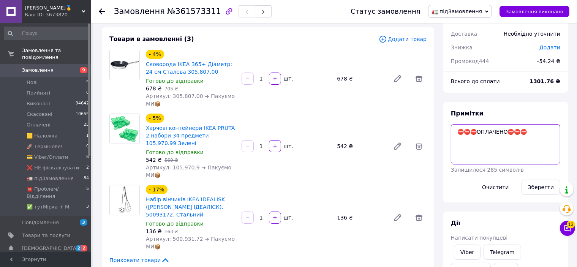
paste textarea "Сковорода IKEA 365+ Діаметр: 24 см Сталева 305.807.00"
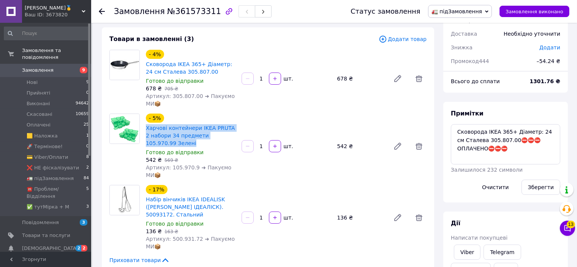
drag, startPoint x: 170, startPoint y: 147, endPoint x: 145, endPoint y: 129, distance: 31.2
click at [145, 129] on div "Харчові контейнери IKEA PRUTA 2 набори 34 предмети 105.970.99 Зелені" at bounding box center [190, 135] width 91 height 24
copy link "Харчові контейнери IKEA PRUTA 2 набори 34 предмети 105.970.99 Зелені"
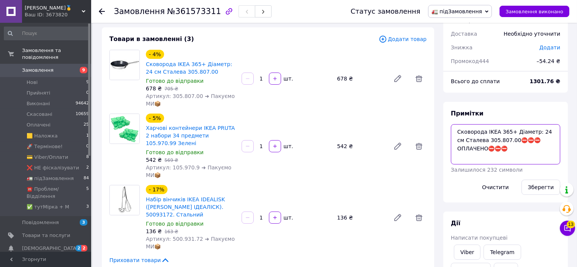
click at [466, 138] on textarea "Сковорода IKEA 365+ Діаметр: 24 см Сталева 305.807.00⛔⛔⛔ОПЛАЧЕНО⛔⛔⛔" at bounding box center [505, 144] width 109 height 40
click at [483, 139] on textarea "Сковорода IKEA 365+ Діаметр: 24 см 305.807.00⛔⛔⛔ОПЛАЧЕНО⛔⛔⛔" at bounding box center [505, 144] width 109 height 40
paste textarea "Харчові контейнери IKEA PRUTA 2 набори 34 предмети 105.970.99 Зелені"
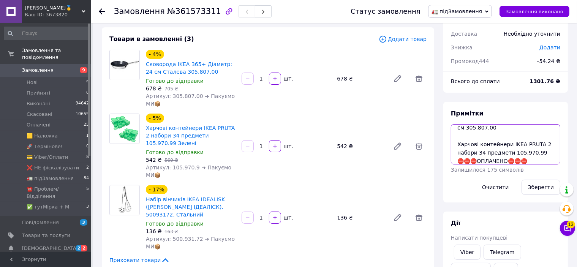
drag, startPoint x: 500, startPoint y: 153, endPoint x: 452, endPoint y: 150, distance: 47.2
click at [452, 150] on textarea "Сковорода IKEA 365+ Діаметр: 24 см 305.807.00 Харчові контейнери IKEA PRUTA 2 н…" at bounding box center [505, 144] width 109 height 40
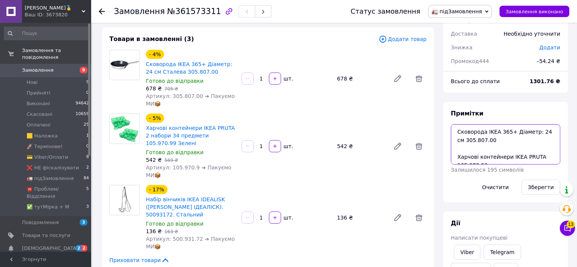
drag, startPoint x: 549, startPoint y: 133, endPoint x: 512, endPoint y: 131, distance: 36.9
click at [512, 131] on textarea "Сковорода IKEA 365+ Діаметр: 24 см 305.807.00 Харчові контейнери IKEA PRUTA 105…" at bounding box center [505, 144] width 109 height 40
type textarea "Сковорода IKEA 365+ 305.807.00 Харчові контейнери IKEA PRUTA 105.970.99 ⛔⛔⛔ОПЛА…"
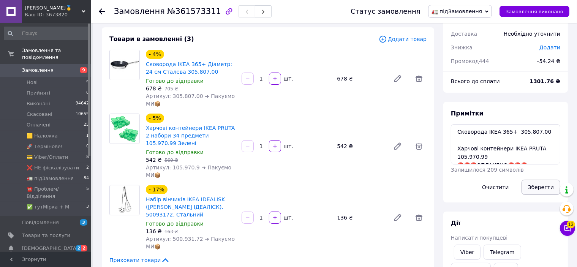
click at [541, 187] on button "Зберегти" at bounding box center [541, 187] width 39 height 15
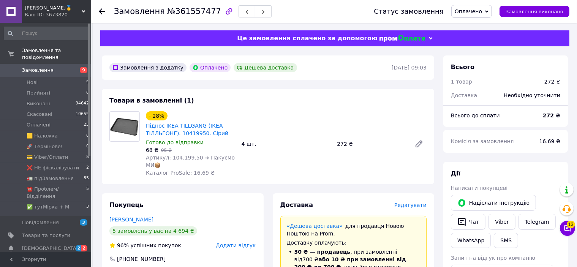
click at [408, 205] on span "Редагувати" at bounding box center [410, 205] width 32 height 6
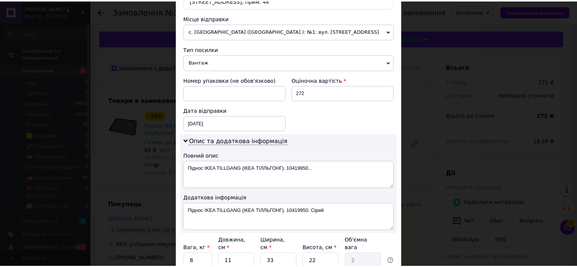
scroll to position [320, 0]
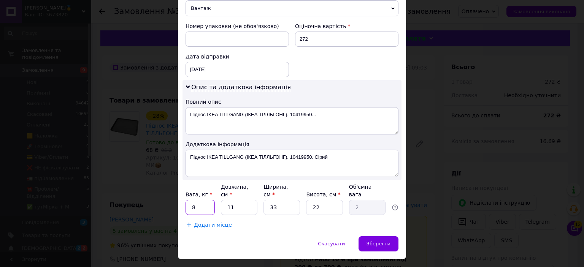
click at [202, 200] on input "8" at bounding box center [199, 207] width 29 height 15
type input "2"
click at [375, 241] on span "Зберегти" at bounding box center [378, 244] width 24 height 6
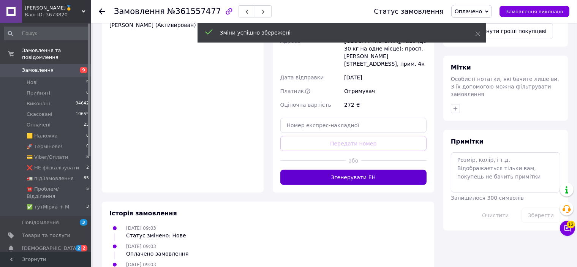
click at [370, 170] on button "Згенерувати ЕН" at bounding box center [353, 177] width 147 height 15
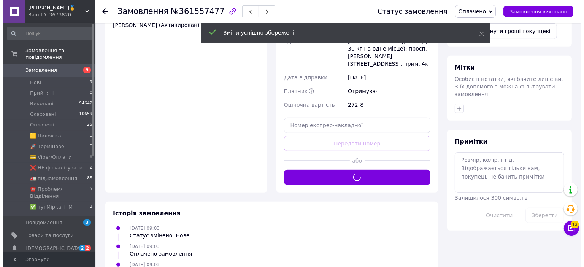
scroll to position [266, 0]
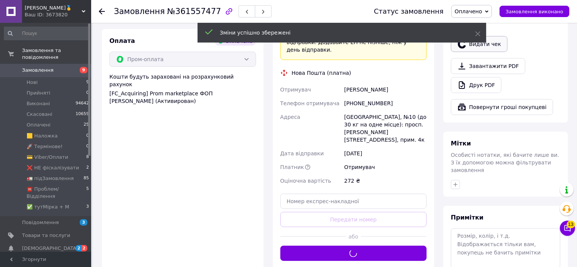
click at [493, 44] on button "Видати чек" at bounding box center [479, 44] width 57 height 16
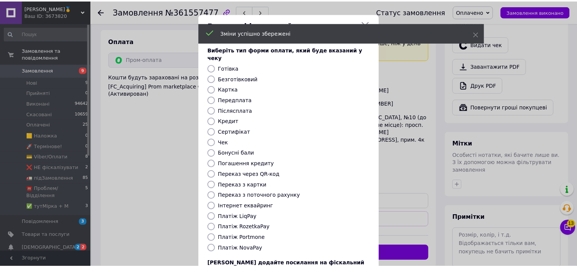
scroll to position [59, 0]
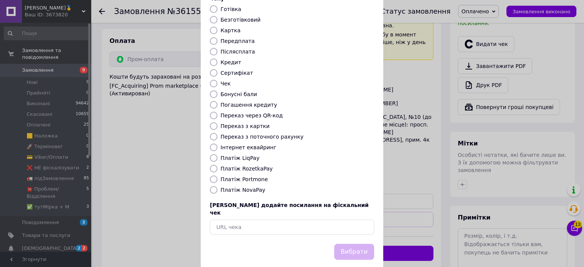
click at [231, 166] on label "Платіж RozetkaPay" at bounding box center [246, 169] width 52 height 6
click at [217, 165] on input "Платіж RozetkaPay" at bounding box center [214, 169] width 8 height 8
radio input "true"
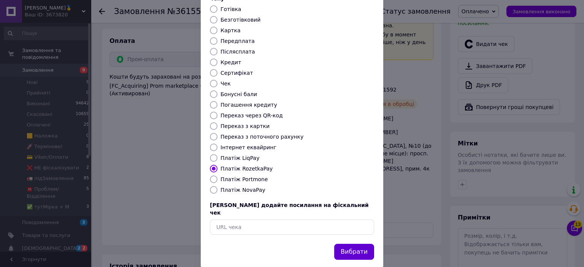
click at [348, 244] on button "Вибрати" at bounding box center [354, 252] width 40 height 16
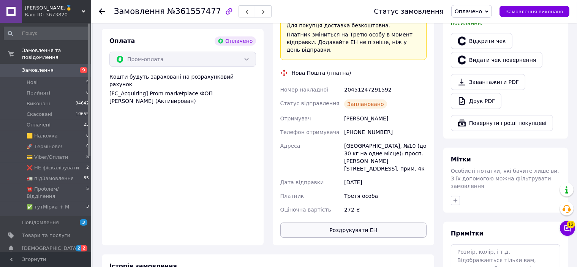
click at [321, 223] on button "Роздрукувати ЕН" at bounding box center [353, 230] width 147 height 15
click at [360, 83] on div "20451247291592" at bounding box center [385, 90] width 85 height 14
copy div "20451247291592"
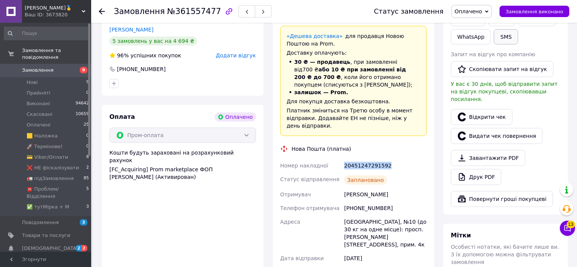
click at [505, 35] on button "SMS" at bounding box center [506, 36] width 24 height 15
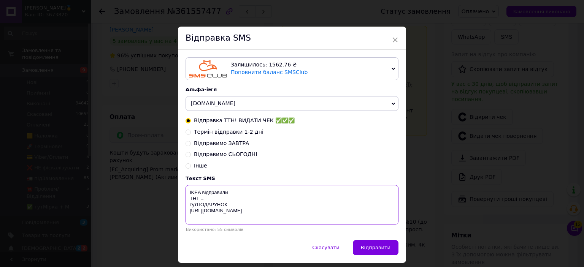
paste textarea "20451247291592"
type textarea "IKEA відправили ТНТ = 20451247291592 тутПОДАРУНОК [URL][DOMAIN_NAME]"
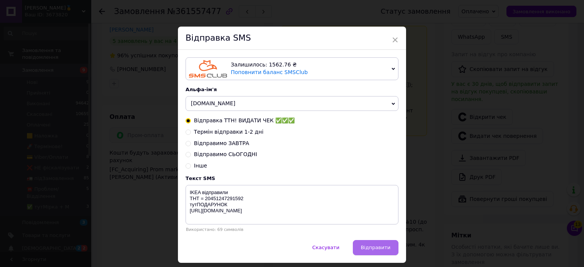
click at [357, 246] on button "Відправити" at bounding box center [376, 247] width 46 height 15
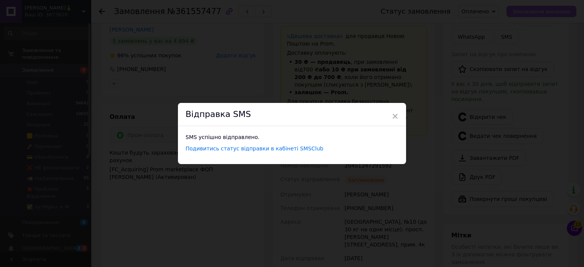
drag, startPoint x: 557, startPoint y: 15, endPoint x: 560, endPoint y: 9, distance: 7.0
click at [557, 13] on div "× Відправка SMS SMS успішно відправлено. Подивитись статус відправки в кабінеті…" at bounding box center [292, 133] width 584 height 267
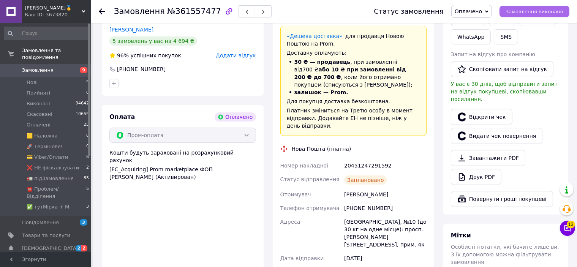
click at [560, 9] on span "Замовлення виконано" at bounding box center [535, 12] width 58 height 6
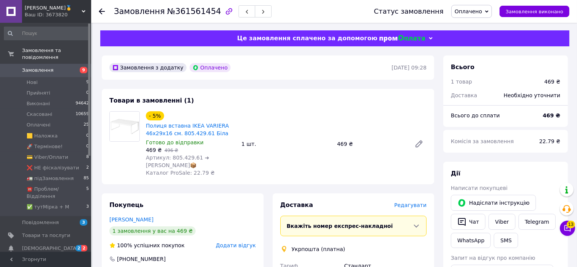
click at [419, 206] on span "Редагувати" at bounding box center [410, 205] width 32 height 6
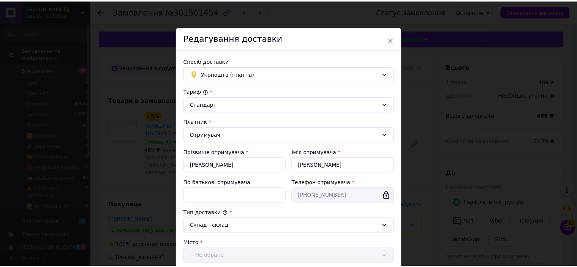
scroll to position [206, 0]
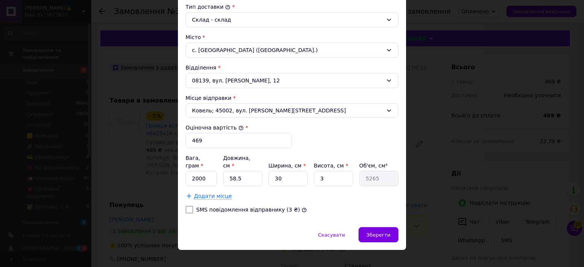
click at [419, 153] on div "× Редагування доставки Спосіб доставки Укрпошта (платна) Тариф * [PERSON_NAME] …" at bounding box center [292, 133] width 584 height 267
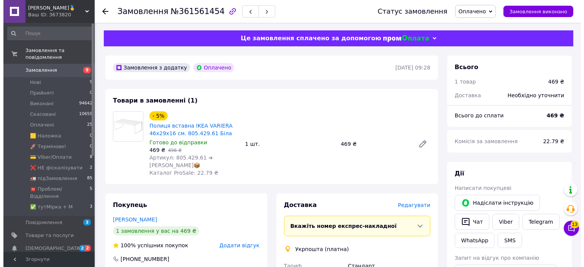
scroll to position [38, 0]
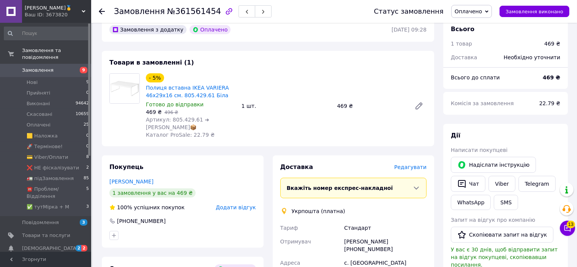
click at [410, 170] on span "Редагувати" at bounding box center [410, 167] width 32 height 6
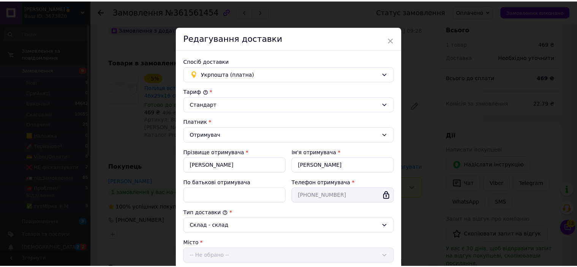
scroll to position [206, 0]
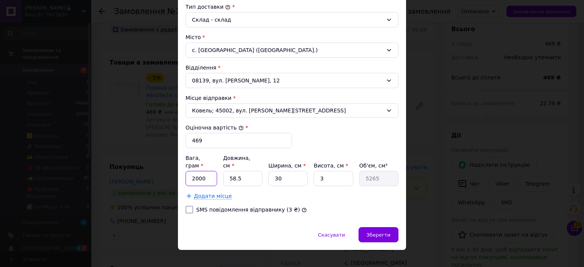
click at [202, 171] on input "2000" at bounding box center [201, 178] width 32 height 15
click at [196, 171] on input "2000" at bounding box center [201, 178] width 32 height 15
click at [196, 171] on input "1" at bounding box center [201, 178] width 32 height 15
type input "1111"
click at [246, 175] on input "58.5" at bounding box center [242, 178] width 39 height 15
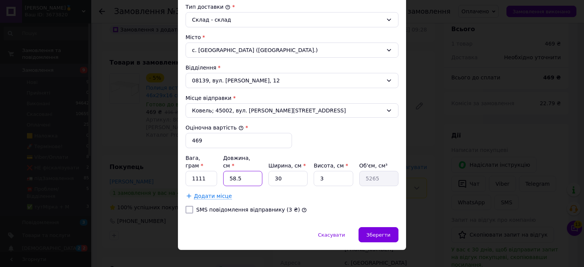
click at [246, 175] on input "58.5" at bounding box center [242, 178] width 39 height 15
type input "4"
type input "360"
type input "48"
type input "4320"
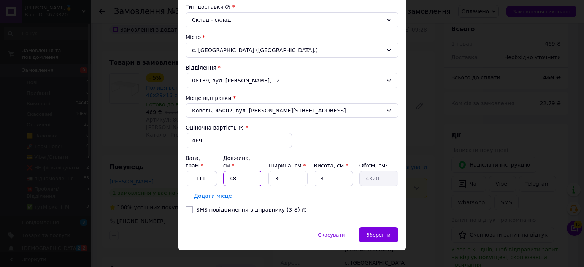
type input "48"
type input "3"
type input "432"
type input "31"
type input "4464"
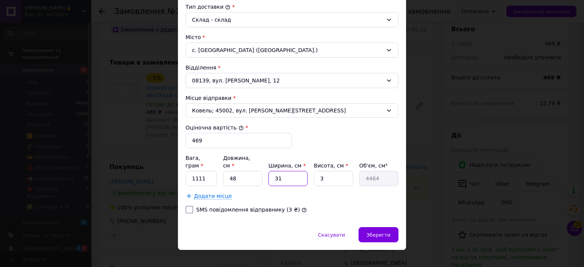
type input "31"
type input "4"
type input "5952"
click at [327, 171] on input "4" at bounding box center [332, 178] width 39 height 15
type input "5"
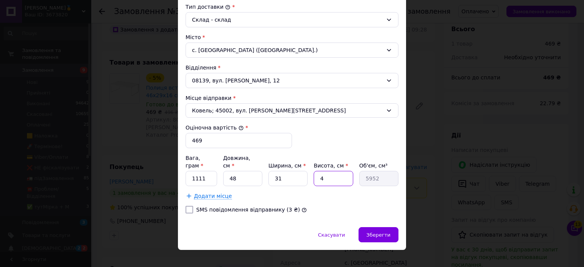
type input "7440"
click at [327, 171] on input "5" at bounding box center [332, 178] width 39 height 15
type input "5"
click at [381, 227] on div "Зберегти" at bounding box center [378, 234] width 40 height 15
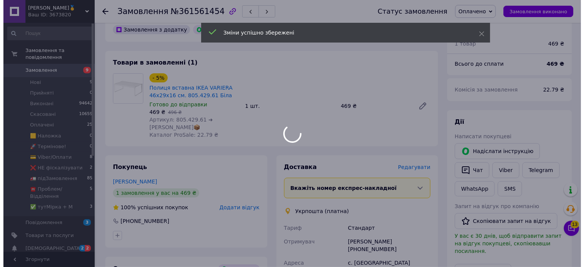
scroll to position [190, 0]
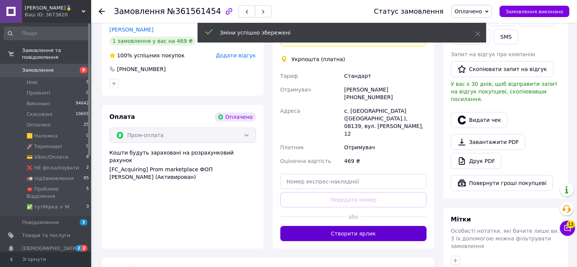
click at [359, 226] on button "Створити ярлик" at bounding box center [353, 233] width 147 height 15
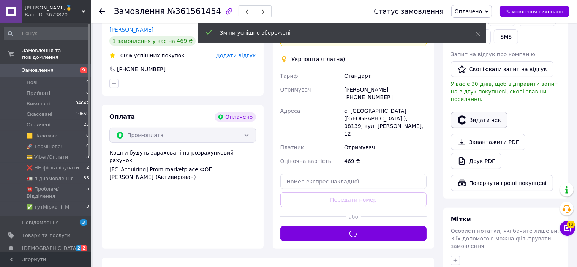
click at [466, 116] on icon "button" at bounding box center [461, 119] width 9 height 9
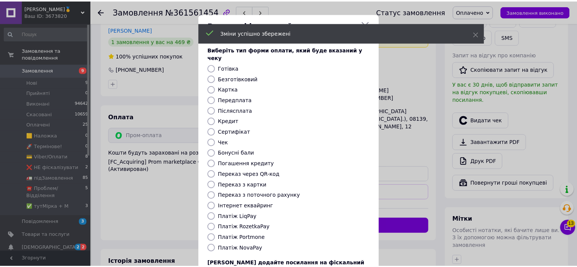
scroll to position [59, 0]
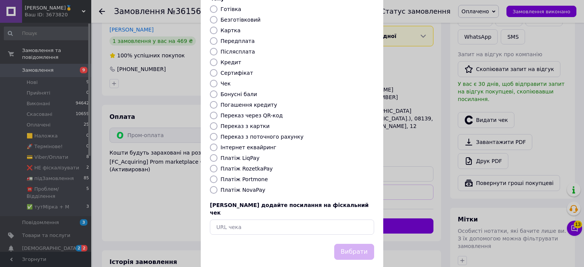
click at [242, 166] on label "Платіж RozetkaPay" at bounding box center [246, 169] width 52 height 6
click at [217, 165] on input "Платіж RozetkaPay" at bounding box center [214, 169] width 8 height 8
radio input "true"
click at [340, 244] on button "Вибрати" at bounding box center [354, 252] width 40 height 16
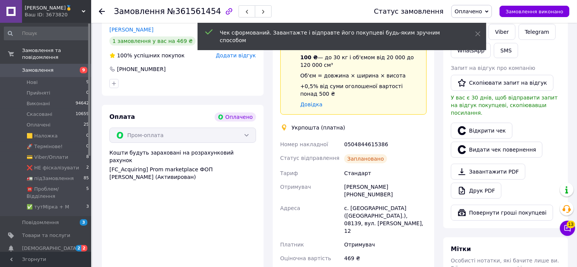
scroll to position [266, 0]
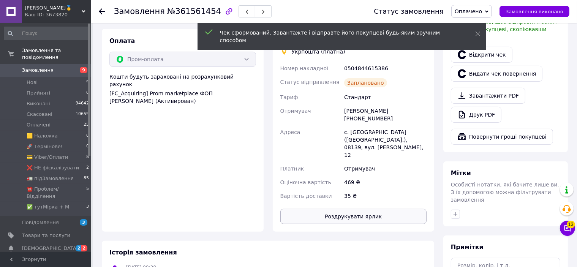
click at [381, 209] on button "Роздрукувати ярлик" at bounding box center [353, 216] width 147 height 15
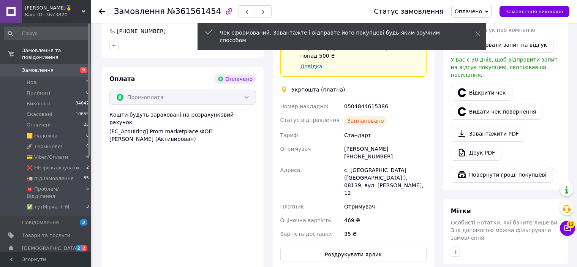
click at [373, 100] on div "0504844615386" at bounding box center [385, 107] width 85 height 14
drag, startPoint x: 373, startPoint y: 98, endPoint x: 369, endPoint y: 100, distance: 4.6
click at [373, 100] on div "0504844615386" at bounding box center [385, 107] width 85 height 14
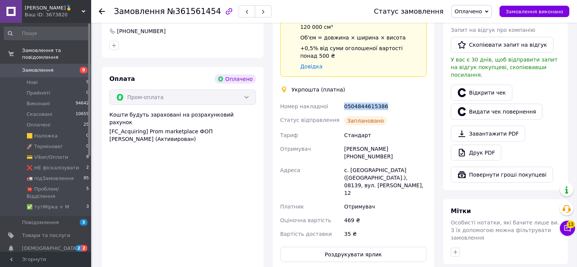
copy div "0504844615386"
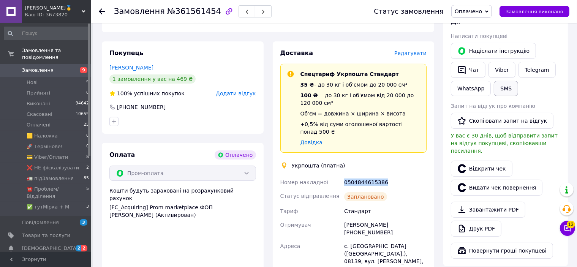
click at [506, 95] on button "SMS" at bounding box center [506, 88] width 24 height 15
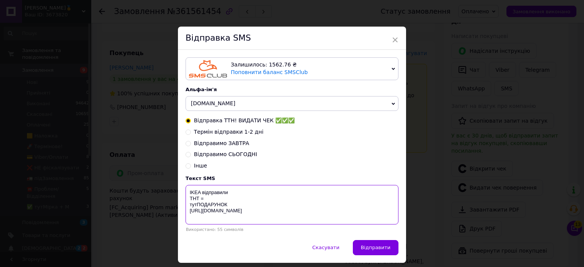
click at [223, 202] on textarea "IKEA відправили ТНТ = тутПОДАРУНОК [URL][DOMAIN_NAME]" at bounding box center [291, 205] width 213 height 40
paste textarea "0504844615386"
type textarea "IKEA відправили ТНТ = 0504844615386 тутПОДАРУНОК https://bit.ly/taao"
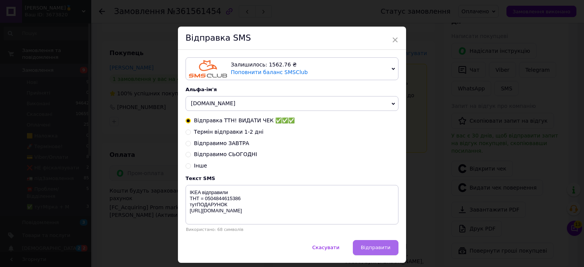
click at [377, 248] on span "Відправити" at bounding box center [376, 248] width 30 height 6
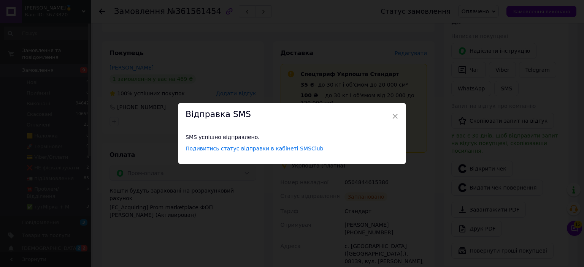
click at [501, 18] on div "× Відправка SMS SMS успішно відправлено. Подивитись статус відправки в кабінеті…" at bounding box center [292, 133] width 584 height 267
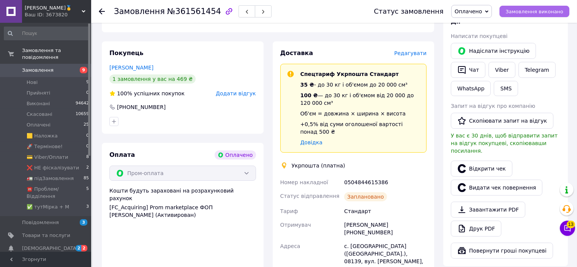
click at [535, 11] on span "Замовлення виконано" at bounding box center [535, 12] width 58 height 6
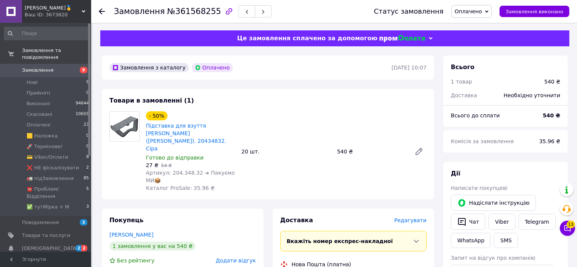
click at [408, 217] on div "Редагувати" at bounding box center [410, 221] width 32 height 8
click at [407, 217] on span "Редагувати" at bounding box center [410, 220] width 32 height 6
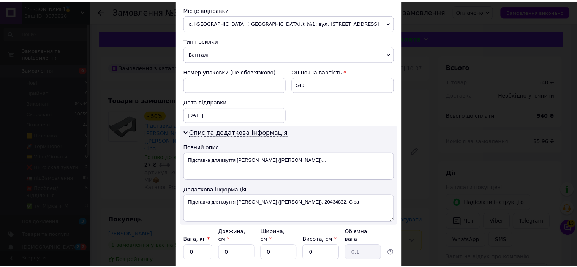
scroll to position [320, 0]
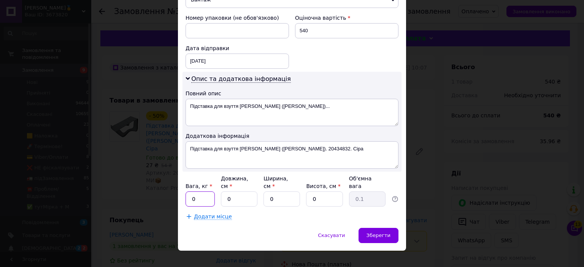
click at [206, 191] on input "0" at bounding box center [199, 198] width 29 height 15
click at [208, 191] on input "2" at bounding box center [199, 198] width 29 height 15
drag, startPoint x: 208, startPoint y: 188, endPoint x: 222, endPoint y: 188, distance: 14.1
click at [208, 191] on input "3" at bounding box center [199, 198] width 29 height 15
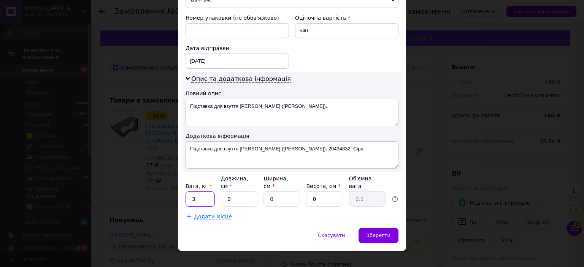
type input "3"
click at [241, 191] on input "0" at bounding box center [239, 198] width 36 height 15
click at [241, 191] on input "2" at bounding box center [239, 198] width 36 height 15
click at [244, 191] on input "22" at bounding box center [239, 198] width 36 height 15
drag, startPoint x: 244, startPoint y: 190, endPoint x: 261, endPoint y: 191, distance: 17.2
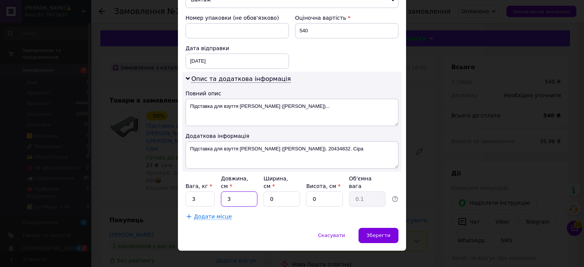
click at [244, 191] on input "3" at bounding box center [239, 198] width 36 height 15
type input "33"
click at [293, 195] on input "0" at bounding box center [281, 198] width 36 height 15
type input "22"
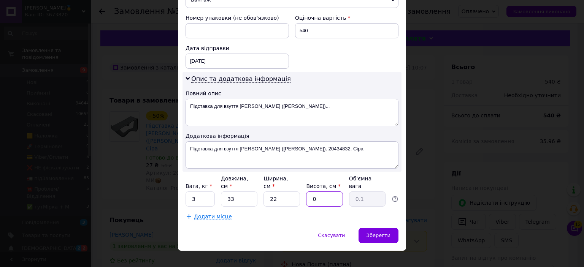
click at [323, 193] on input "0" at bounding box center [324, 198] width 36 height 15
type input "2"
type input "0.36"
drag, startPoint x: 323, startPoint y: 193, endPoint x: 368, endPoint y: 212, distance: 49.1
click at [323, 193] on input "2" at bounding box center [324, 198] width 36 height 15
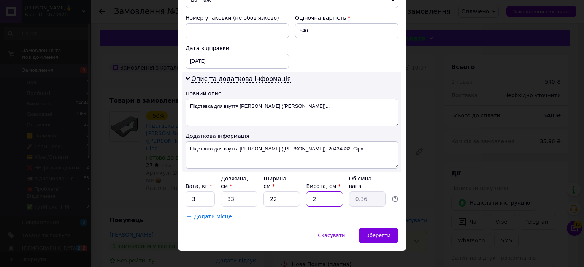
type input "22"
type input "3.99"
type input "22"
click at [386, 229] on div "Зберегти" at bounding box center [378, 235] width 40 height 15
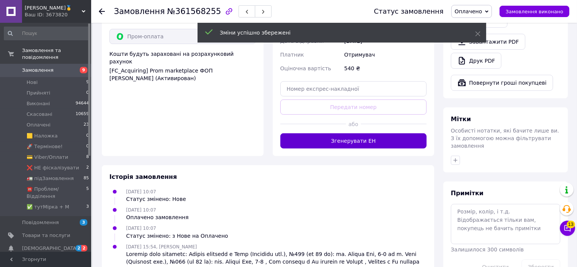
click at [378, 133] on button "Згенерувати ЕН" at bounding box center [353, 140] width 147 height 15
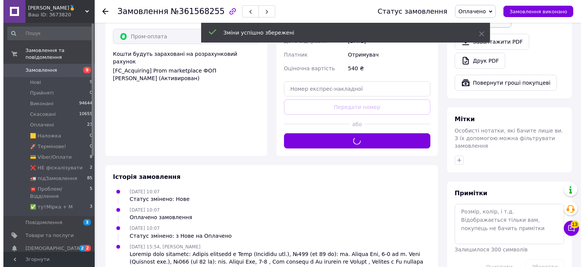
scroll to position [228, 0]
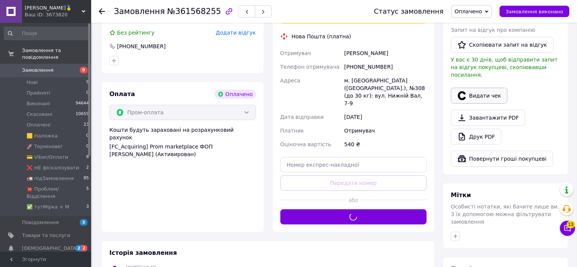
click at [484, 88] on button "Видати чек" at bounding box center [479, 96] width 57 height 16
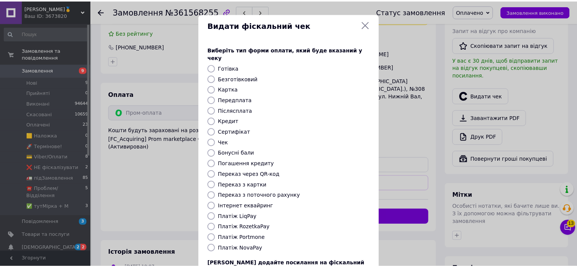
scroll to position [59, 0]
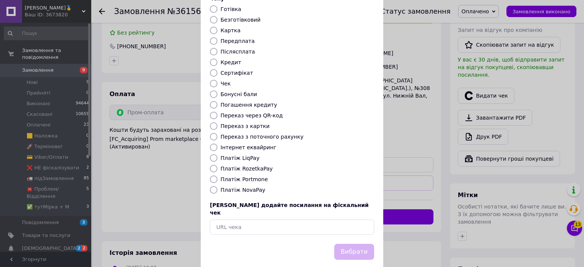
click at [246, 166] on label "Платіж RozetkaPay" at bounding box center [246, 169] width 52 height 6
click at [217, 165] on input "Платіж RozetkaPay" at bounding box center [214, 169] width 8 height 8
radio input "true"
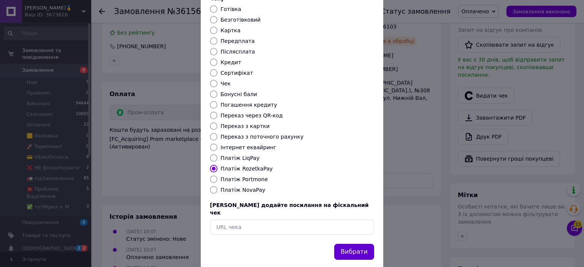
click at [343, 244] on button "Вибрати" at bounding box center [354, 252] width 40 height 16
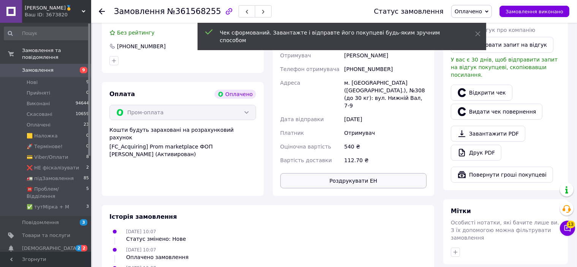
click at [388, 173] on button "Роздрукувати ЕН" at bounding box center [353, 180] width 147 height 15
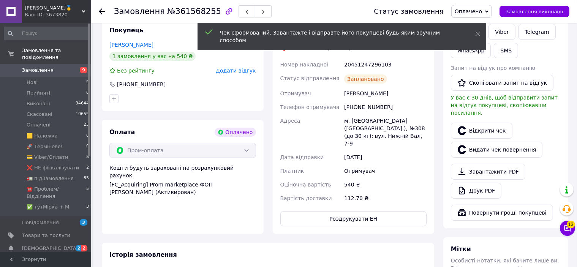
scroll to position [114, 0]
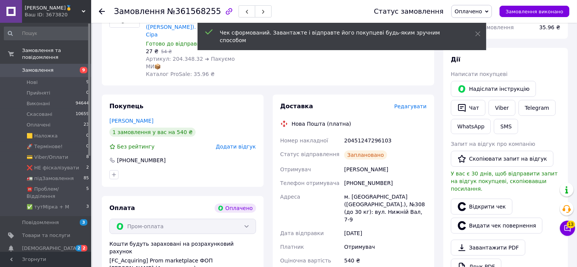
click at [370, 134] on div "20451247296103" at bounding box center [385, 141] width 85 height 14
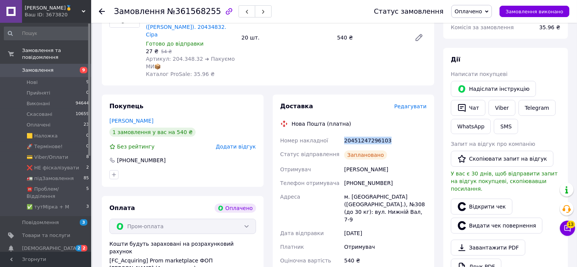
copy div "20451247296103"
click at [495, 125] on button "SMS" at bounding box center [506, 126] width 24 height 15
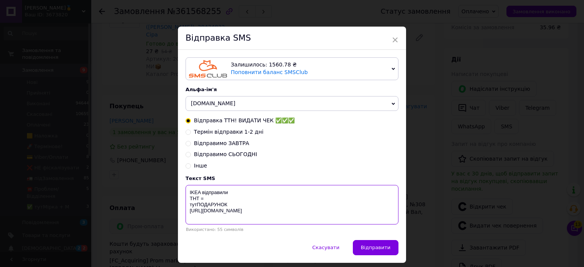
click at [226, 198] on textarea "IKEA відправили ТНТ = тутПОДАРУНОК [URL][DOMAIN_NAME]" at bounding box center [291, 205] width 213 height 40
paste textarea "20451247296103"
type textarea "IKEA відправили ТНТ = 20451247296103 тутПОДАРУНОК https://bit.ly/taao"
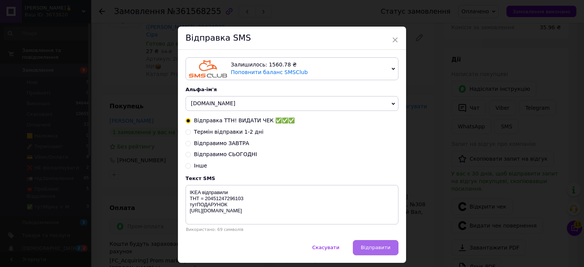
click at [364, 250] on span "Відправити" at bounding box center [376, 248] width 30 height 6
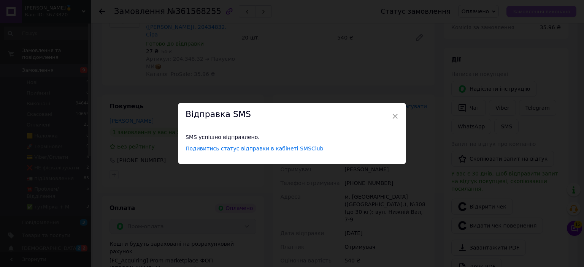
click at [529, 12] on div "× Відправка SMS SMS успішно відправлено. Подивитись статус відправки в кабінеті…" at bounding box center [292, 133] width 584 height 267
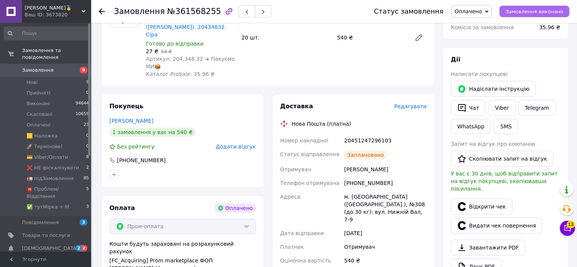
click at [529, 12] on span "Замовлення виконано" at bounding box center [535, 12] width 58 height 6
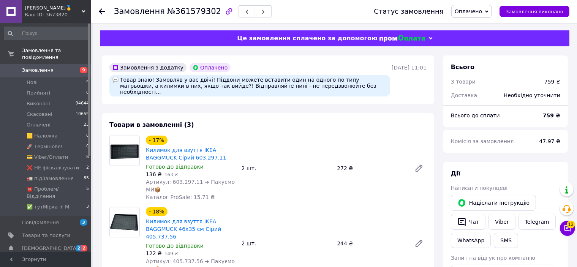
click at [492, 5] on span "Оплачено" at bounding box center [471, 11] width 41 height 13
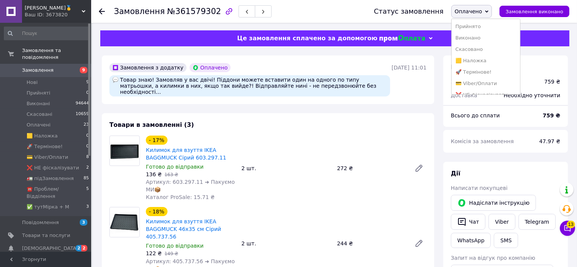
scroll to position [43, 0]
click at [492, 65] on li "🚛 підЗамовлення" at bounding box center [486, 63] width 68 height 11
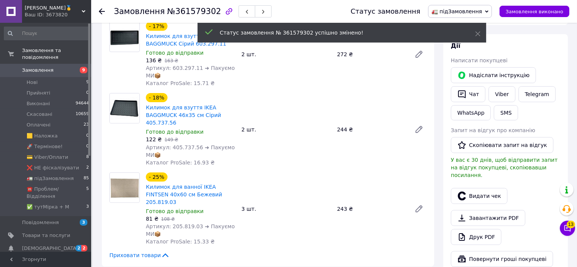
scroll to position [152, 0]
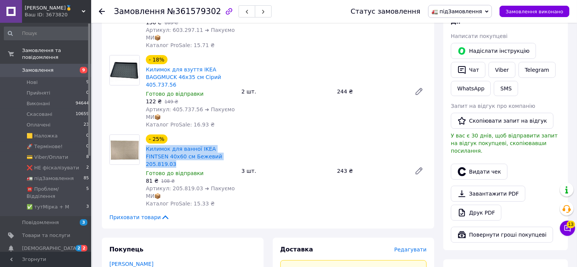
drag, startPoint x: 220, startPoint y: 152, endPoint x: 145, endPoint y: 144, distance: 75.6
click at [145, 144] on div "Килимок для ванної IKEA FINTSEN 40x60 см Бежевий 205.819.03" at bounding box center [190, 156] width 91 height 24
copy link "Килимок для ванної IKEA FINTSEN 40x60 см Бежевий 205.819.03"
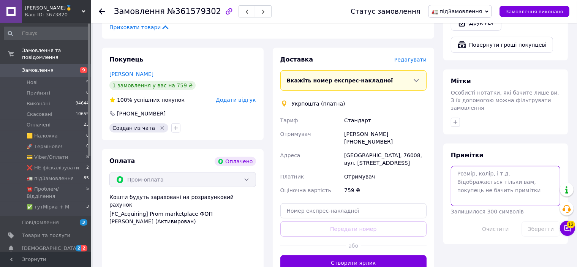
click at [509, 168] on textarea at bounding box center [505, 186] width 109 height 40
paste textarea "Килимок для ванної IKEA FINTSEN 40x60 см Бежевий 205.819.03"
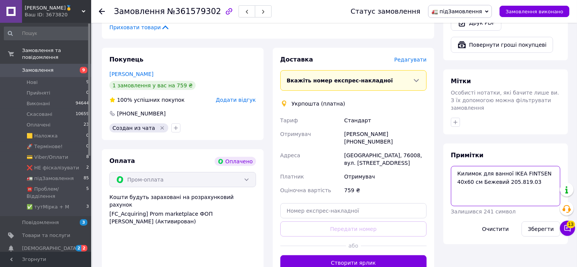
type textarea "Килимок для ванної IKEA FINTSEN 40x60 см Бежевий 205.819.03"
drag, startPoint x: 547, startPoint y: 203, endPoint x: 542, endPoint y: 210, distance: 8.4
click at [545, 218] on div "Зберегти" at bounding box center [541, 228] width 45 height 21
click at [541, 221] on button "Зберегти" at bounding box center [541, 228] width 39 height 15
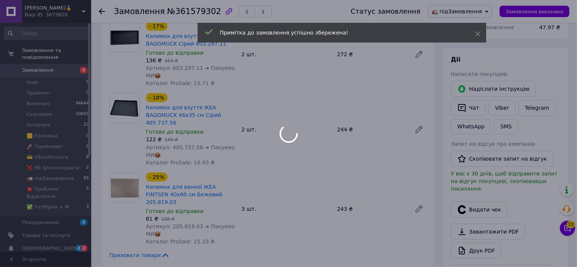
scroll to position [0, 0]
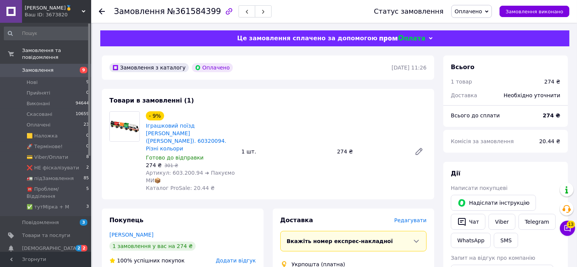
scroll to position [190, 0]
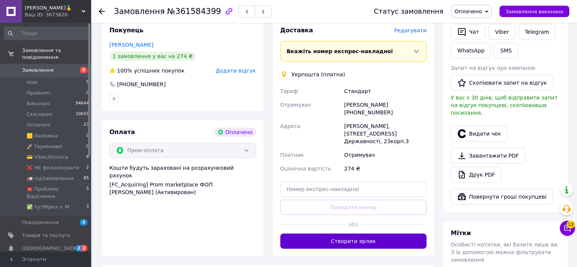
click at [376, 234] on button "Створити ярлик" at bounding box center [353, 241] width 147 height 15
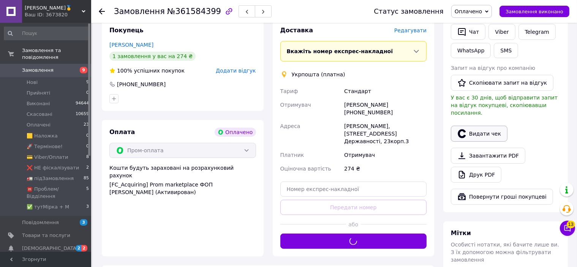
click at [462, 129] on icon "button" at bounding box center [461, 133] width 9 height 9
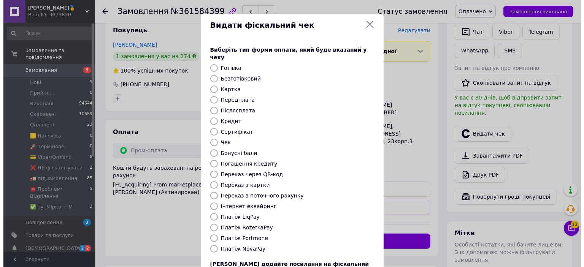
scroll to position [312, 0]
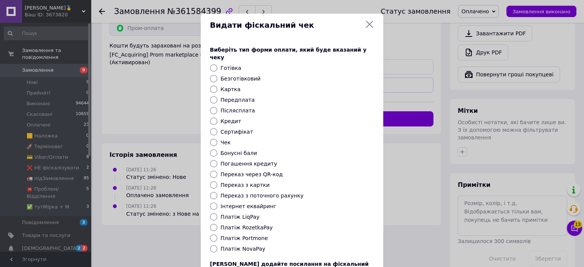
click at [237, 225] on label "Платіж RozetkaPay" at bounding box center [246, 228] width 52 height 6
click at [217, 224] on input "Платіж RozetkaPay" at bounding box center [214, 228] width 8 height 8
radio input "true"
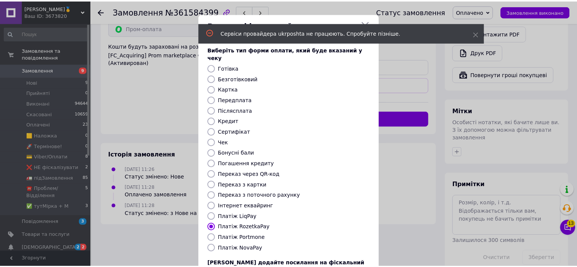
scroll to position [59, 0]
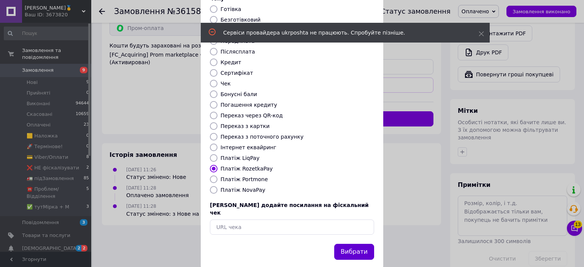
click at [337, 244] on button "Вибрати" at bounding box center [354, 252] width 40 height 16
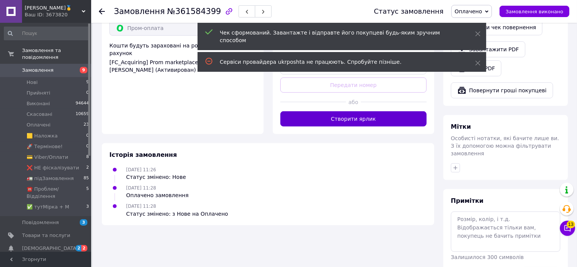
click at [370, 111] on button "Створити ярлик" at bounding box center [353, 118] width 147 height 15
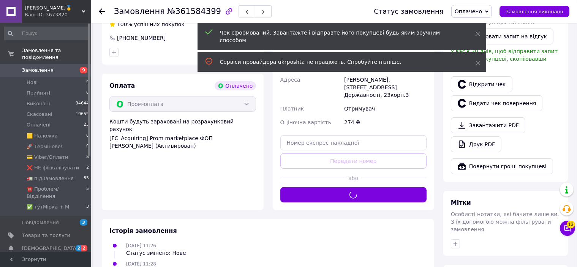
scroll to position [198, 0]
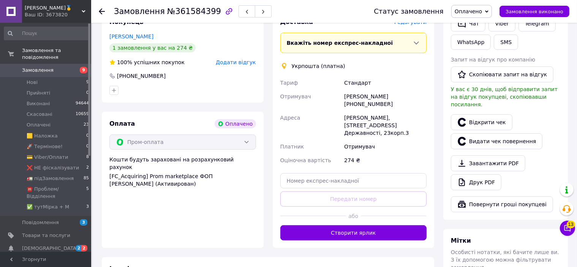
click at [373, 211] on div "Доставка Редагувати Вкажіть номер експрес-накладної Обов'язково введіть номер е…" at bounding box center [354, 129] width 162 height 238
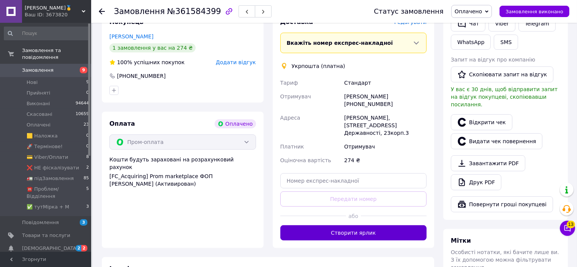
click at [372, 225] on button "Створити ярлик" at bounding box center [353, 232] width 147 height 15
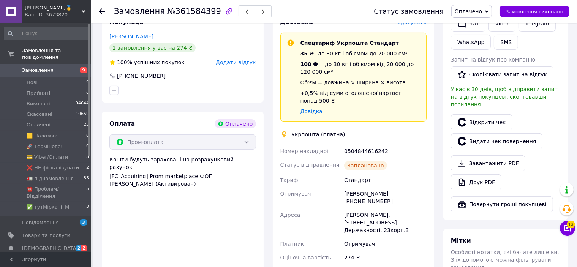
scroll to position [274, 0]
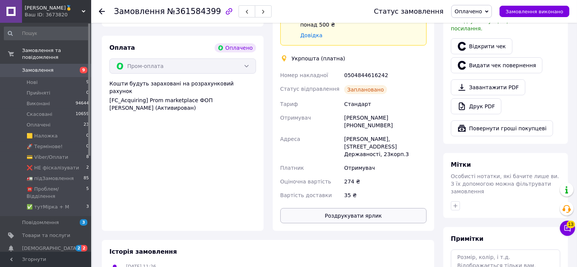
click at [370, 208] on button "Роздрукувати ярлик" at bounding box center [353, 215] width 147 height 15
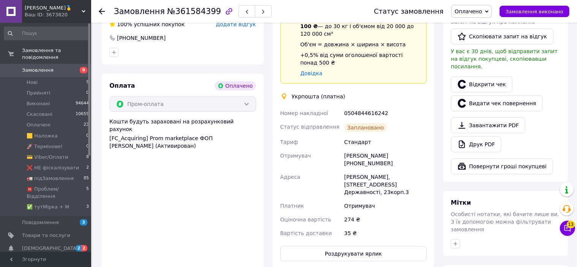
click at [358, 106] on div "0504844616242" at bounding box center [385, 113] width 85 height 14
copy div "0504844616242"
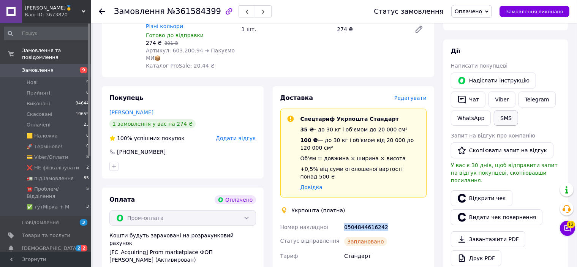
click at [501, 118] on button "SMS" at bounding box center [506, 118] width 24 height 15
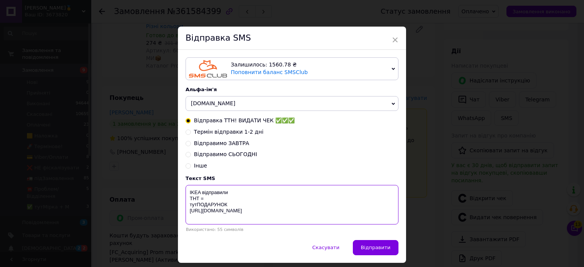
paste textarea "0504844616242"
type textarea "IKEA відправили ТНТ = 0504844616242 тутПОДАРУНОК https://bit.ly/taao"
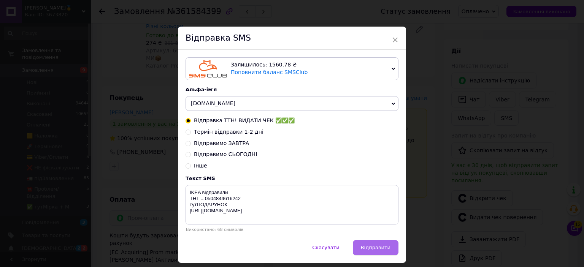
click at [366, 249] on span "Відправити" at bounding box center [376, 248] width 30 height 6
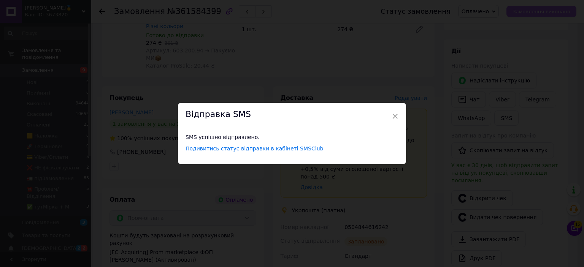
drag, startPoint x: 519, startPoint y: 18, endPoint x: 528, endPoint y: 7, distance: 13.8
click at [524, 12] on div "× Відправка SMS SMS успішно відправлено. Подивитись статус відправки в кабінеті…" at bounding box center [292, 133] width 584 height 267
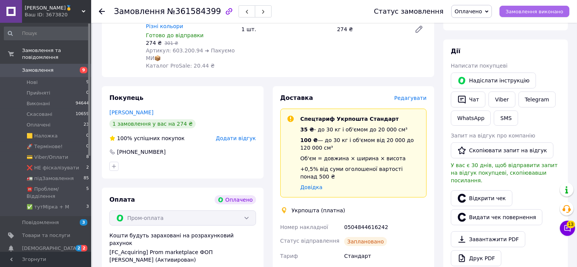
click at [528, 7] on button "Замовлення виконано" at bounding box center [535, 11] width 70 height 11
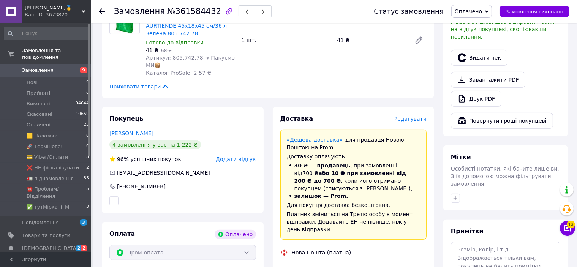
scroll to position [38, 0]
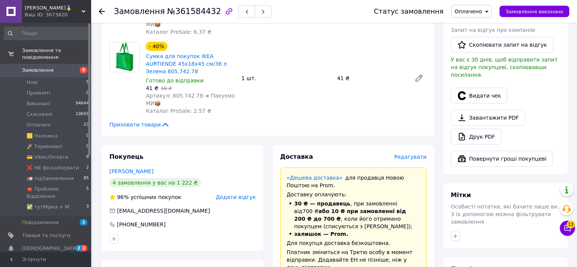
click at [413, 154] on span "Редагувати" at bounding box center [410, 157] width 32 height 6
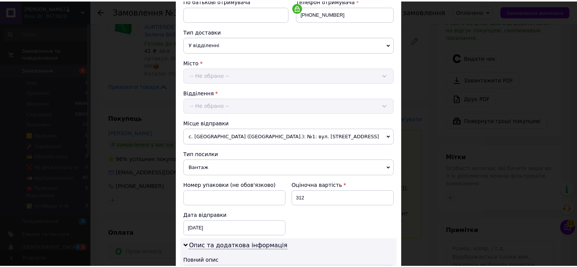
scroll to position [320, 0]
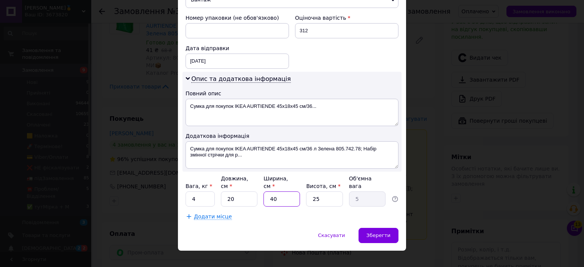
click at [287, 191] on input "40" at bounding box center [281, 198] width 36 height 15
type input "3"
type input "0.38"
type input "33"
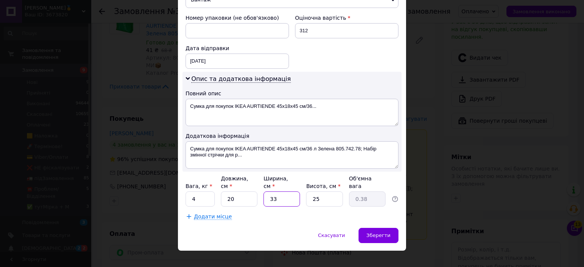
type input "4.13"
type input "33"
click at [206, 193] on input "4" at bounding box center [199, 198] width 29 height 15
type input "2"
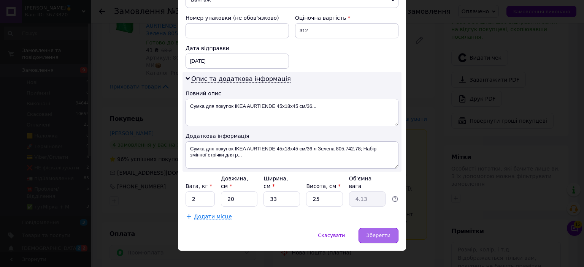
click at [374, 233] on span "Зберегти" at bounding box center [378, 236] width 24 height 6
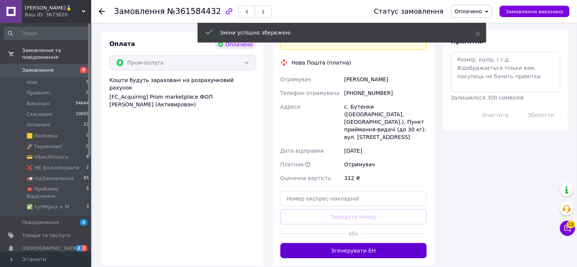
click at [352, 243] on button "Згенерувати ЕН" at bounding box center [353, 250] width 147 height 15
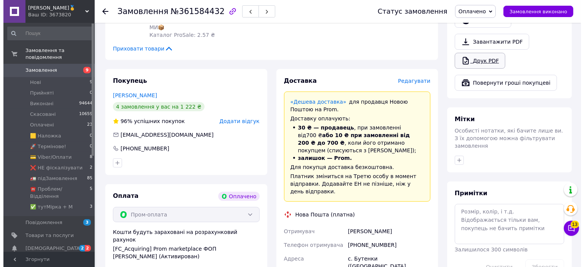
scroll to position [266, 0]
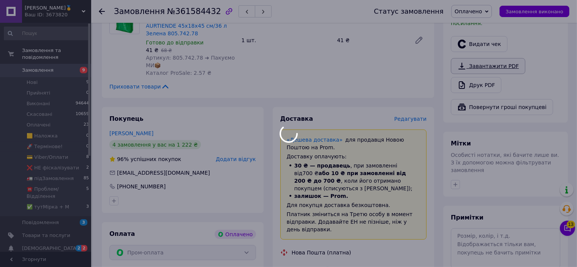
click at [488, 58] on link "Завантажити PDF" at bounding box center [488, 66] width 74 height 16
click at [489, 38] on div at bounding box center [288, 133] width 577 height 267
click at [489, 37] on div at bounding box center [288, 133] width 577 height 267
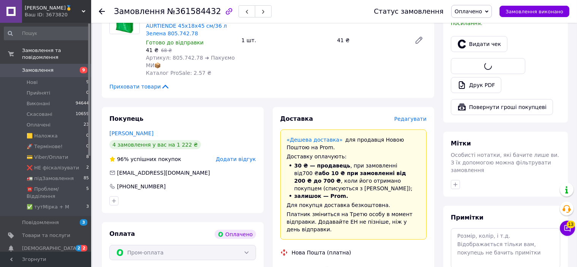
click at [489, 37] on button "Видати чек" at bounding box center [479, 44] width 57 height 16
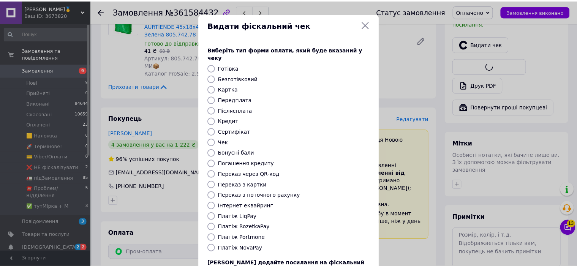
scroll to position [59, 0]
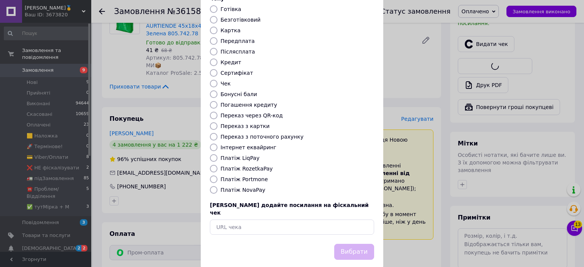
click at [250, 166] on label "Платіж RozetkaPay" at bounding box center [246, 169] width 52 height 6
click at [217, 165] on input "Платіж RozetkaPay" at bounding box center [214, 169] width 8 height 8
radio input "true"
click at [356, 244] on button "Вибрати" at bounding box center [354, 252] width 40 height 16
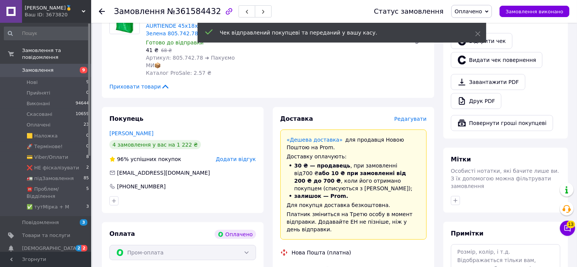
scroll to position [418, 0]
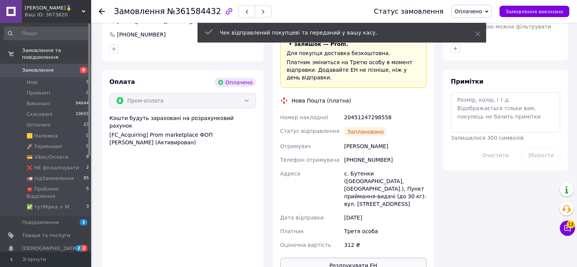
click at [371, 258] on button "Роздрукувати ЕН" at bounding box center [353, 265] width 147 height 15
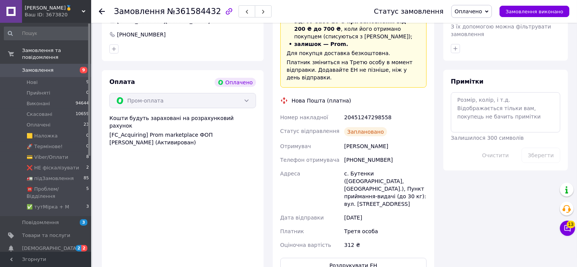
click at [365, 111] on div "20451247298558" at bounding box center [385, 118] width 85 height 14
copy div "20451247298558"
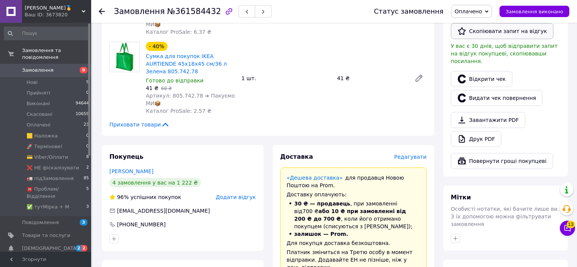
scroll to position [190, 0]
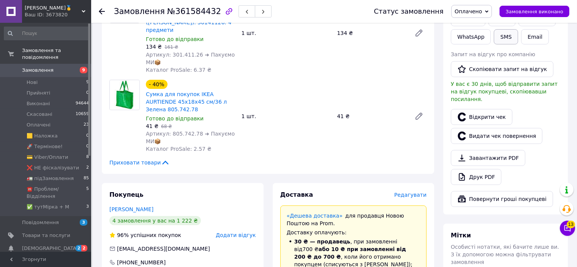
click at [507, 42] on button "SMS" at bounding box center [506, 36] width 24 height 15
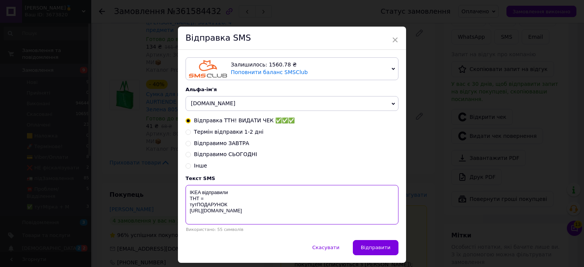
paste textarea "20451247298558"
type textarea "IKEA відправили ТНТ = 20451247298558 тутПОДАРУНОК https://bit.ly/taao"
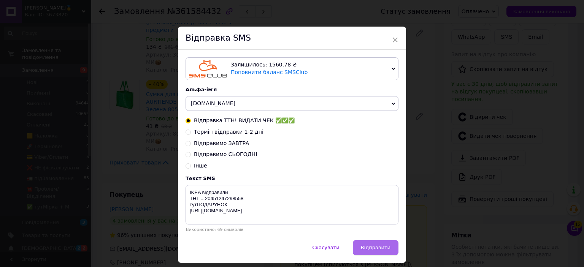
click at [364, 246] on span "Відправити" at bounding box center [376, 248] width 30 height 6
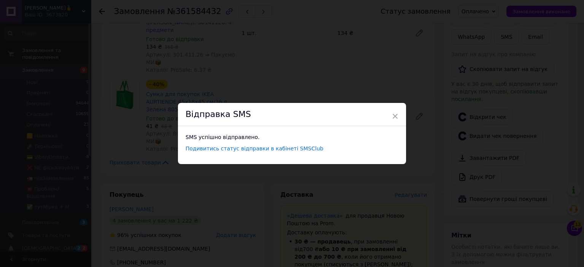
click at [516, 7] on div "× Відправка SMS SMS успішно відправлено. Подивитись статус відправки в кабінеті…" at bounding box center [292, 133] width 584 height 267
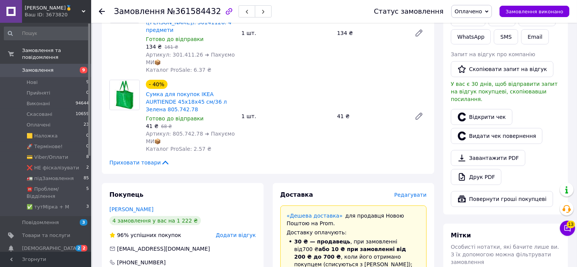
click at [516, 7] on button "Замовлення виконано" at bounding box center [535, 11] width 70 height 11
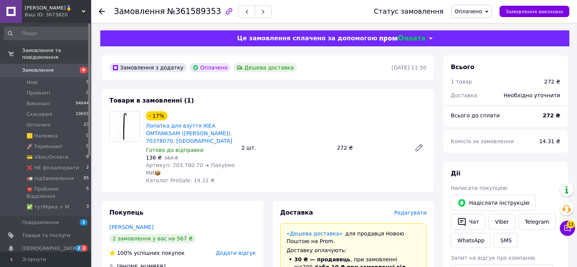
drag, startPoint x: 469, startPoint y: 13, endPoint x: 486, endPoint y: 43, distance: 34.7
click at [469, 14] on span "Оплачено" at bounding box center [468, 11] width 27 height 6
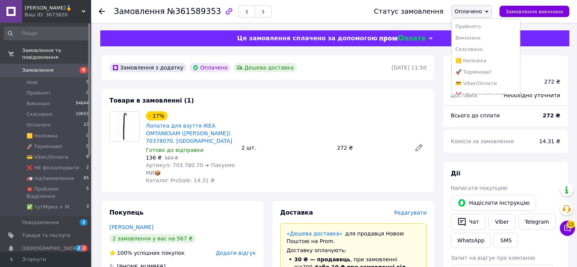
scroll to position [114, 0]
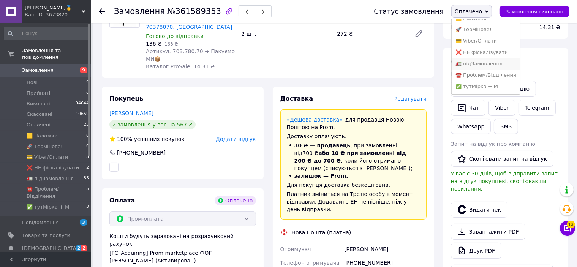
click at [486, 62] on li "🚛 підЗамовлення" at bounding box center [486, 63] width 68 height 11
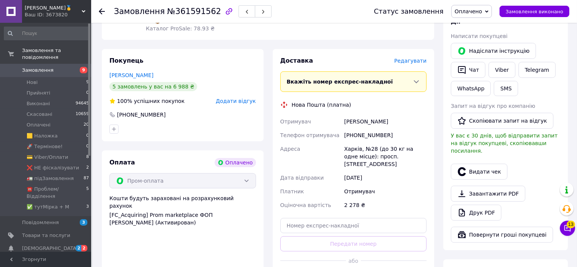
scroll to position [228, 0]
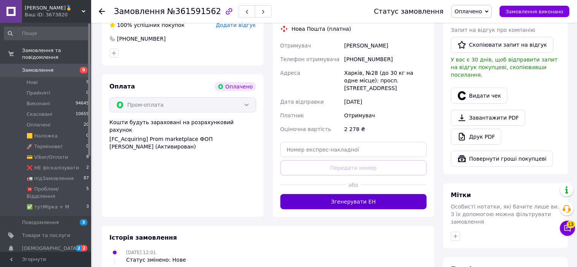
click at [384, 199] on button "Згенерувати ЕН" at bounding box center [353, 201] width 147 height 15
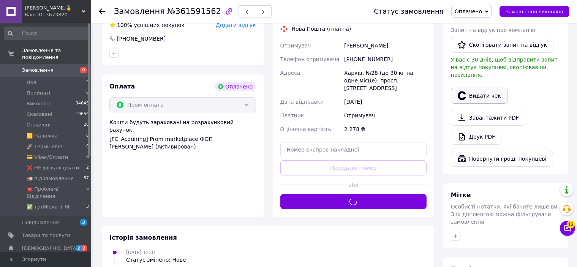
click at [474, 89] on button "Видати чек" at bounding box center [479, 96] width 57 height 16
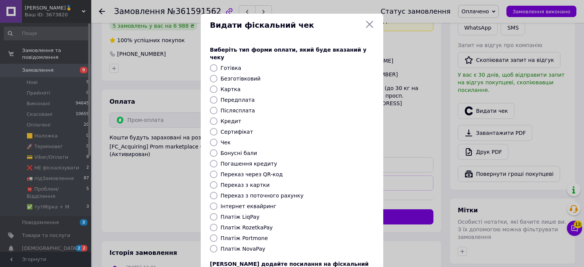
scroll to position [59, 0]
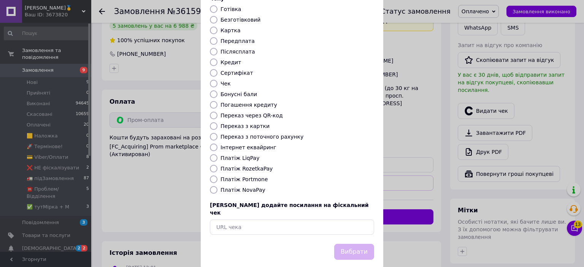
click at [232, 166] on label "Платіж RozetkaPay" at bounding box center [246, 169] width 52 height 6
click at [217, 165] on input "Платіж RozetkaPay" at bounding box center [214, 169] width 8 height 8
radio input "true"
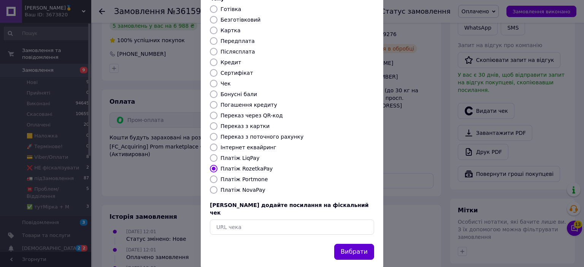
click at [352, 244] on button "Вибрати" at bounding box center [354, 252] width 40 height 16
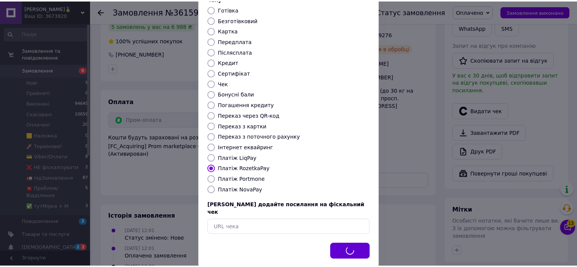
scroll to position [228, 0]
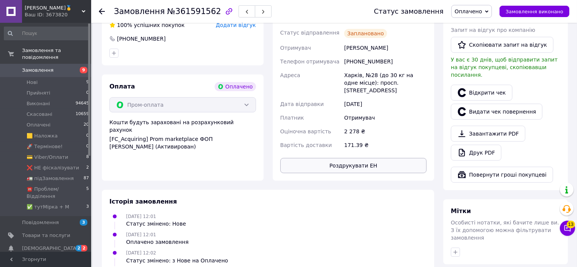
click at [354, 169] on button "Роздрукувати ЕН" at bounding box center [353, 165] width 147 height 15
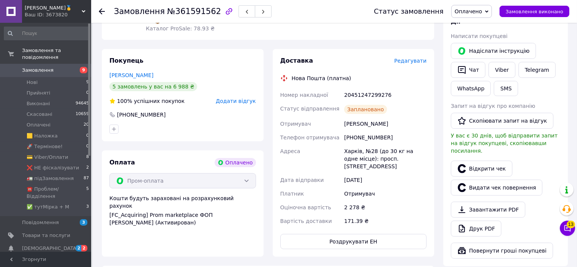
click at [365, 96] on div "20451247299276" at bounding box center [385, 95] width 85 height 14
copy div "20451247299276"
click at [501, 86] on button "SMS" at bounding box center [506, 88] width 24 height 15
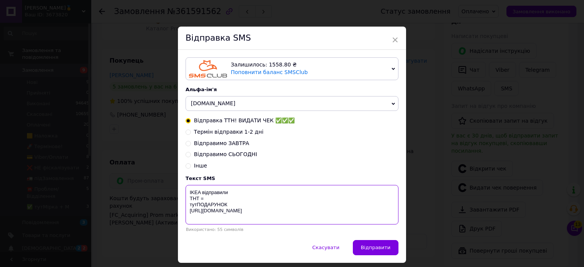
paste textarea "20451247299276"
type textarea "IKEA відправили ТНТ = 20451247299276 тутПОДАРУНОК https://bit.ly/taao"
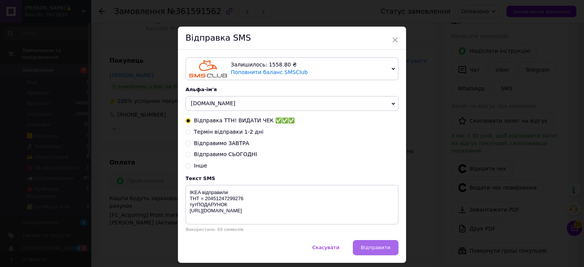
click at [378, 244] on button "Відправити" at bounding box center [376, 247] width 46 height 15
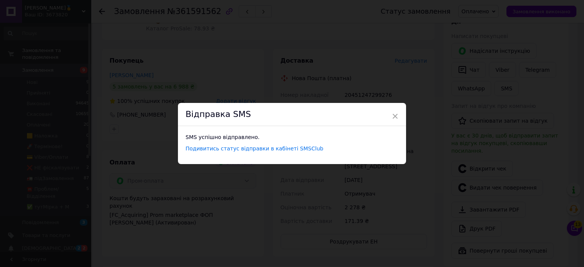
click at [515, 12] on div "× Відправка SMS SMS успішно відправлено. Подивитись статус відправки в кабінеті…" at bounding box center [292, 133] width 584 height 267
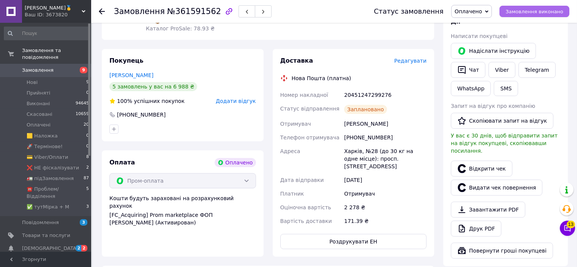
click at [519, 10] on span "Замовлення виконано" at bounding box center [535, 12] width 58 height 6
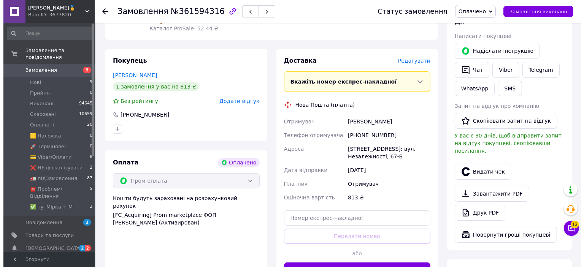
scroll to position [190, 0]
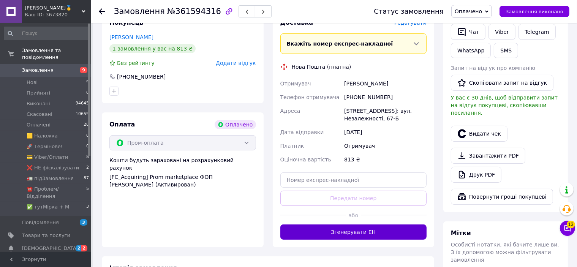
click at [339, 225] on button "Згенерувати ЕН" at bounding box center [353, 232] width 147 height 15
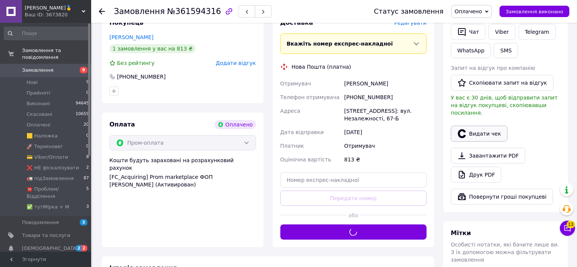
click at [474, 126] on button "Видати чек" at bounding box center [479, 134] width 57 height 16
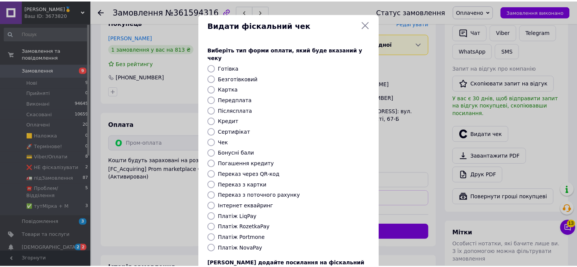
scroll to position [59, 0]
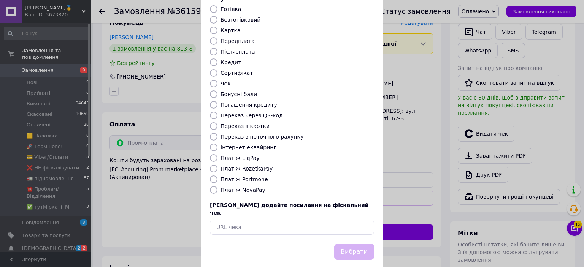
click at [253, 166] on label "Платіж RozetkaPay" at bounding box center [246, 169] width 52 height 6
click at [217, 165] on input "Платіж RozetkaPay" at bounding box center [214, 169] width 8 height 8
radio input "true"
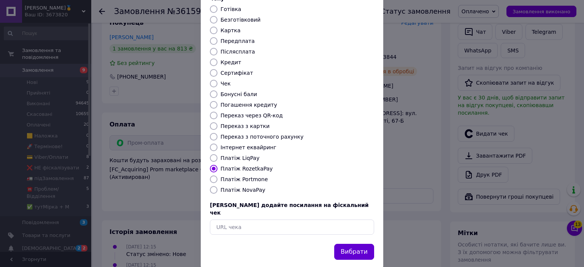
click at [368, 244] on button "Вибрати" at bounding box center [354, 252] width 40 height 16
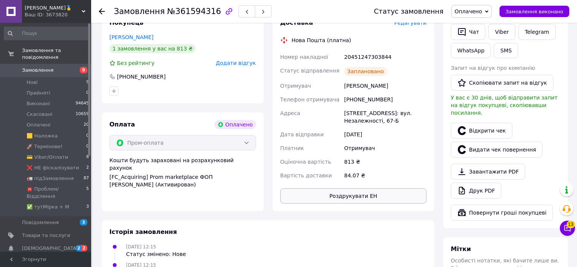
click at [350, 196] on button "Роздрукувати ЕН" at bounding box center [353, 195] width 147 height 15
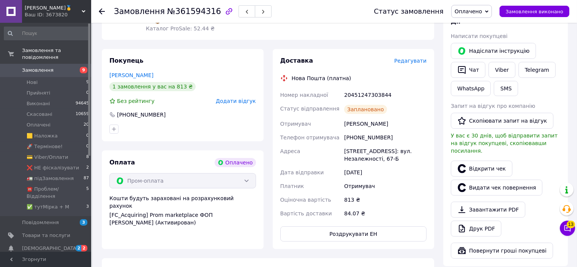
click at [367, 88] on div "20451247303844" at bounding box center [385, 95] width 85 height 14
copy div "20451247303844"
click at [499, 89] on button "SMS" at bounding box center [506, 88] width 24 height 15
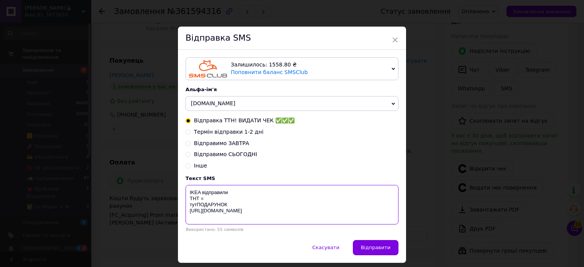
paste textarea "20451247303844"
type textarea "IKEA відправили ТНТ = 20451247303844 тутПОДАРУНОК [URL][DOMAIN_NAME]"
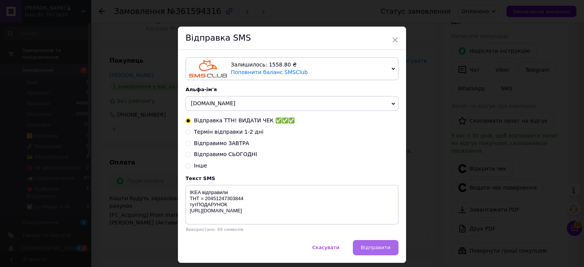
click at [391, 251] on button "Відправити" at bounding box center [376, 247] width 46 height 15
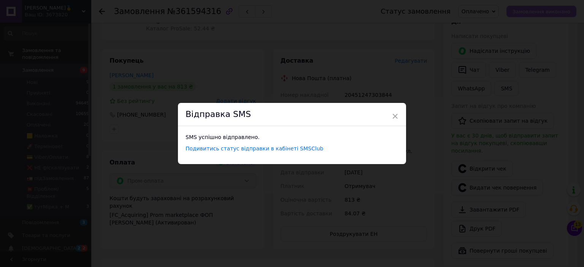
click at [514, 9] on div "× Відправка SMS SMS успішно відправлено. Подивитись статус відправки в кабінеті…" at bounding box center [292, 133] width 584 height 267
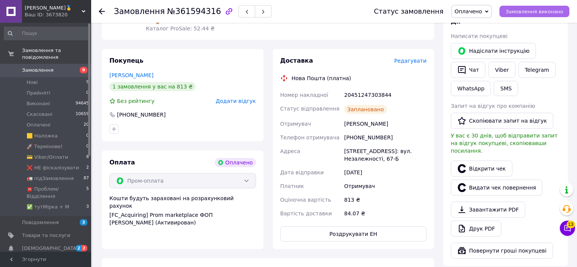
click at [535, 9] on span "Замовлення виконано" at bounding box center [535, 12] width 58 height 6
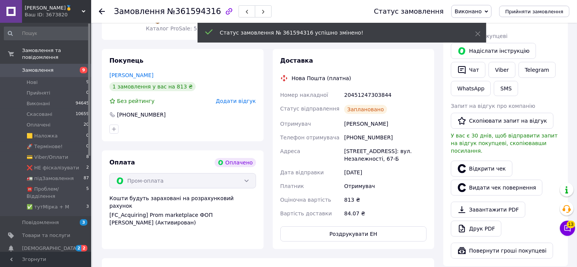
scroll to position [0, 0]
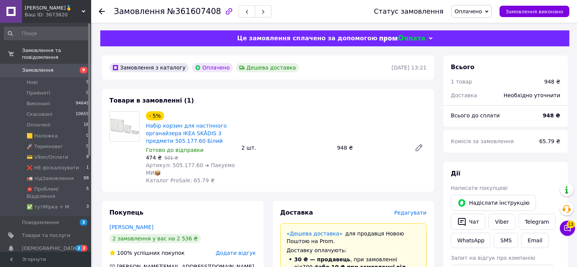
click at [414, 211] on div "Доставка Редагувати" at bounding box center [353, 213] width 147 height 9
click at [410, 215] on span "Редагувати" at bounding box center [410, 213] width 32 height 6
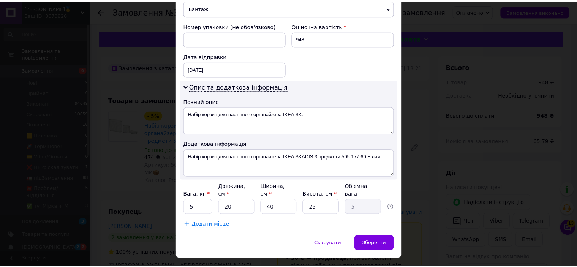
scroll to position [328, 0]
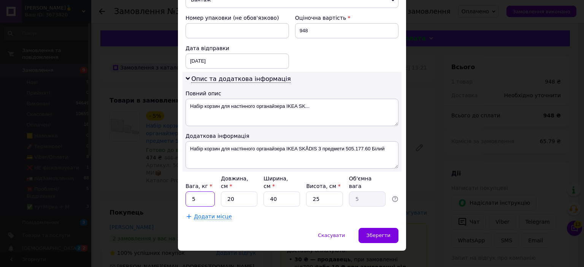
click at [206, 193] on input "5" at bounding box center [199, 198] width 29 height 15
type input "2"
click at [245, 192] on input "20" at bounding box center [239, 198] width 36 height 15
type input "2"
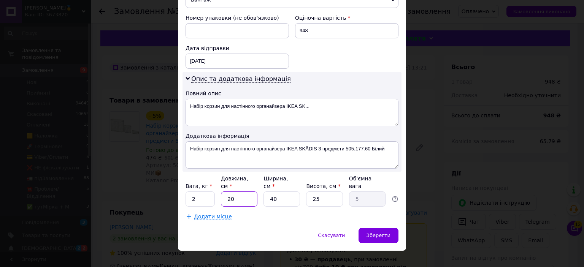
type input "0.5"
type input "23"
type input "5.75"
type input "23"
click at [372, 228] on div "Зберегти" at bounding box center [378, 235] width 40 height 15
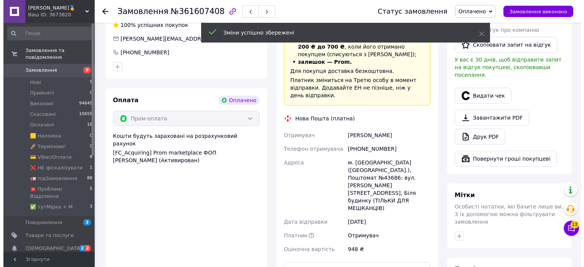
scroll to position [266, 0]
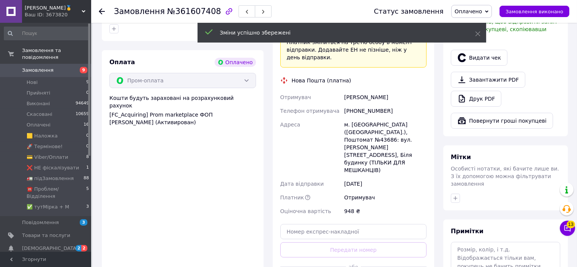
click at [373, 258] on div at bounding box center [394, 267] width 66 height 19
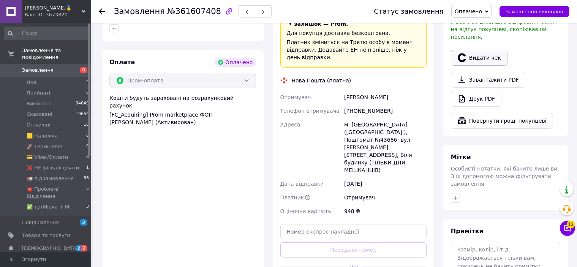
click at [497, 51] on button "Видати чек" at bounding box center [479, 58] width 57 height 16
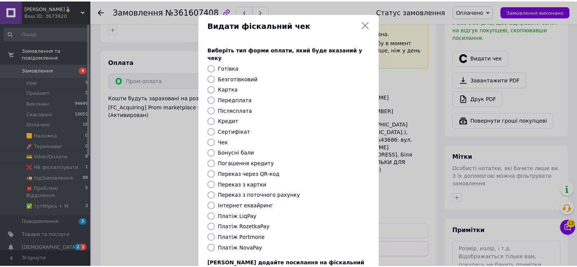
scroll to position [59, 0]
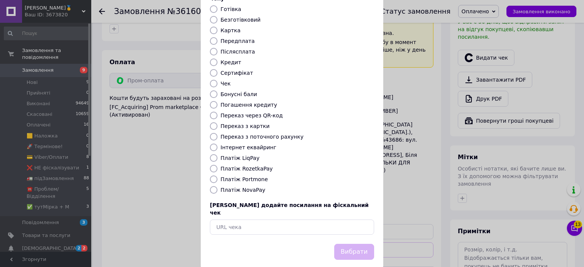
click at [248, 166] on label "Платіж RozetkaPay" at bounding box center [246, 169] width 52 height 6
click at [217, 165] on input "Платіж RozetkaPay" at bounding box center [214, 169] width 8 height 8
radio input "true"
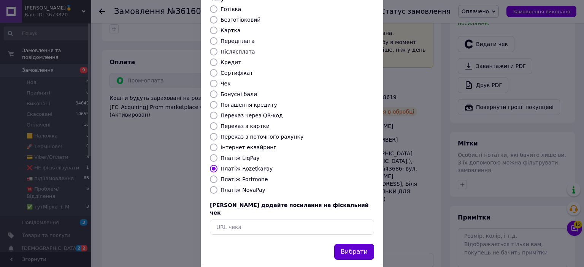
click at [349, 244] on button "Вибрати" at bounding box center [354, 252] width 40 height 16
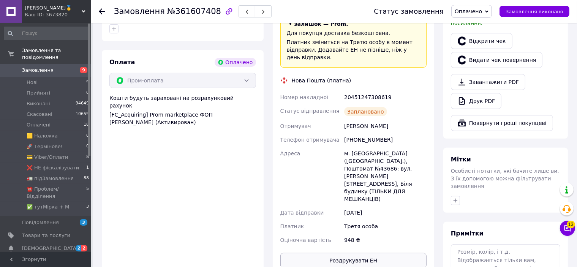
click at [349, 253] on button "Роздрукувати ЕН" at bounding box center [353, 260] width 147 height 15
click at [364, 92] on div "20451247308619" at bounding box center [385, 97] width 85 height 14
copy div "20451247308619"
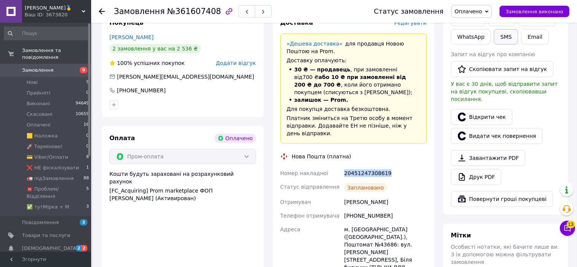
click at [503, 36] on button "SMS" at bounding box center [506, 36] width 24 height 15
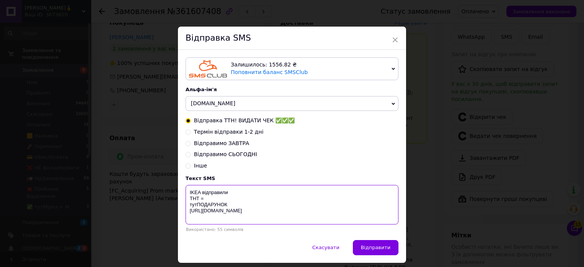
paste textarea "20451247308619"
type textarea "IKEA відправили ТНТ = 20451247308619 тутПОДАРУНОК https://bit.ly/taao"
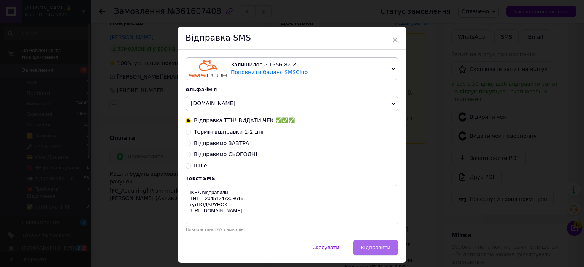
click at [370, 246] on span "Відправити" at bounding box center [376, 248] width 30 height 6
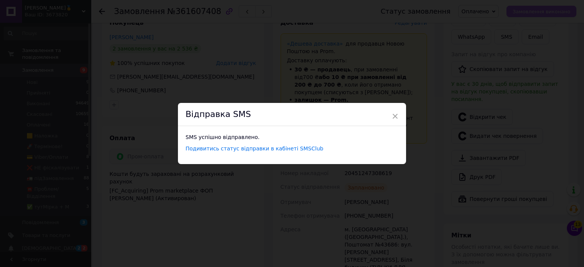
drag, startPoint x: 535, startPoint y: 24, endPoint x: 546, endPoint y: 8, distance: 19.3
click at [543, 13] on div "× Відправка SMS SMS успішно відправлено. Подивитись статус відправки в кабінеті…" at bounding box center [292, 133] width 584 height 267
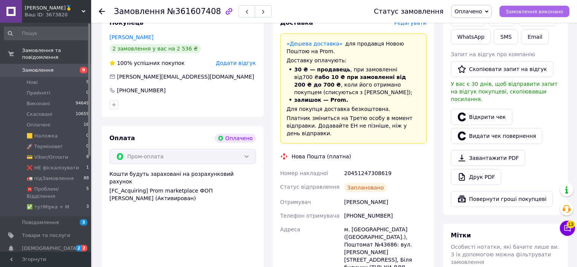
click at [546, 7] on button "Замовлення виконано" at bounding box center [535, 11] width 70 height 11
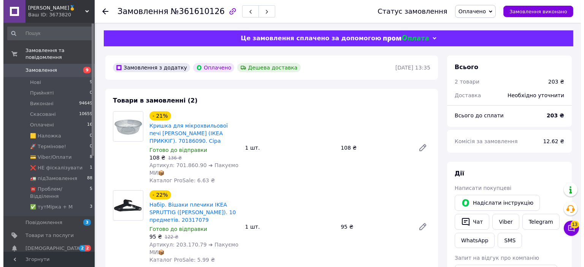
scroll to position [114, 0]
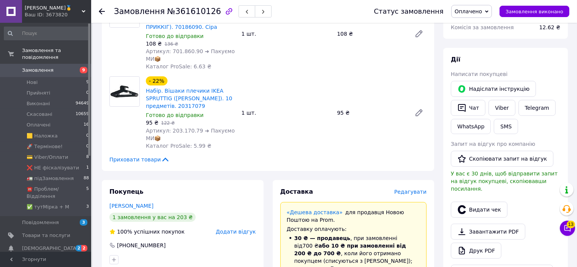
click at [407, 189] on div "Редагувати" at bounding box center [410, 192] width 32 height 8
click at [406, 190] on span "Редагувати" at bounding box center [410, 192] width 32 height 6
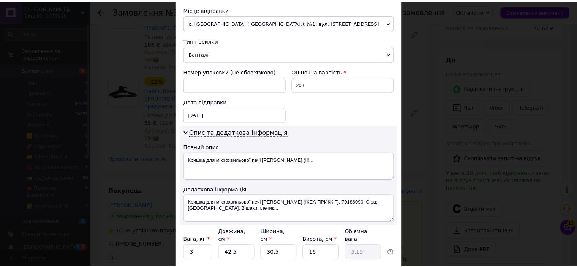
scroll to position [320, 0]
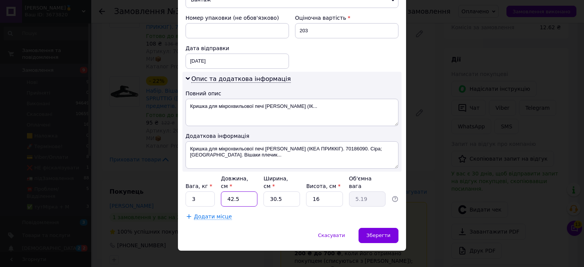
click at [249, 193] on input "42.5" at bounding box center [239, 198] width 36 height 15
type input "3"
type input "0.37"
type input "33"
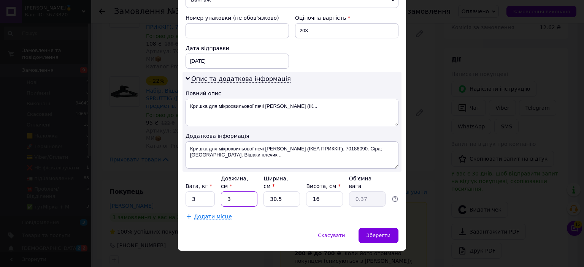
type input "4.03"
type input "33"
click at [290, 191] on input "30.5" at bounding box center [281, 198] width 36 height 15
type input "3"
type input "0.4"
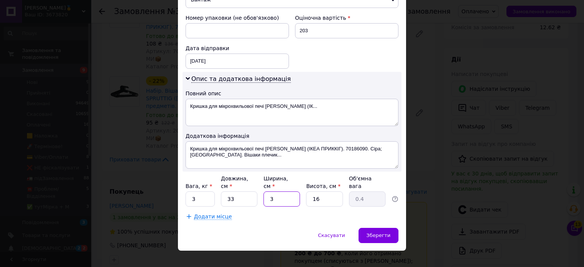
click at [290, 191] on input "3" at bounding box center [281, 198] width 36 height 15
type input "33"
type input "4.36"
type input "33"
click at [329, 191] on input "16" at bounding box center [324, 198] width 36 height 15
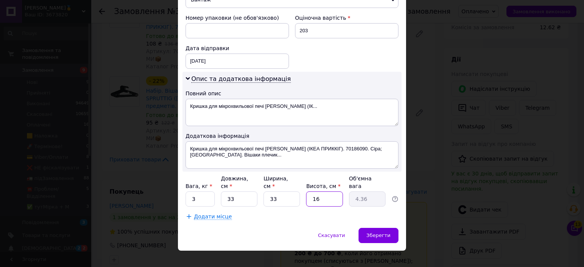
click at [329, 191] on input "16" at bounding box center [324, 198] width 36 height 15
type input "1"
type input "0.27"
type input "18"
type input "4.9"
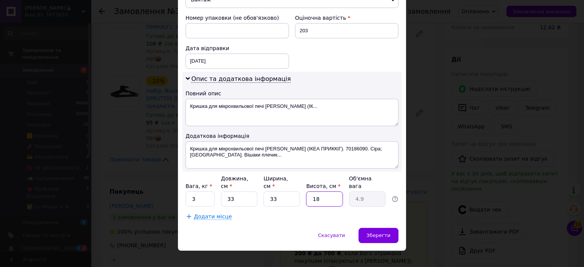
type input "1"
type input "0.27"
type input "16"
type input "4.36"
click at [203, 191] on input "3" at bounding box center [199, 198] width 29 height 15
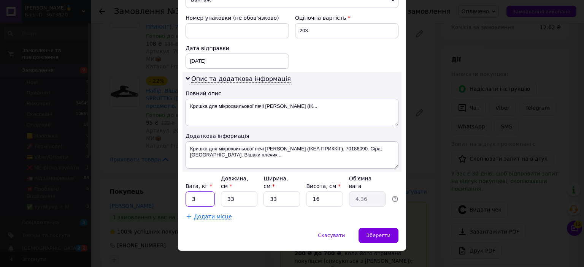
click at [203, 191] on input "3" at bounding box center [199, 198] width 29 height 15
type input "2"
click at [380, 233] on span "Зберегти" at bounding box center [378, 236] width 24 height 6
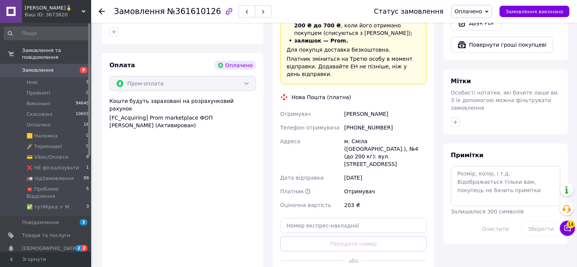
scroll to position [380, 0]
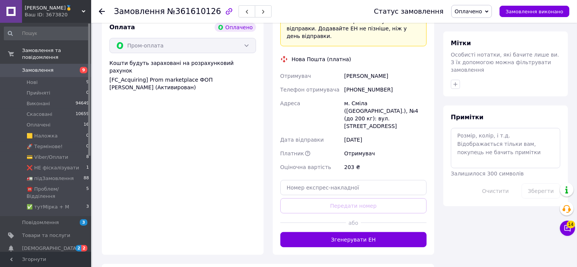
click at [344, 214] on div at bounding box center [313, 223] width 66 height 19
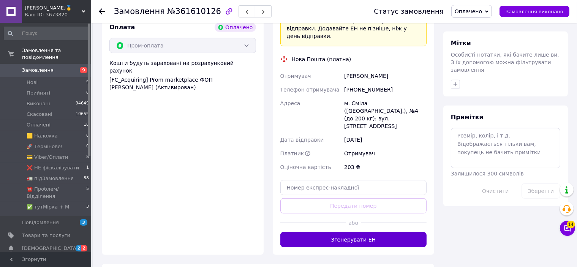
click at [339, 232] on button "Згенерувати ЕН" at bounding box center [353, 239] width 147 height 15
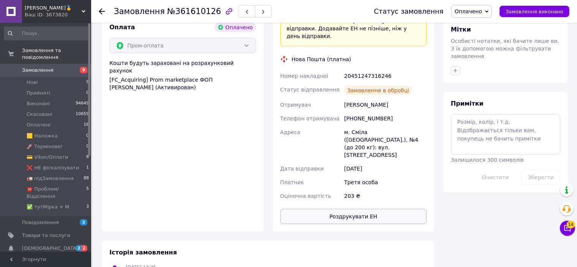
click at [356, 209] on button "Роздрукувати ЕН" at bounding box center [353, 216] width 147 height 15
click at [373, 69] on div "20451247316246" at bounding box center [385, 76] width 85 height 14
copy div "20451247316246"
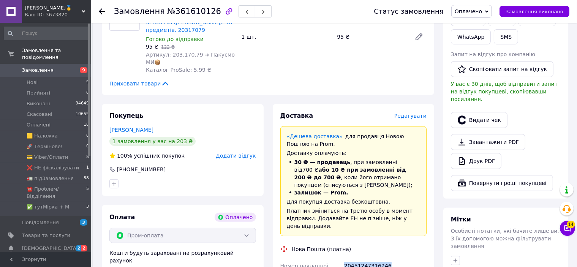
scroll to position [114, 0]
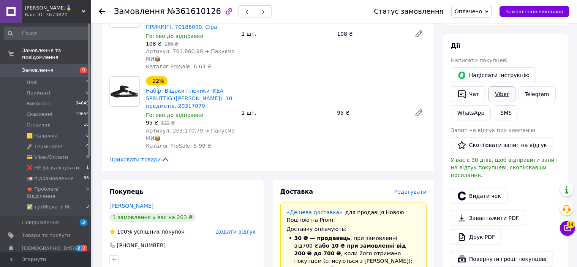
click at [502, 97] on link "Viber" at bounding box center [502, 94] width 27 height 16
click at [500, 111] on button "SMS" at bounding box center [506, 112] width 24 height 15
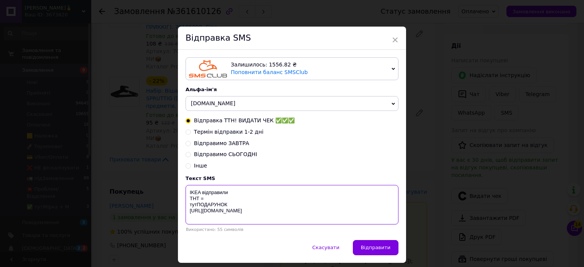
paste textarea "20451247316246"
type textarea "IKEA відправили ТНТ = 20451247316246 тутПОДАРУНОК https://bit.ly/taao"
click at [368, 245] on button "Відправити" at bounding box center [376, 247] width 46 height 15
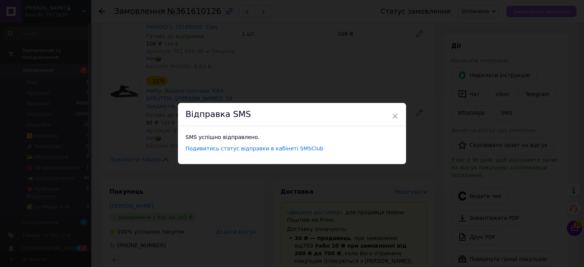
drag, startPoint x: 515, startPoint y: 24, endPoint x: 524, endPoint y: 12, distance: 14.7
click at [520, 17] on div "× Відправка SMS SMS успішно відправлено. Подивитись статус відправки в кабінеті…" at bounding box center [292, 133] width 584 height 267
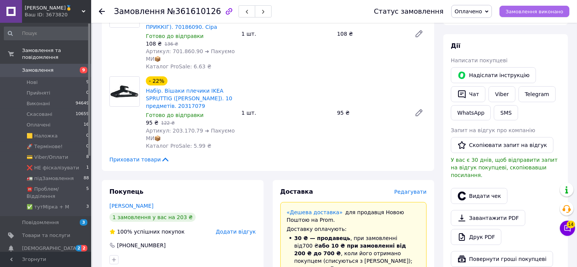
click at [524, 12] on span "Замовлення виконано" at bounding box center [535, 12] width 58 height 6
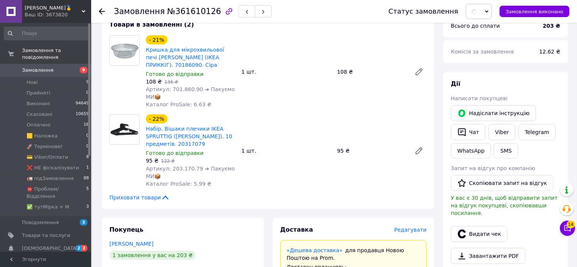
scroll to position [0, 0]
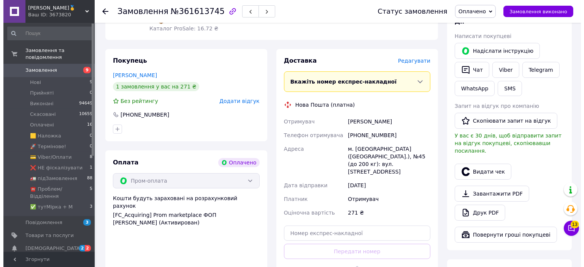
scroll to position [228, 0]
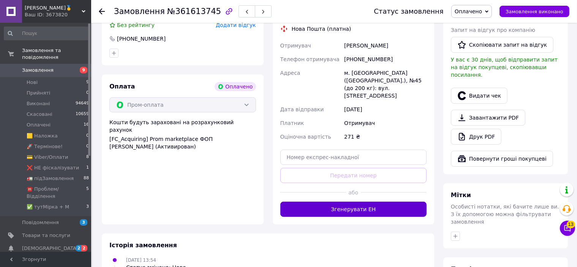
click at [340, 202] on button "Згенерувати ЕН" at bounding box center [353, 209] width 147 height 15
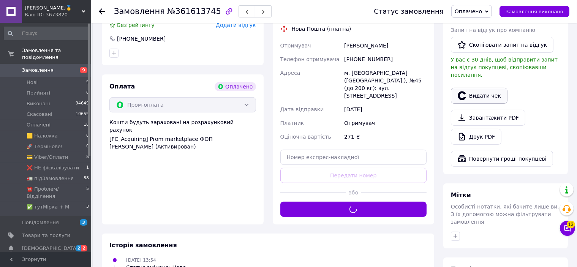
click at [459, 92] on icon "button" at bounding box center [461, 95] width 9 height 9
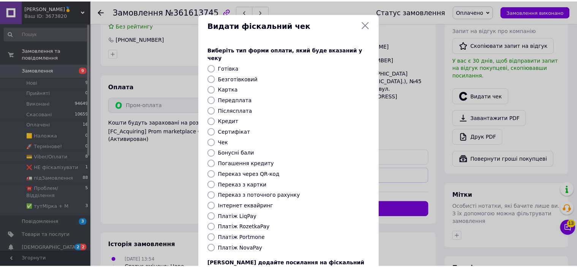
scroll to position [59, 0]
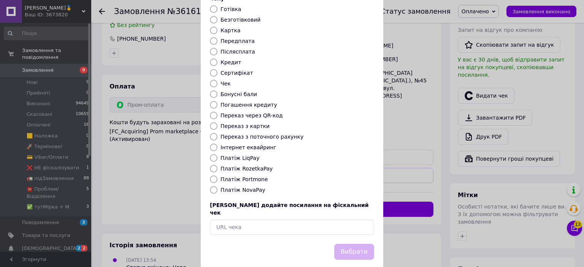
click at [242, 155] on div "Виберіть тип форми оплати, який буде вказаний у чеку Готівка Безготівковий Карт…" at bounding box center [292, 111] width 182 height 266
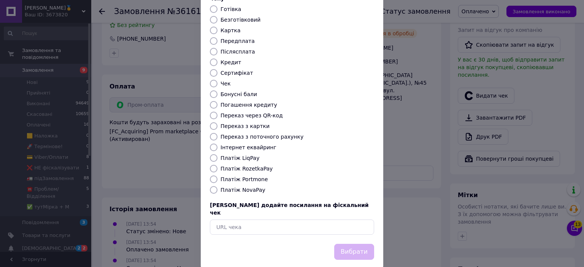
click at [240, 166] on label "Платіж RozetkaPay" at bounding box center [246, 169] width 52 height 6
click at [217, 165] on input "Платіж RozetkaPay" at bounding box center [214, 169] width 8 height 8
radio input "true"
click at [363, 244] on button "Вибрати" at bounding box center [354, 252] width 40 height 16
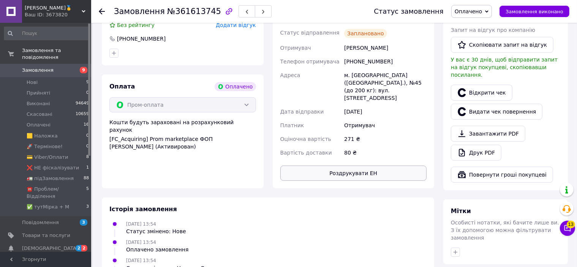
click at [369, 166] on button "Роздрукувати ЕН" at bounding box center [353, 173] width 147 height 15
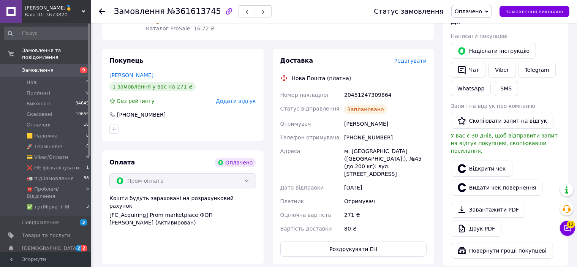
click at [375, 94] on div "20451247309864" at bounding box center [385, 95] width 85 height 14
copy div "20451247309864"
click at [495, 91] on button "SMS" at bounding box center [506, 88] width 24 height 15
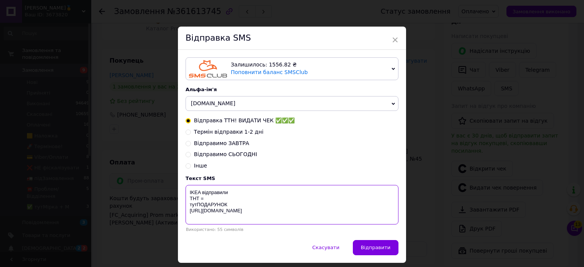
paste textarea "20451247309864"
type textarea "IKEA відправили ТНТ = 20451247309864 тутПОДАРУНОК https://bit.ly/taao"
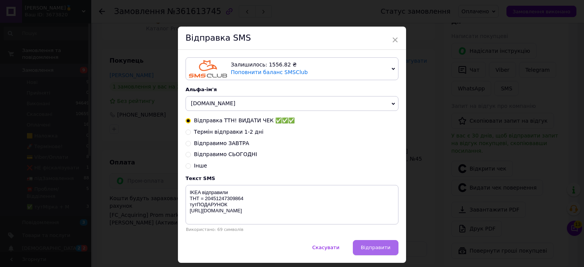
click at [371, 248] on span "Відправити" at bounding box center [376, 248] width 30 height 6
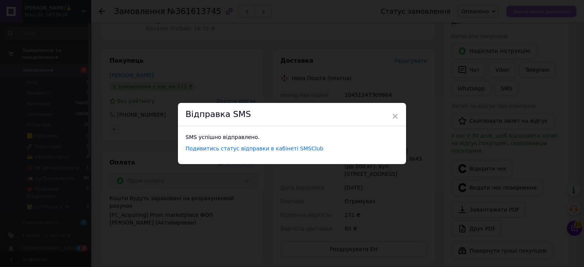
drag, startPoint x: 503, startPoint y: 5, endPoint x: 516, endPoint y: 12, distance: 15.1
click at [512, 10] on div "× Відправка SMS SMS успішно відправлено. Подивитись статус відправки в кабінеті…" at bounding box center [292, 133] width 584 height 267
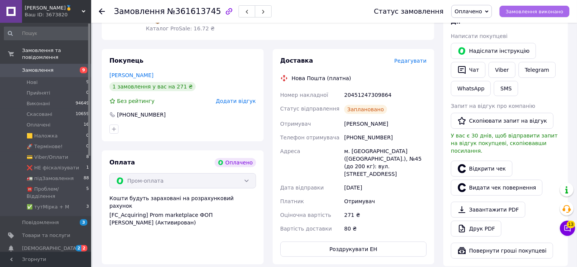
click at [518, 13] on span "Замовлення виконано" at bounding box center [535, 12] width 58 height 6
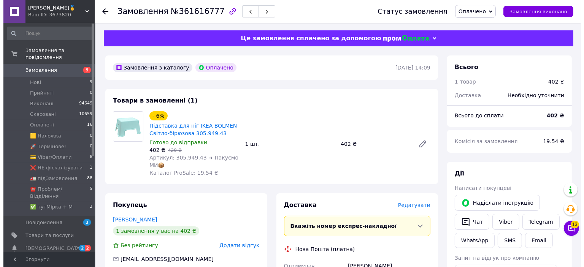
scroll to position [190, 0]
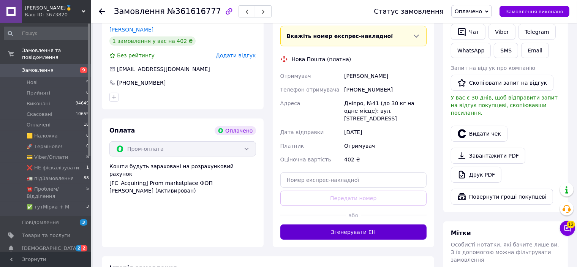
click at [377, 225] on button "Згенерувати ЕН" at bounding box center [353, 232] width 147 height 15
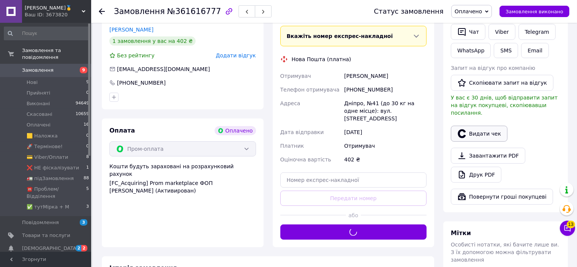
drag, startPoint x: 484, startPoint y: 115, endPoint x: 475, endPoint y: 124, distance: 12.4
click at [482, 121] on div "Видати чек" at bounding box center [505, 132] width 112 height 22
click at [475, 126] on button "Видати чек" at bounding box center [479, 134] width 57 height 16
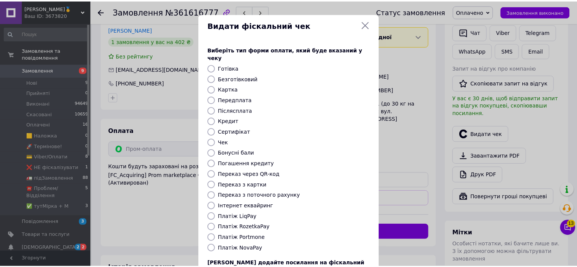
scroll to position [59, 0]
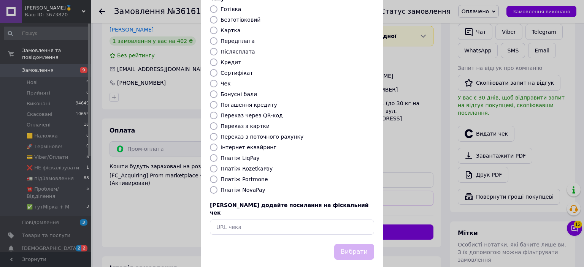
click at [234, 166] on label "Платіж RozetkaPay" at bounding box center [246, 169] width 52 height 6
click at [217, 165] on input "Платіж RozetkaPay" at bounding box center [214, 169] width 8 height 8
radio input "true"
click at [364, 244] on button "Вибрати" at bounding box center [354, 252] width 40 height 16
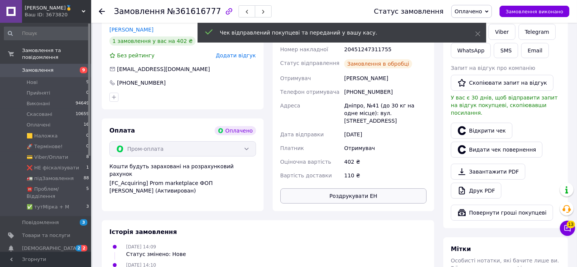
click at [377, 191] on button "Роздрукувати ЕН" at bounding box center [353, 195] width 147 height 15
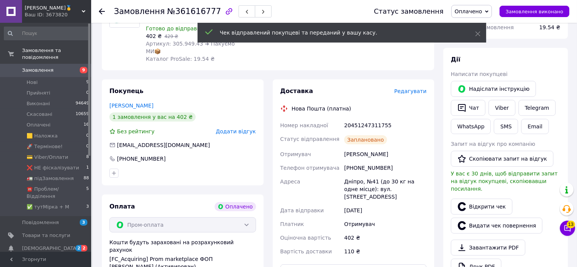
click at [365, 123] on div "20451247311755" at bounding box center [385, 126] width 85 height 14
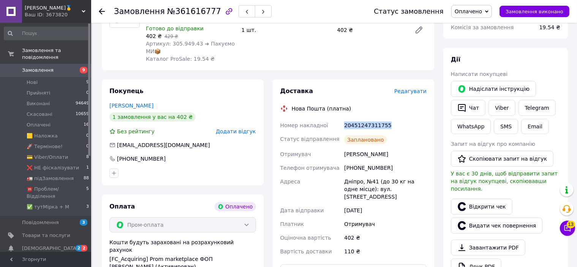
copy div "20451247311755"
click at [508, 124] on button "SMS" at bounding box center [506, 126] width 24 height 15
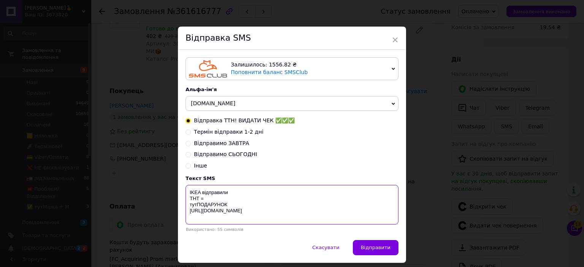
paste textarea "20451247311755"
type textarea "IKEA відправили ТНТ = 20451247311755 тутПОДАРУНОК [URL][DOMAIN_NAME]"
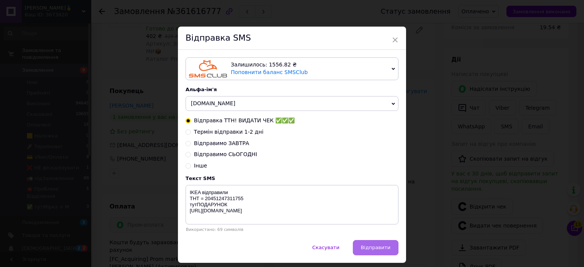
click at [363, 246] on button "Відправити" at bounding box center [376, 247] width 46 height 15
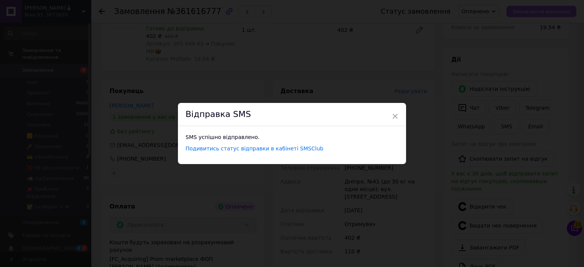
click at [539, 17] on div "× Відправка SMS SMS успішно відправлено. Подивитись статус відправки в кабінеті…" at bounding box center [292, 133] width 584 height 267
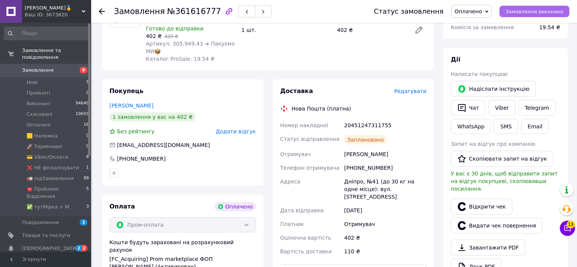
click at [538, 14] on span "Замовлення виконано" at bounding box center [535, 12] width 58 height 6
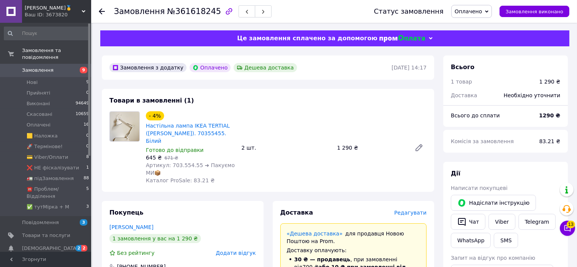
click at [409, 210] on span "Редагувати" at bounding box center [410, 213] width 32 height 6
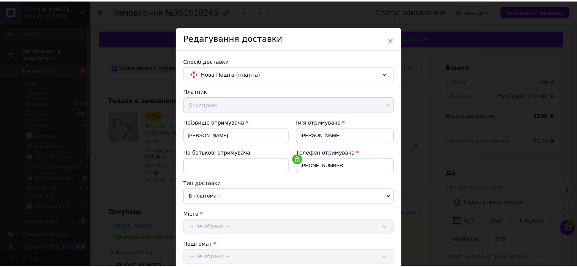
scroll to position [320, 0]
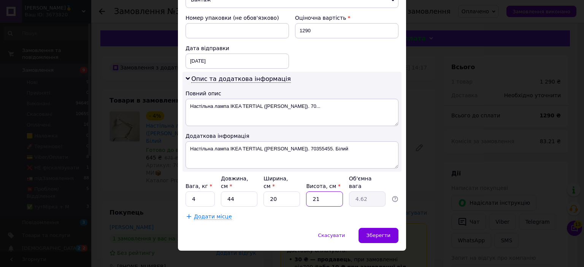
click at [324, 191] on input "21" at bounding box center [324, 198] width 36 height 15
type input "3"
type input "0.66"
type input "35"
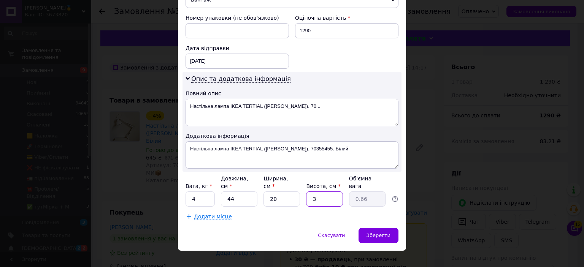
type input "7.7"
type input "35"
click at [380, 229] on div "Зберегти" at bounding box center [378, 235] width 40 height 15
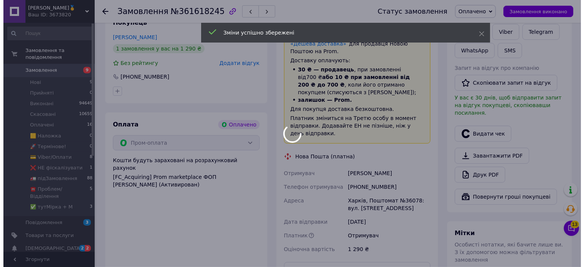
scroll to position [266, 0]
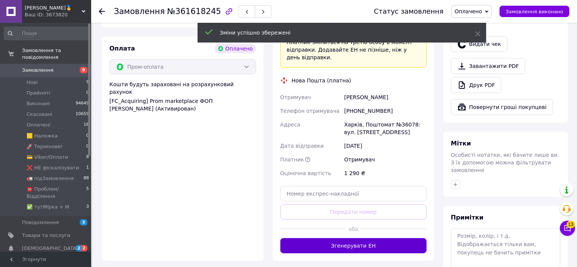
click at [342, 243] on button "Згенерувати ЕН" at bounding box center [353, 245] width 147 height 15
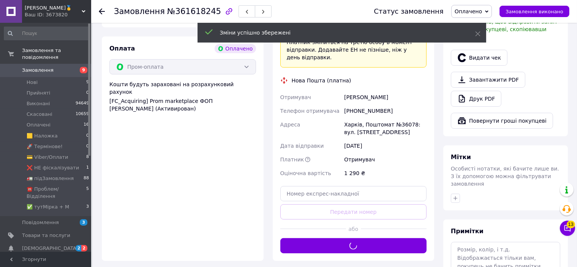
click at [496, 60] on div "[PERSON_NAME] покупцеві   [PERSON_NAME] інструкцію   Чат Viber Telegram WhatsAp…" at bounding box center [505, 16] width 109 height 225
click at [497, 57] on button "Видати чек" at bounding box center [479, 58] width 57 height 16
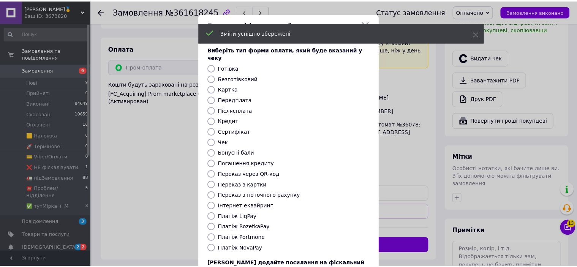
scroll to position [59, 0]
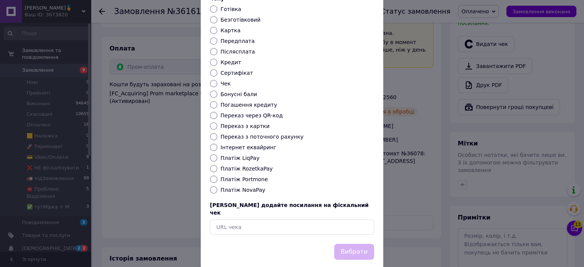
click at [247, 166] on label "Платіж RozetkaPay" at bounding box center [246, 169] width 52 height 6
click at [217, 165] on input "Платіж RozetkaPay" at bounding box center [214, 169] width 8 height 8
radio input "true"
click at [348, 244] on button "Вибрати" at bounding box center [354, 252] width 40 height 16
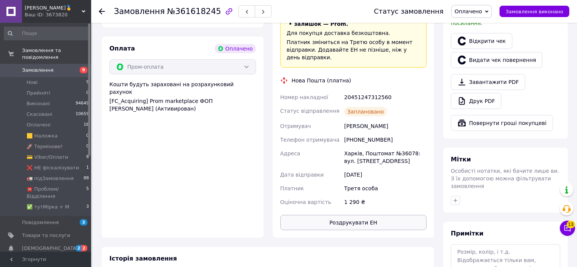
click at [344, 215] on button "Роздрукувати ЕН" at bounding box center [353, 222] width 147 height 15
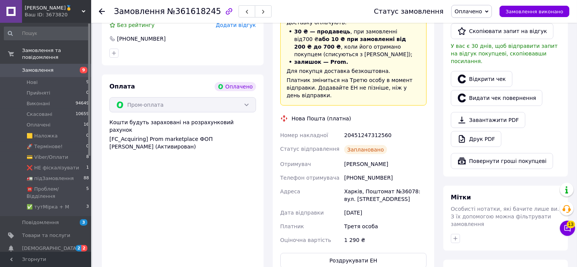
click at [375, 128] on div "20451247312560" at bounding box center [385, 135] width 85 height 14
copy div "20451247312560"
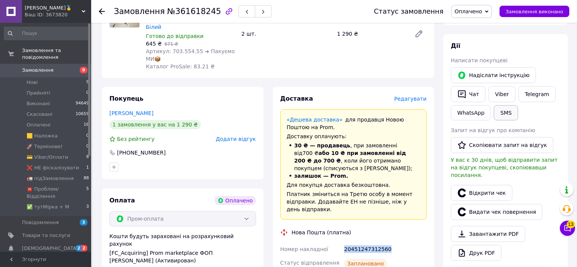
click at [510, 114] on button "SMS" at bounding box center [506, 112] width 24 height 15
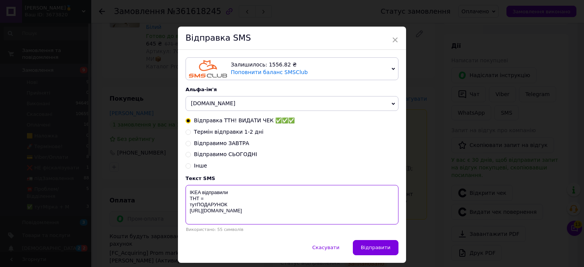
paste textarea "20451247312560"
type textarea "IKEA відправили ТНТ = 20451247312560 тутПОДАРУНОК [URL][DOMAIN_NAME]"
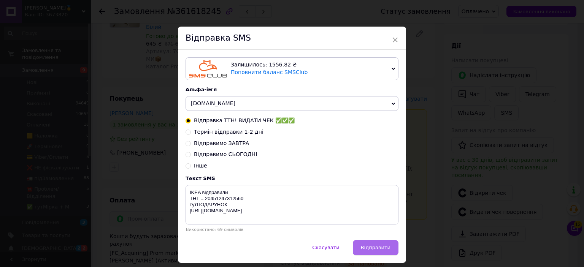
click at [370, 249] on span "Відправити" at bounding box center [376, 248] width 30 height 6
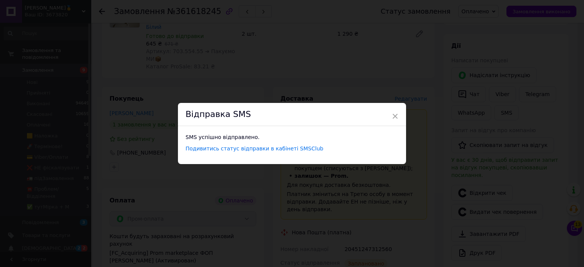
click at [530, 13] on div "× Відправка SMS SMS успішно відправлено. Подивитись статус відправки в кабінеті…" at bounding box center [292, 133] width 584 height 267
click at [530, 13] on span "Замовлення виконано" at bounding box center [535, 12] width 58 height 6
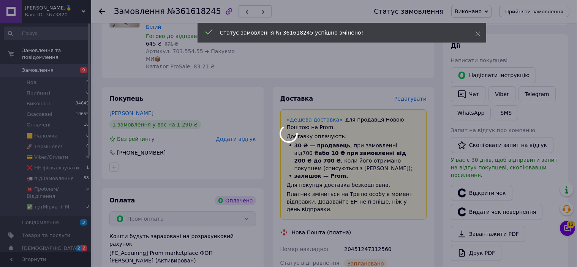
scroll to position [0, 0]
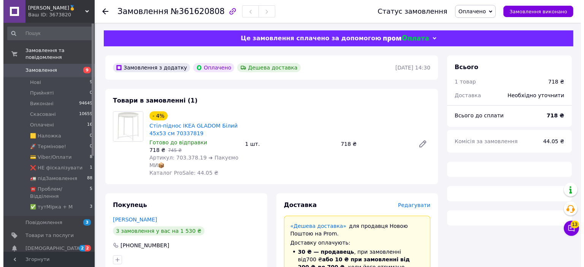
scroll to position [76, 0]
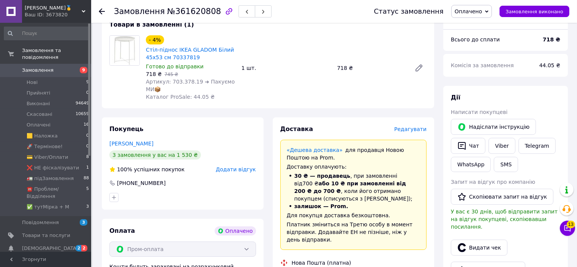
click at [416, 130] on span "Редагувати" at bounding box center [410, 129] width 32 height 6
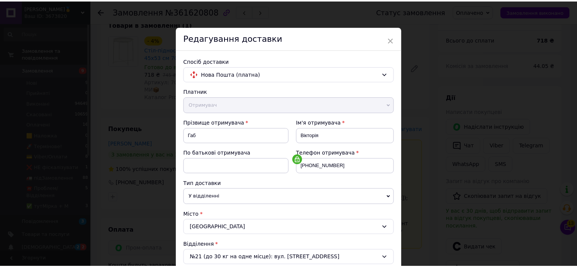
scroll to position [235, 0]
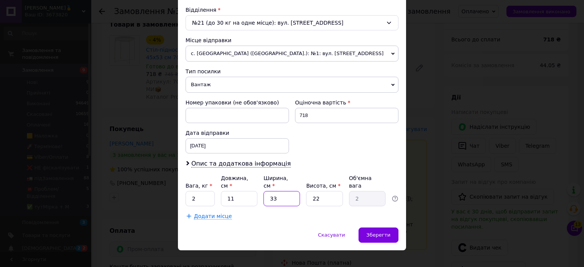
click at [276, 193] on input "33" at bounding box center [281, 198] width 36 height 15
click at [242, 191] on input "11" at bounding box center [239, 198] width 36 height 15
type input "5"
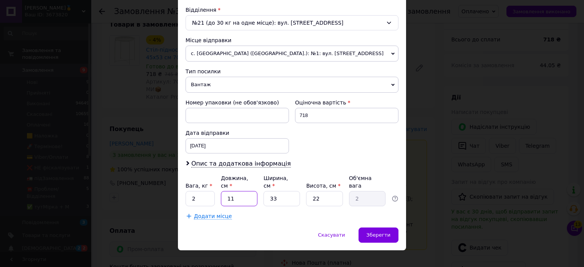
type input "0.91"
type input "56"
type input "10.16"
type input "56"
type input "5"
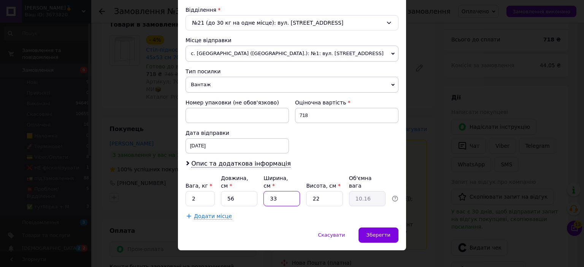
type input "1.54"
type input "53"
type input "16.32"
type input "53"
click at [331, 193] on input "22" at bounding box center [324, 198] width 36 height 15
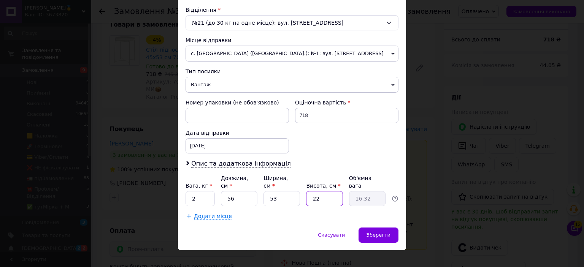
click at [331, 193] on input "22" at bounding box center [324, 198] width 36 height 15
type input "5"
type input "3.71"
click at [330, 191] on input "5" at bounding box center [324, 198] width 36 height 15
type input "6"
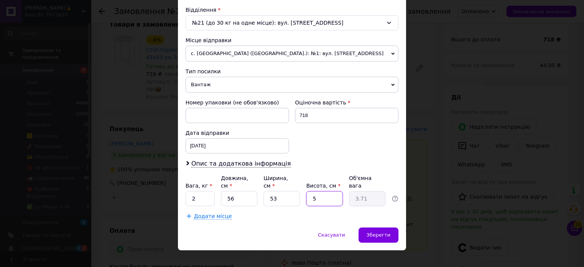
type input "4.45"
click at [330, 191] on input "6" at bounding box center [324, 198] width 36 height 15
type input "6"
click at [383, 232] on span "Зберегти" at bounding box center [378, 235] width 24 height 6
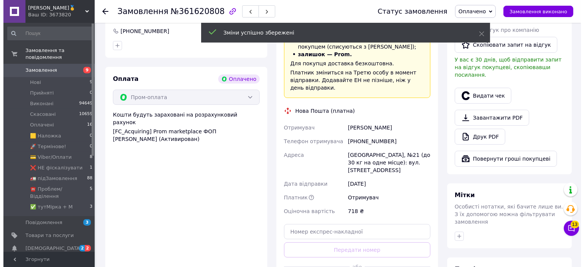
scroll to position [266, 0]
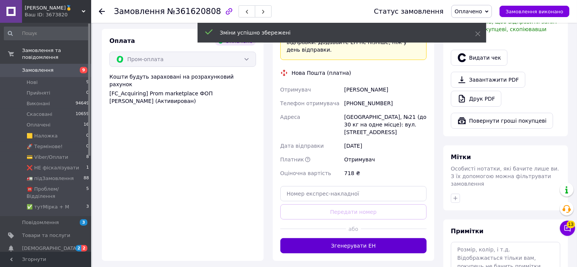
click at [364, 241] on button "Згенерувати ЕН" at bounding box center [353, 245] width 147 height 15
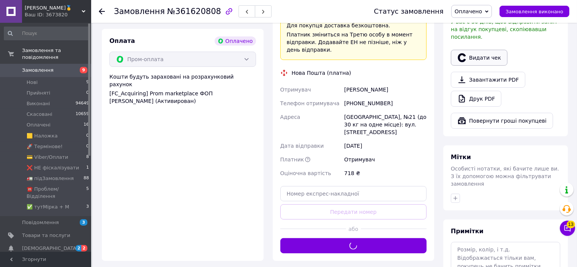
click at [482, 53] on button "Видати чек" at bounding box center [479, 58] width 57 height 16
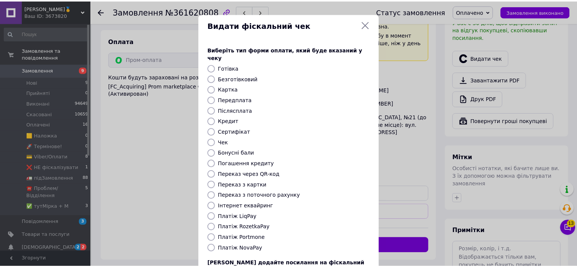
scroll to position [59, 0]
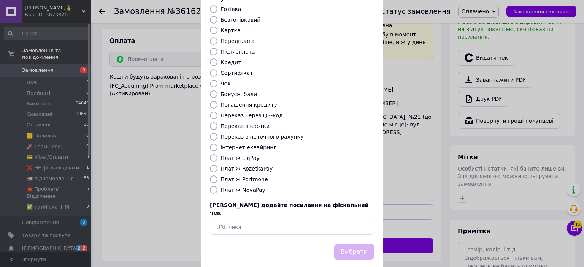
click at [248, 166] on label "Платіж RozetkaPay" at bounding box center [246, 169] width 52 height 6
click at [217, 165] on input "Платіж RozetkaPay" at bounding box center [214, 169] width 8 height 8
radio input "true"
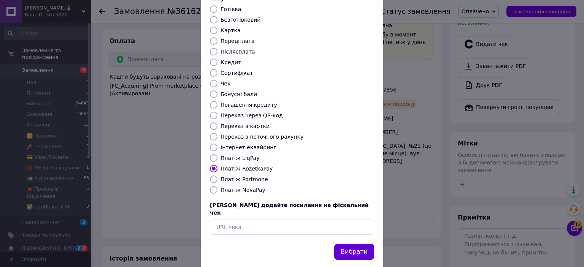
click at [347, 244] on button "Вибрати" at bounding box center [354, 252] width 40 height 16
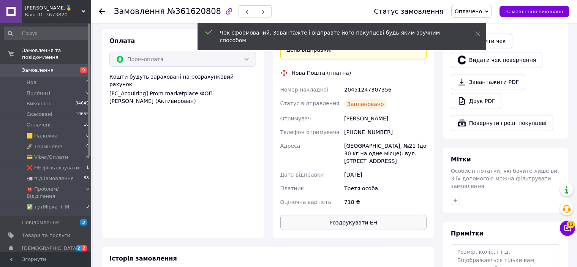
click at [381, 215] on button "Роздрукувати ЕН" at bounding box center [353, 222] width 147 height 15
click at [363, 86] on div "20451247307356" at bounding box center [385, 90] width 85 height 14
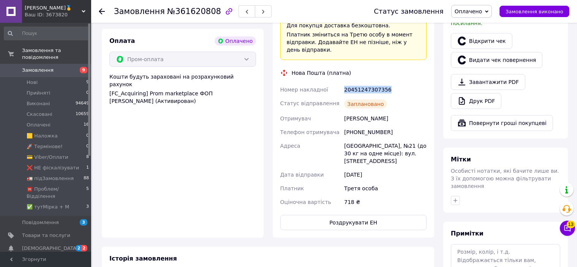
copy div "20451247307356"
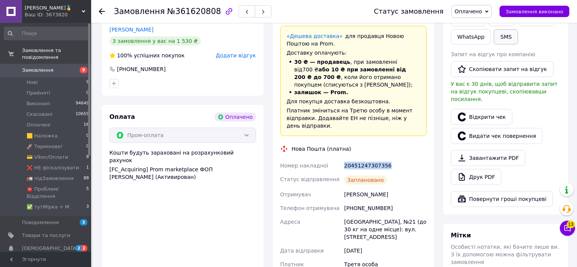
click at [509, 38] on button "SMS" at bounding box center [506, 36] width 24 height 15
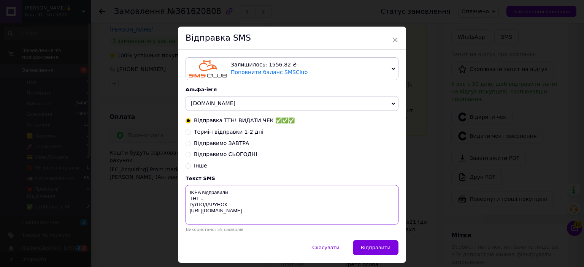
paste textarea "20451247307356"
type textarea "IKEA відправили ТНТ = 20451247307356 тутПОДАРУНОК https://bit.ly/taao"
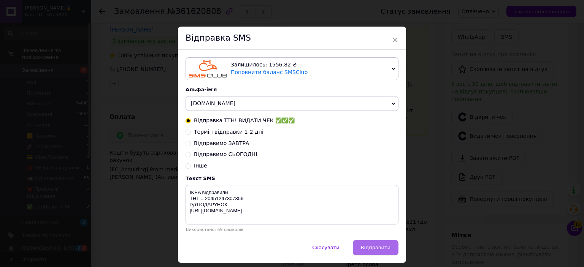
click at [365, 246] on button "Відправити" at bounding box center [376, 247] width 46 height 15
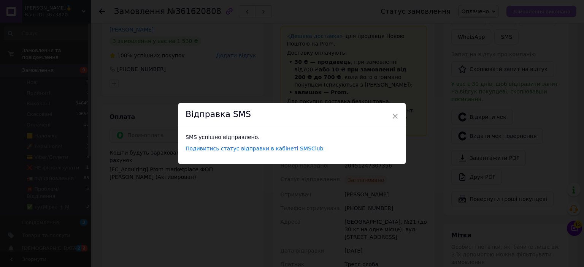
drag, startPoint x: 517, startPoint y: 8, endPoint x: 518, endPoint y: 16, distance: 8.8
click at [517, 10] on div "× Відправка SMS SMS успішно відправлено. Подивитись статус відправки в кабінеті…" at bounding box center [292, 133] width 584 height 267
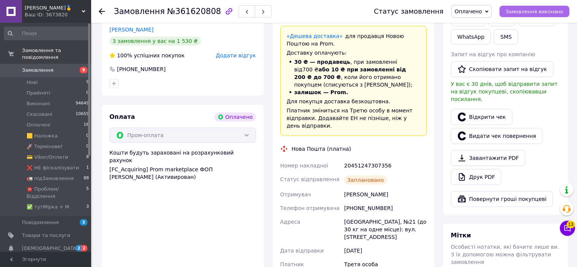
click at [518, 16] on button "Замовлення виконано" at bounding box center [535, 11] width 70 height 11
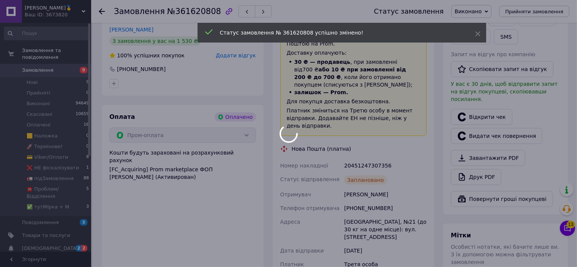
scroll to position [0, 0]
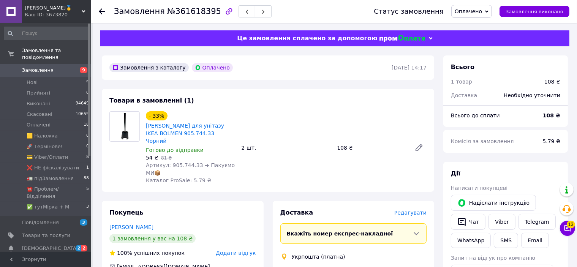
click at [406, 210] on span "Редагувати" at bounding box center [410, 213] width 32 height 6
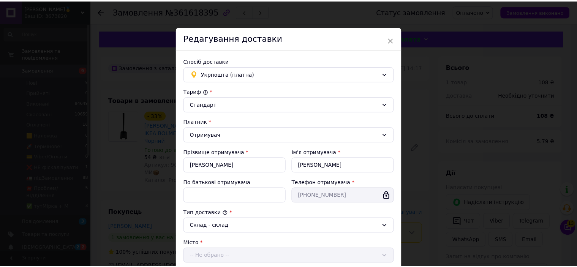
scroll to position [206, 0]
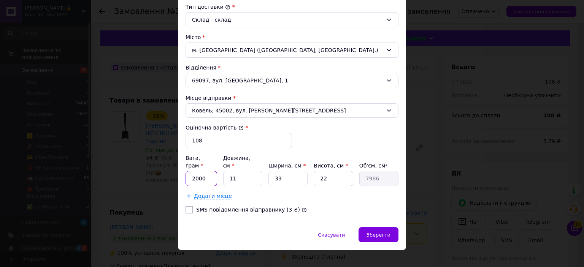
click at [201, 171] on input "2000" at bounding box center [201, 178] width 32 height 15
click at [203, 171] on input "222" at bounding box center [201, 178] width 32 height 15
click at [203, 171] on input "1" at bounding box center [201, 178] width 32 height 15
type input "1111"
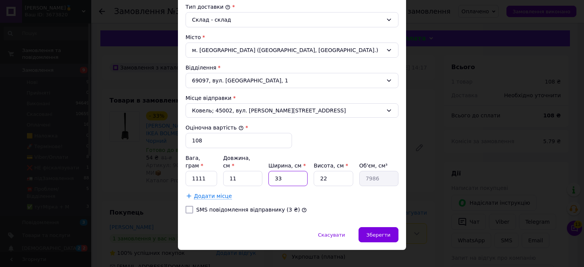
click at [290, 173] on input "33" at bounding box center [287, 178] width 39 height 15
type input "4"
type input "968"
type input "49"
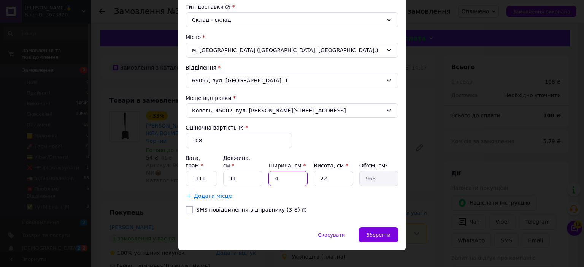
type input "11858"
click at [286, 173] on input "49" at bounding box center [287, 178] width 39 height 15
type input "3"
type input "726"
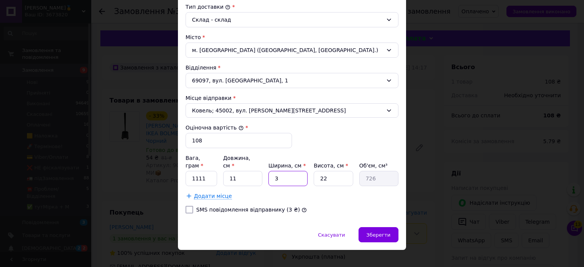
type input "39"
type input "9438"
type input "39"
click at [369, 227] on div "Зберегти" at bounding box center [378, 234] width 40 height 15
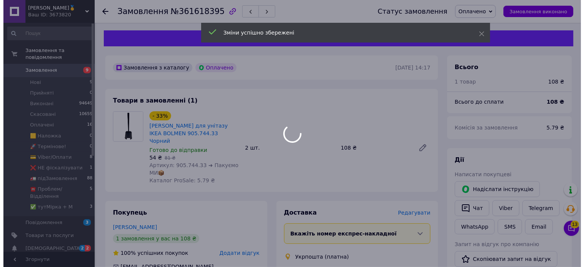
scroll to position [228, 0]
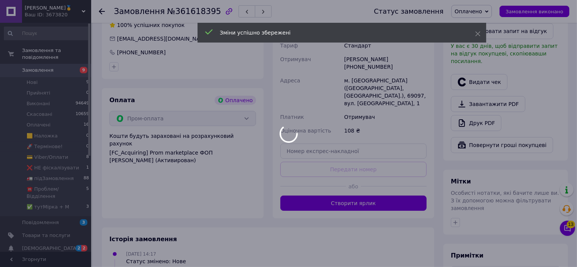
click at [352, 181] on div at bounding box center [288, 133] width 577 height 267
click at [352, 181] on body "Добрий TАТО🥇 Ваш ID: 3673820 Сайт [PERSON_NAME]🥇 Кабінет покупця Перевірити ста…" at bounding box center [288, 63] width 577 height 582
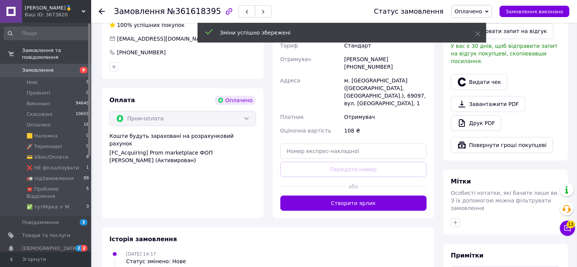
click at [352, 196] on button "Створити ярлик" at bounding box center [353, 203] width 147 height 15
click at [465, 78] on icon "button" at bounding box center [462, 82] width 8 height 9
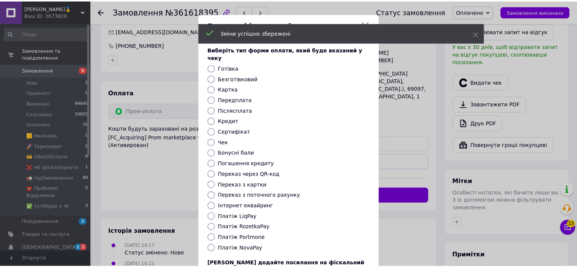
scroll to position [59, 0]
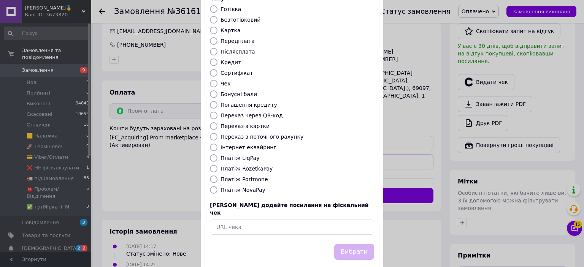
click at [247, 166] on label "Платіж RozetkaPay" at bounding box center [246, 169] width 52 height 6
click at [217, 165] on input "Платіж RozetkaPay" at bounding box center [214, 169] width 8 height 8
radio input "true"
click at [350, 244] on button "Вибрати" at bounding box center [354, 252] width 40 height 16
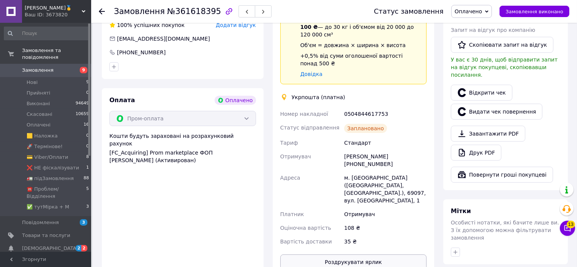
click at [364, 226] on div "Доставка Редагувати Спецтариф Укрпошта Стандарт 35 ₴ - до 30 кг і об'ємом до 20…" at bounding box center [353, 125] width 147 height 289
click at [362, 255] on button "Роздрукувати ярлик" at bounding box center [353, 262] width 147 height 15
click at [369, 107] on div "0504844617753" at bounding box center [385, 114] width 85 height 14
copy div "0504844617753"
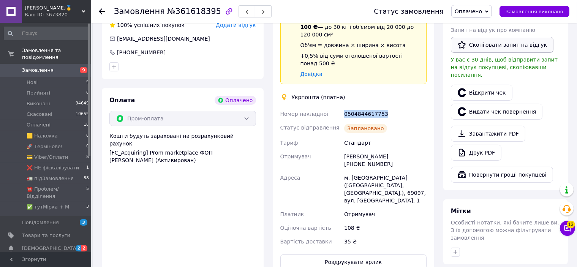
scroll to position [190, 0]
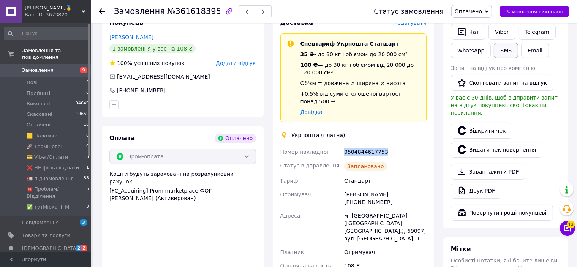
click at [512, 50] on button "SMS" at bounding box center [506, 50] width 24 height 15
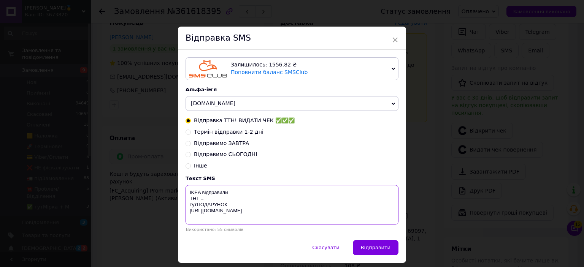
paste textarea "0504844617753"
type textarea "IKEA відправили ТНТ = 0504844617753 тутПОДАРУНОК [URL][DOMAIN_NAME]"
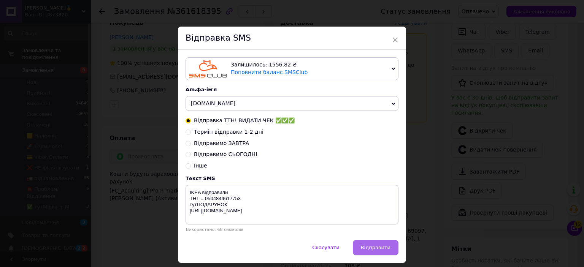
click at [383, 249] on span "Відправити" at bounding box center [376, 248] width 30 height 6
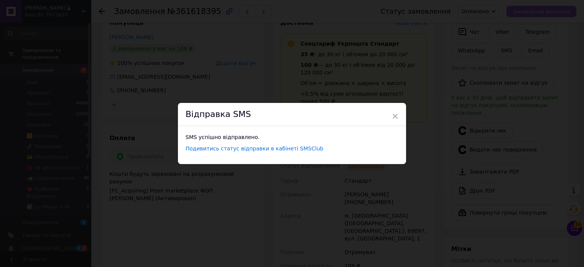
click at [533, 10] on div "× Відправка SMS SMS успішно відправлено. Подивитись статус відправки в кабінеті…" at bounding box center [292, 133] width 584 height 267
click at [533, 10] on span "Замовлення виконано" at bounding box center [535, 12] width 58 height 6
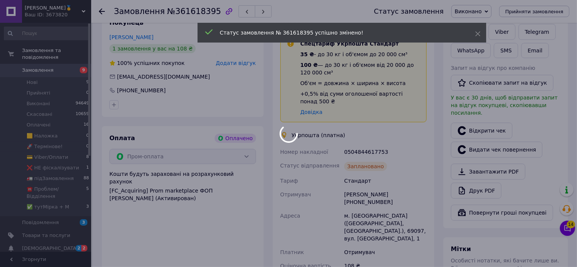
scroll to position [0, 0]
